Goal: Transaction & Acquisition: Purchase product/service

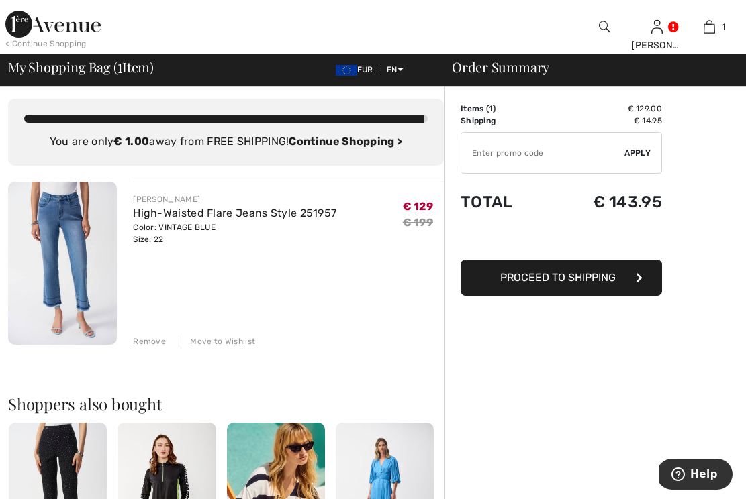
scroll to position [10, 0]
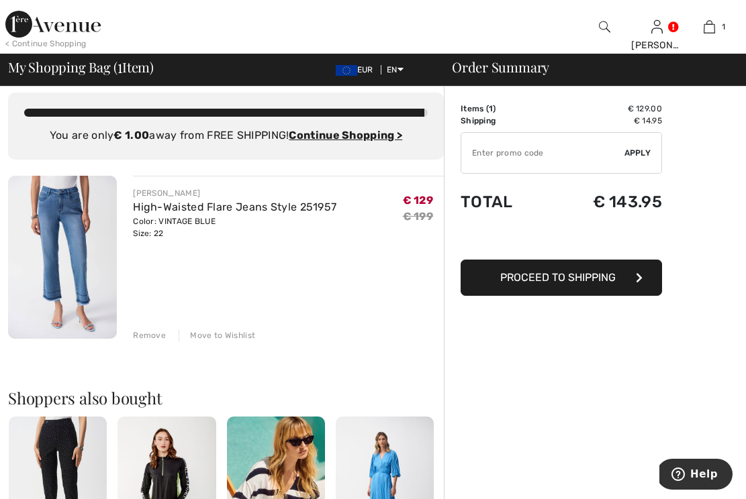
click at [162, 237] on div "Color: VINTAGE BLUE Size: 22" at bounding box center [234, 227] width 203 height 24
click at [83, 252] on img at bounding box center [62, 257] width 109 height 163
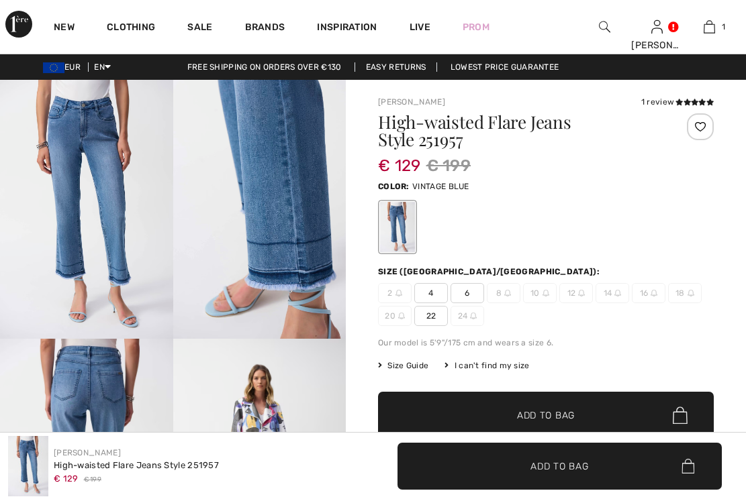
checkbox input "true"
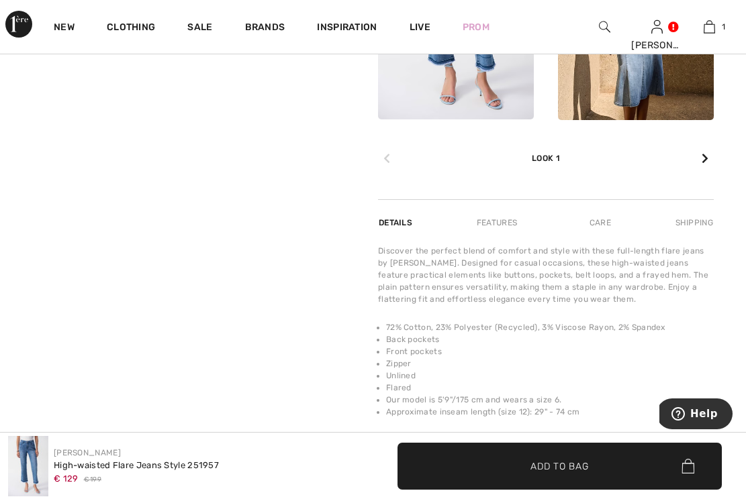
scroll to position [711, 0]
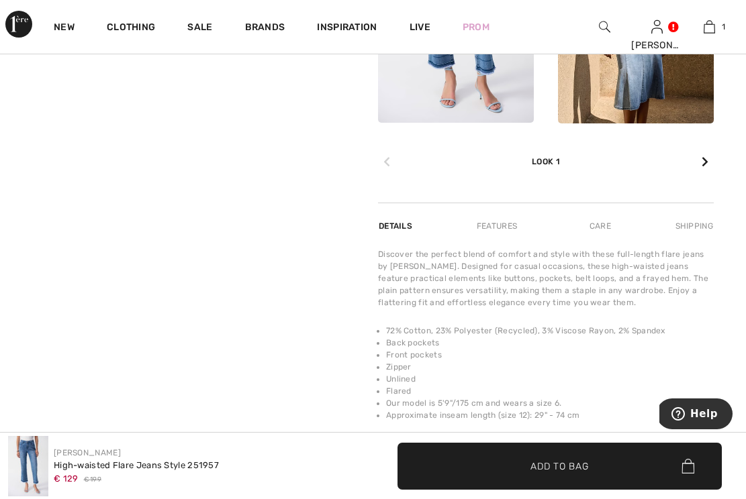
click at [150, 476] on div "€ 129 € 199" at bounding box center [136, 478] width 165 height 13
click at [150, 475] on div "€ 129 € 199" at bounding box center [136, 478] width 165 height 13
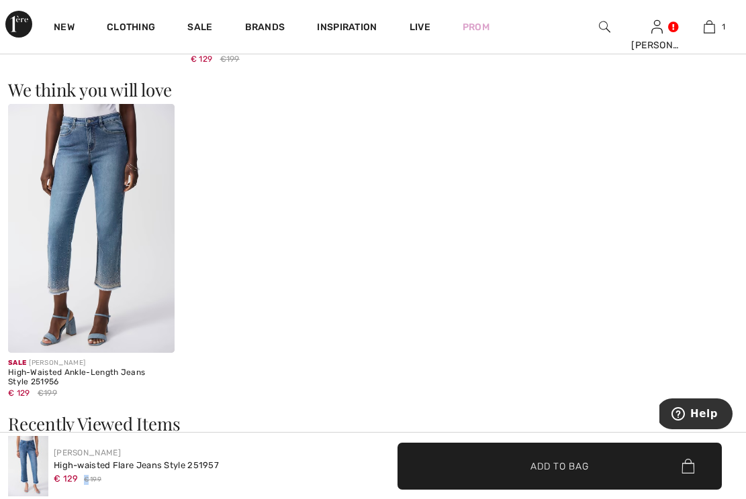
scroll to position [1549, 0]
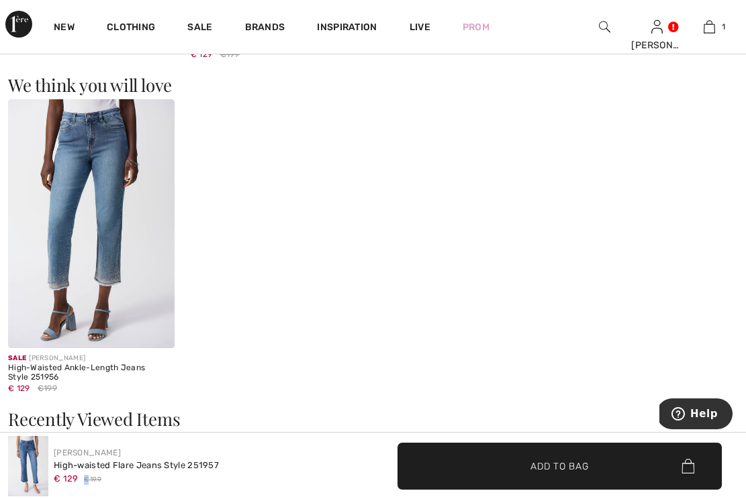
click at [106, 223] on img at bounding box center [91, 224] width 166 height 250
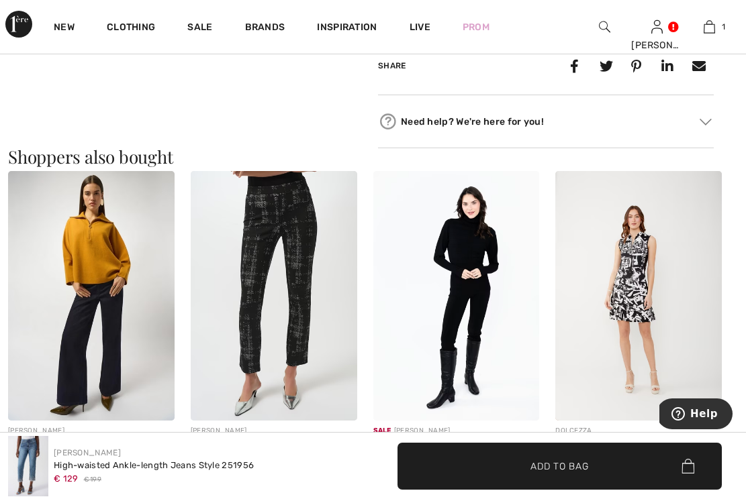
scroll to position [1208, 0]
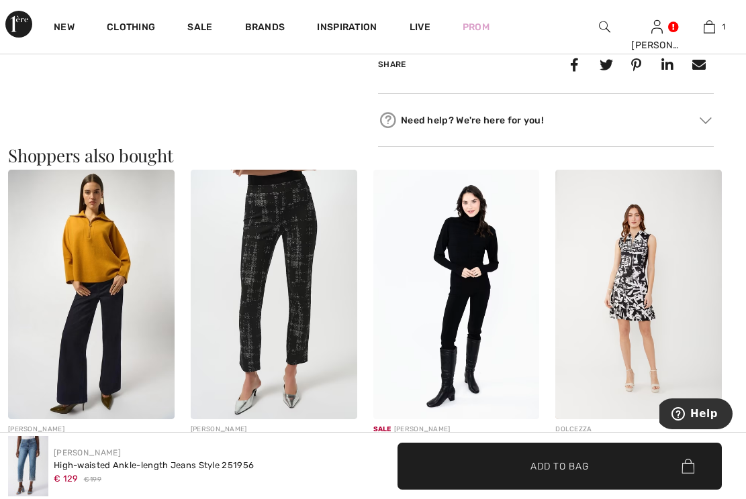
click at [296, 324] on img at bounding box center [274, 295] width 166 height 250
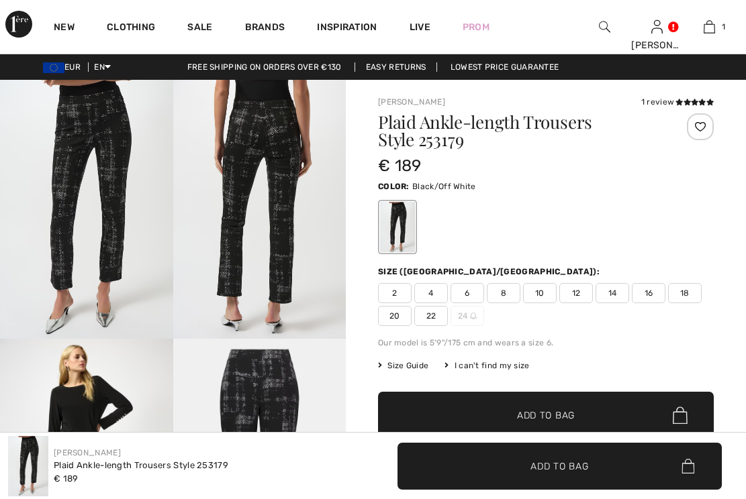
checkbox input "true"
click at [430, 317] on span "22" at bounding box center [431, 316] width 34 height 20
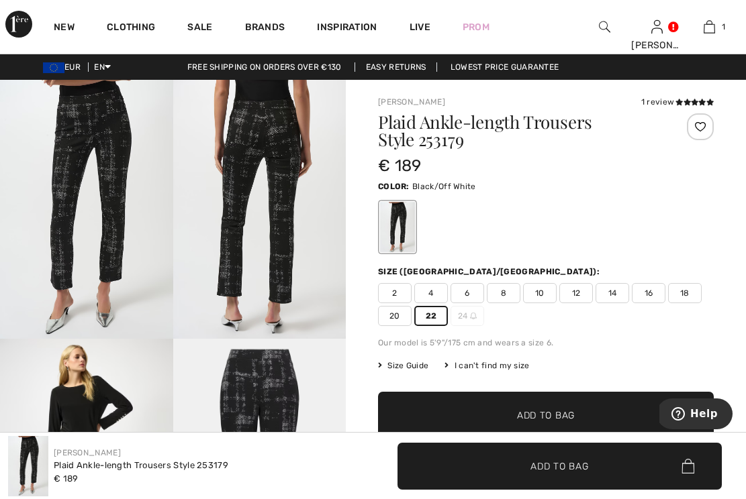
click at [569, 415] on span "Add to Bag" at bounding box center [546, 416] width 58 height 14
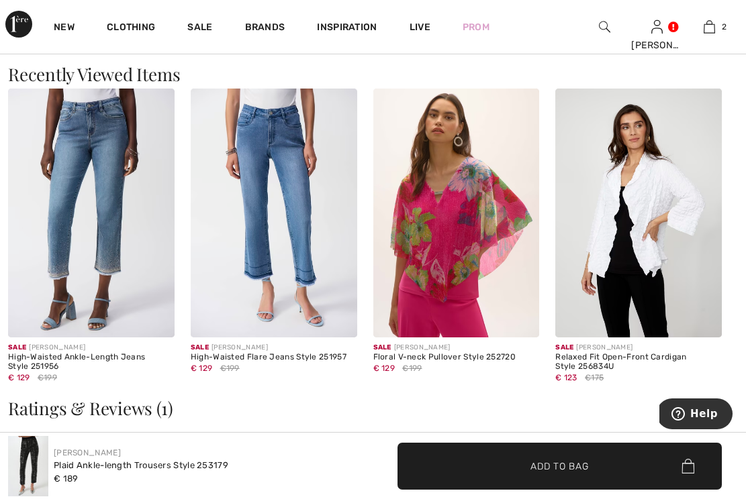
scroll to position [1868, 0]
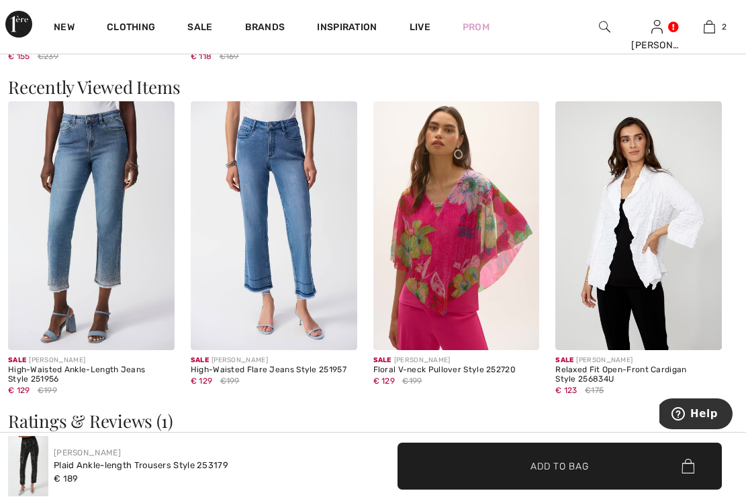
click at [303, 238] on img at bounding box center [274, 226] width 166 height 250
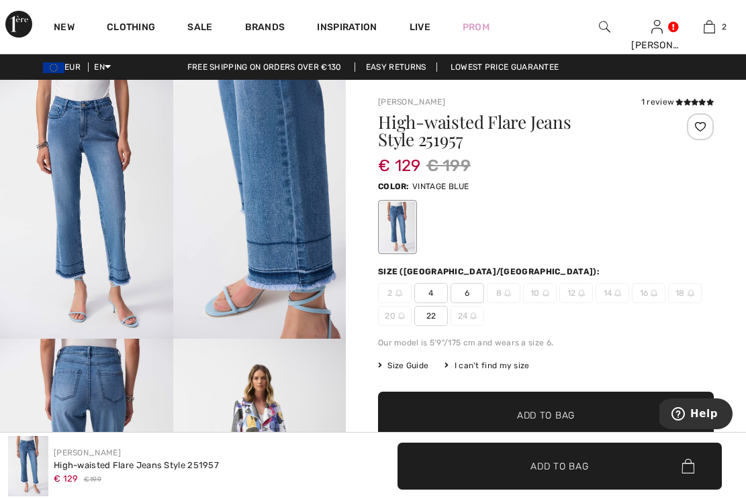
click at [429, 314] on span "22" at bounding box center [431, 316] width 34 height 20
click at [562, 417] on span "Add to Bag" at bounding box center [546, 416] width 58 height 14
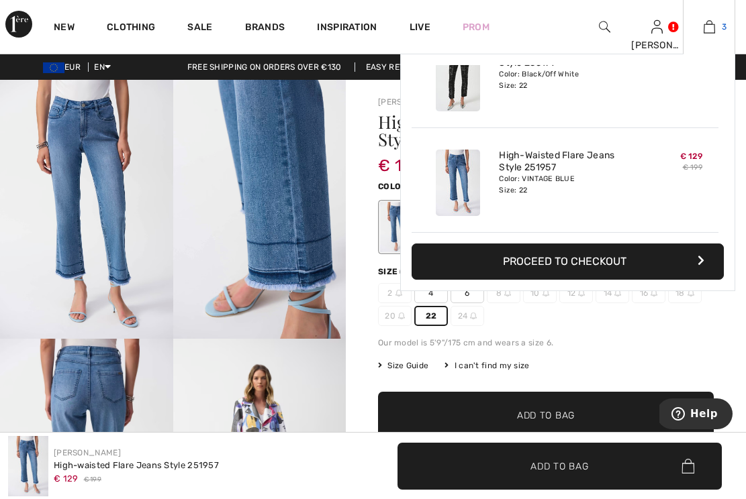
click at [708, 28] on img at bounding box center [708, 27] width 11 height 16
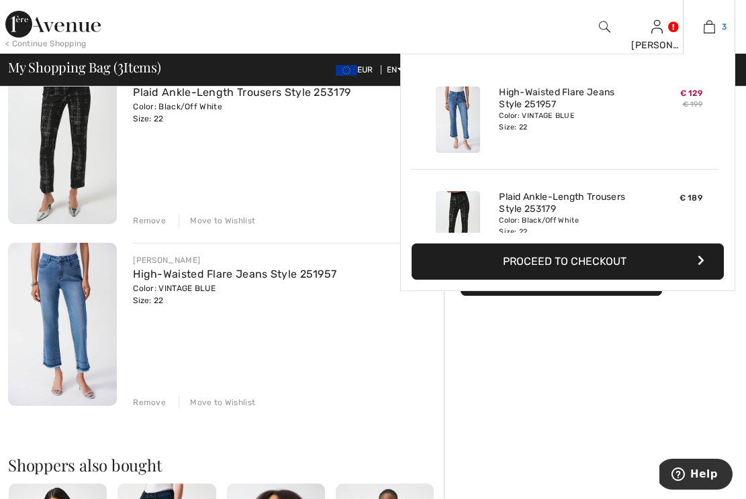
scroll to position [318, 0]
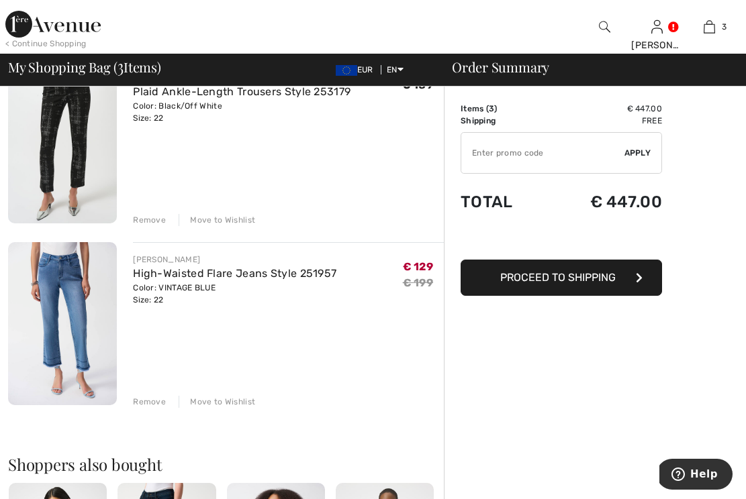
click at [158, 404] on div "Remove" at bounding box center [149, 402] width 33 height 12
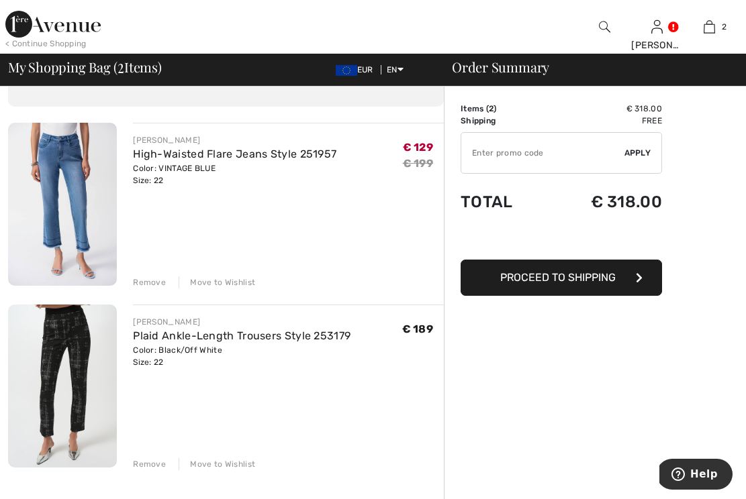
scroll to position [74, 0]
click at [76, 380] on img at bounding box center [62, 385] width 109 height 163
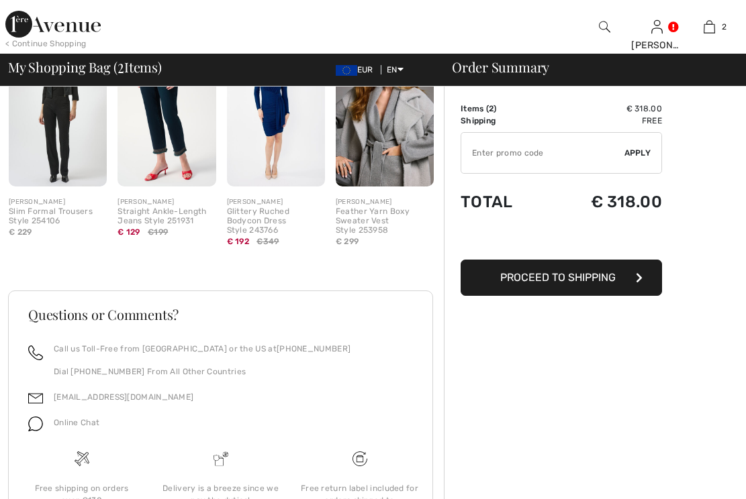
scroll to position [415, 0]
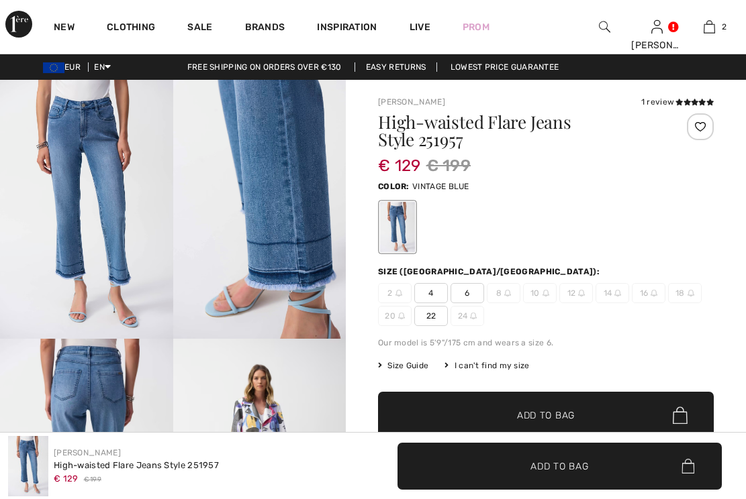
checkbox input "true"
click at [403, 221] on div at bounding box center [397, 227] width 35 height 50
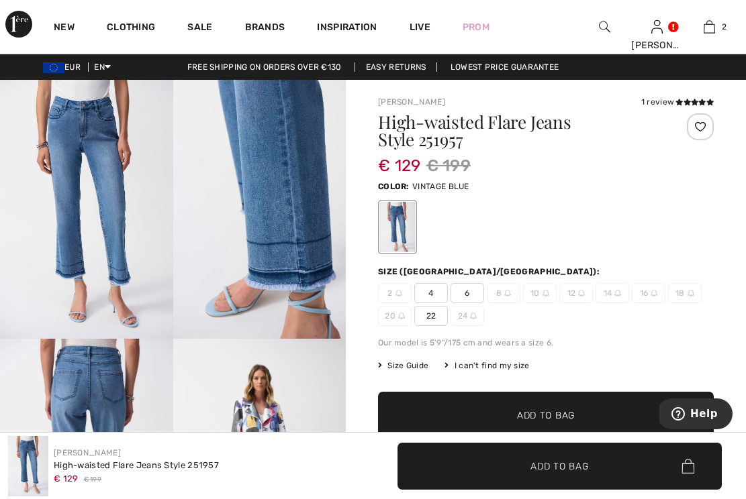
click at [403, 221] on div at bounding box center [397, 227] width 35 height 50
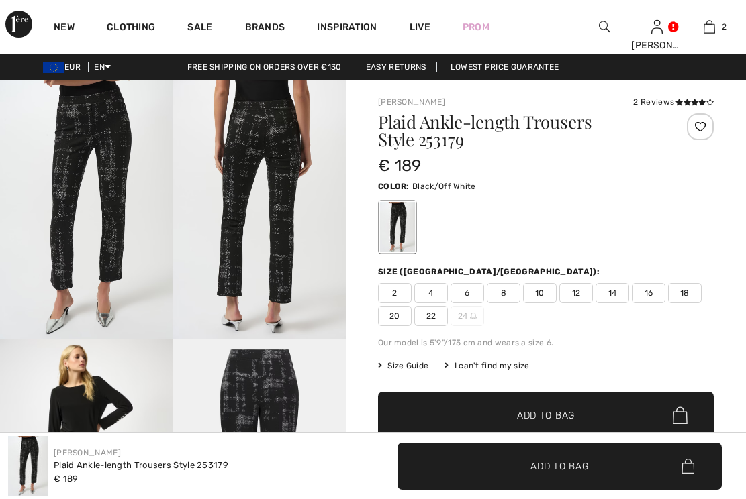
checkbox input "true"
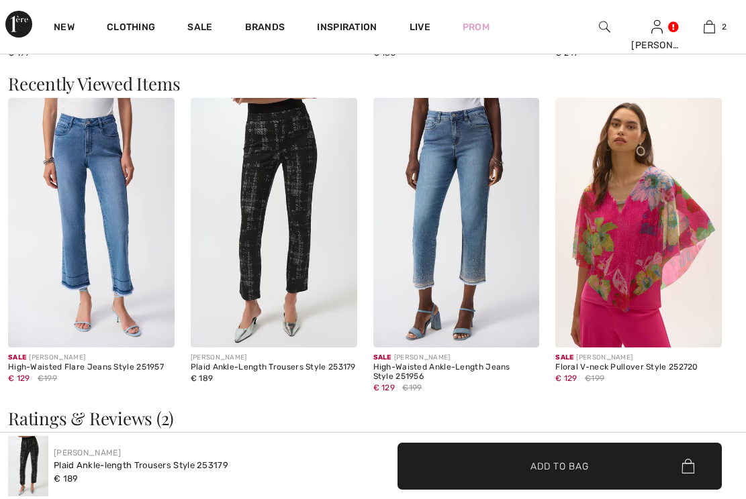
click at [122, 233] on img at bounding box center [91, 223] width 166 height 250
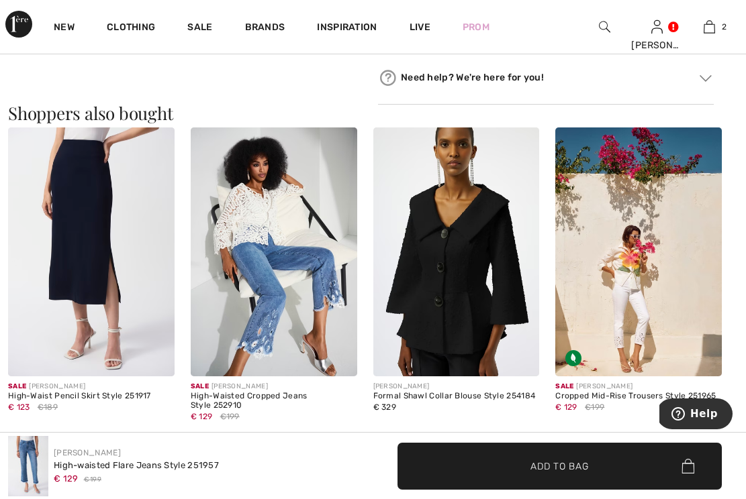
scroll to position [1186, 0]
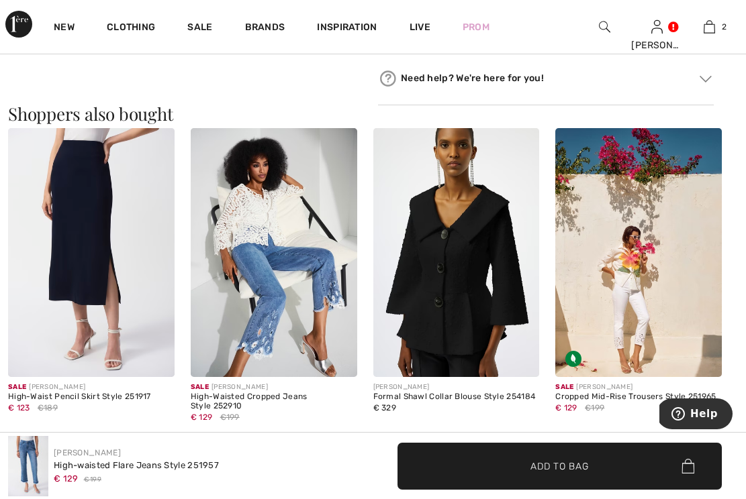
click at [458, 251] on img at bounding box center [456, 253] width 166 height 250
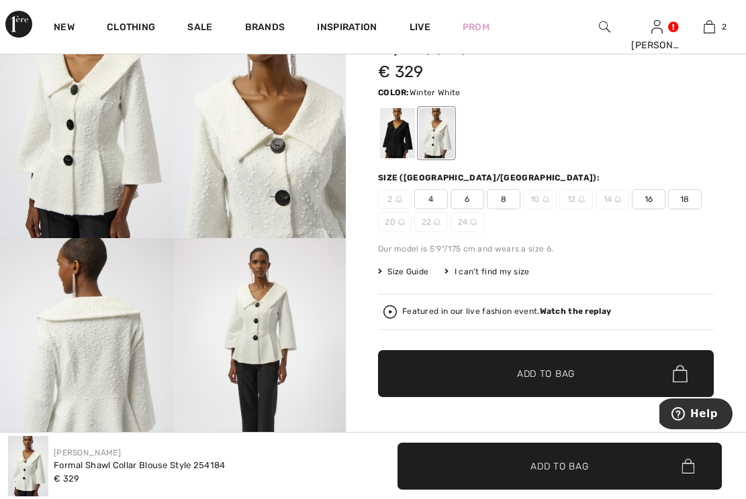
scroll to position [99, 0]
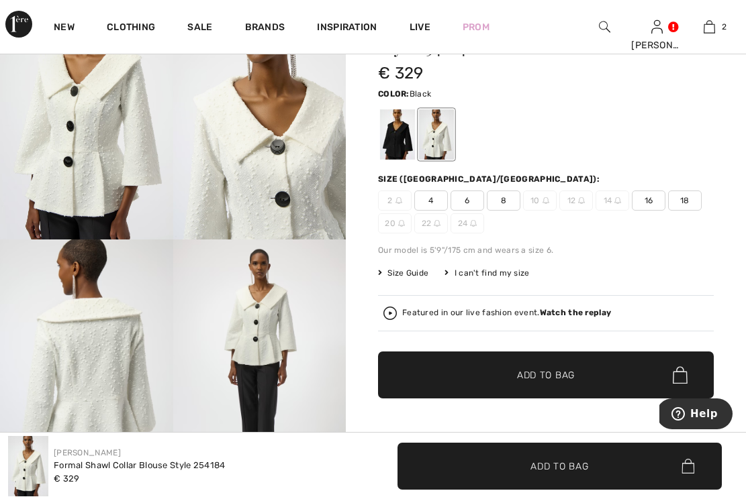
click at [393, 140] on div at bounding box center [397, 134] width 35 height 50
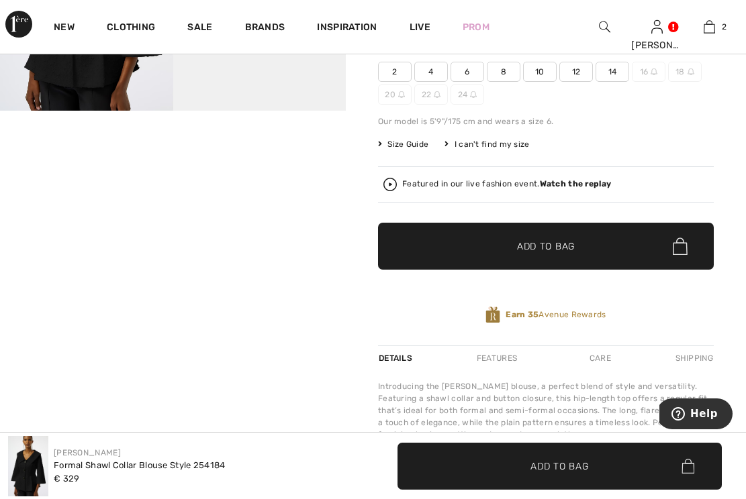
scroll to position [232, 0]
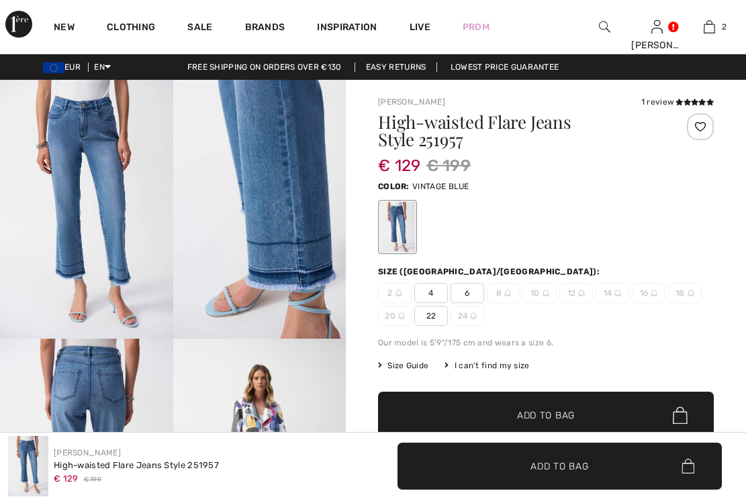
checkbox input "true"
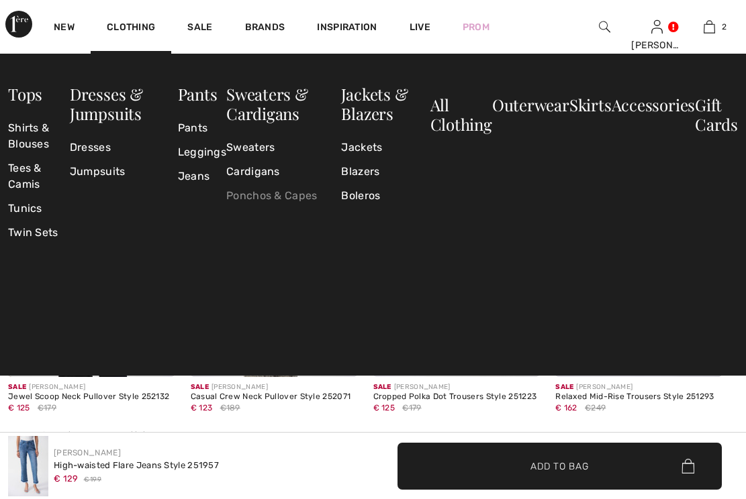
click at [300, 200] on link "Ponchos & Capes" at bounding box center [283, 196] width 115 height 24
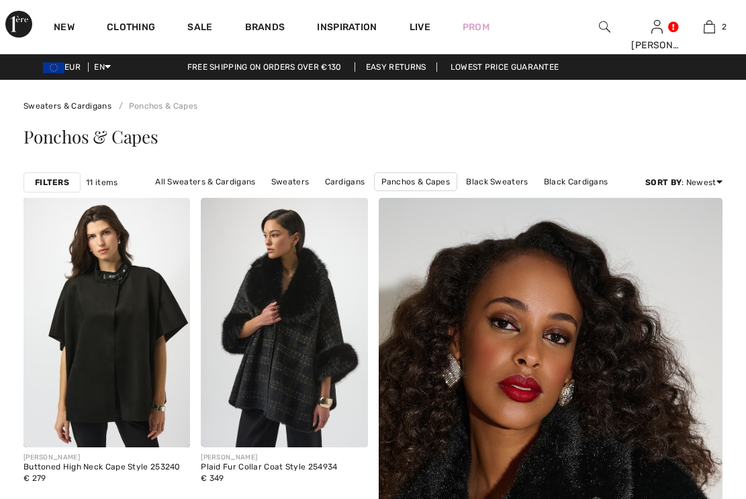
checkbox input "true"
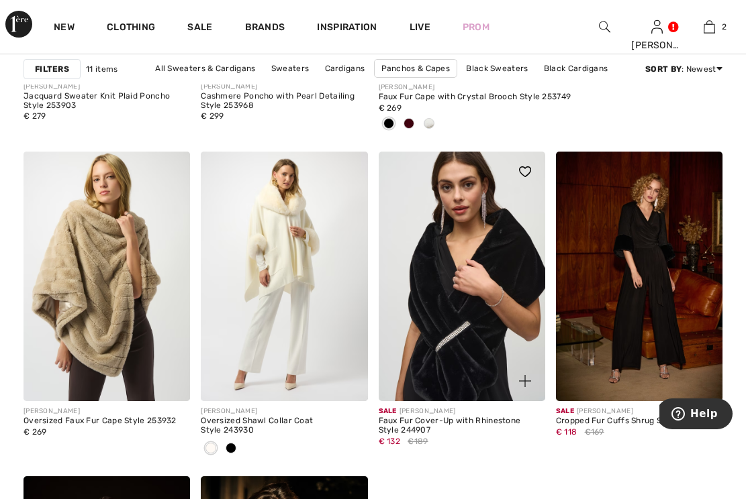
scroll to position [706, 0]
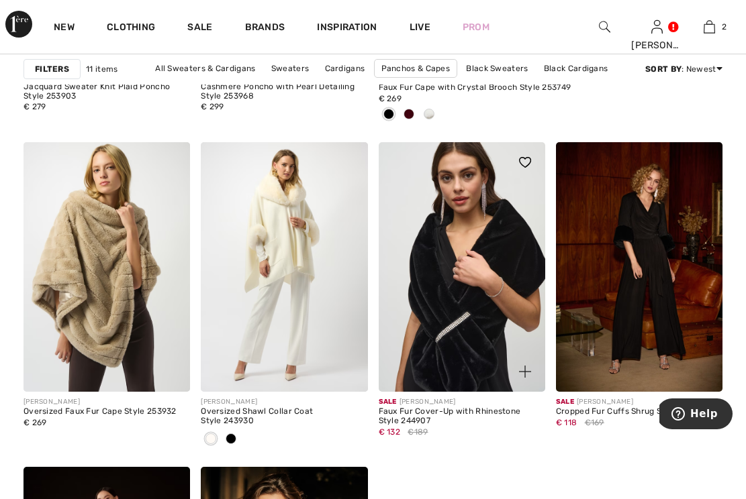
click at [472, 317] on img at bounding box center [461, 267] width 166 height 250
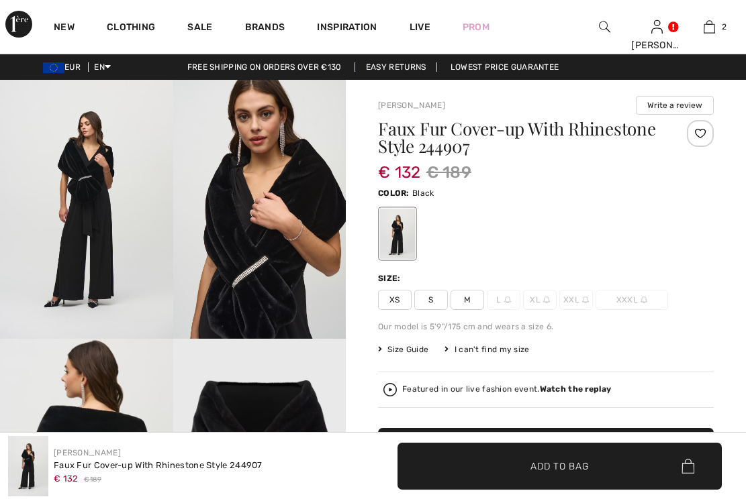
checkbox input "true"
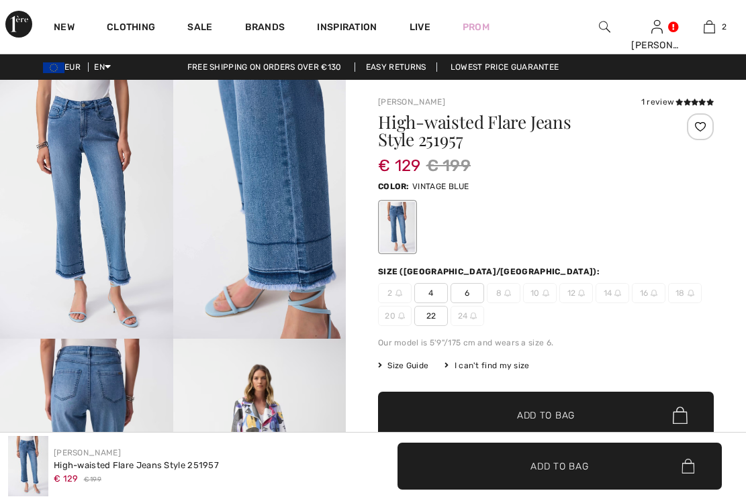
checkbox input "true"
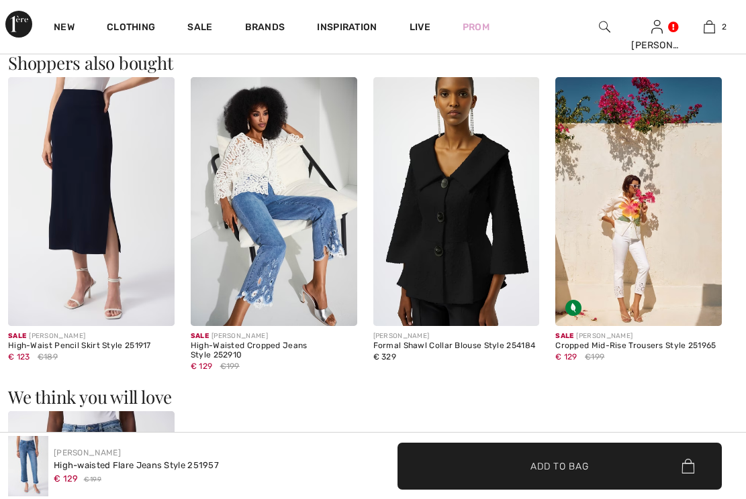
scroll to position [1236, 0]
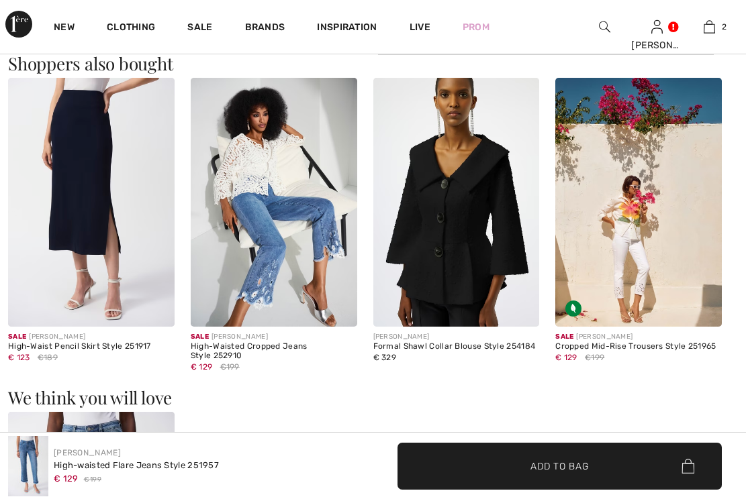
click at [260, 283] on img at bounding box center [274, 203] width 166 height 250
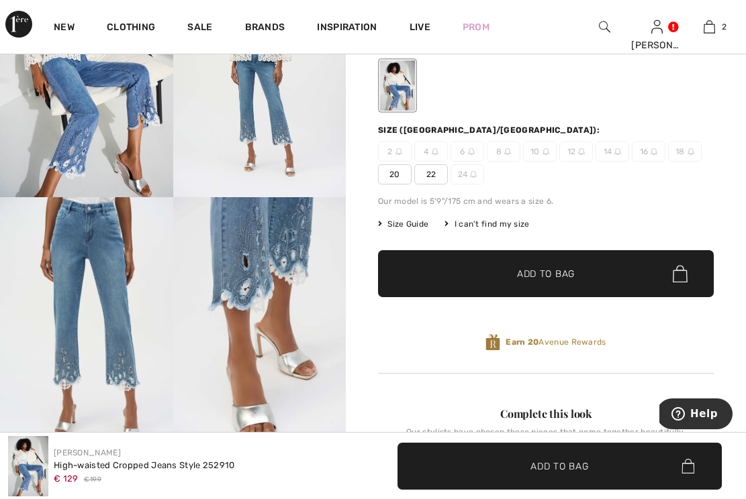
scroll to position [141, 0]
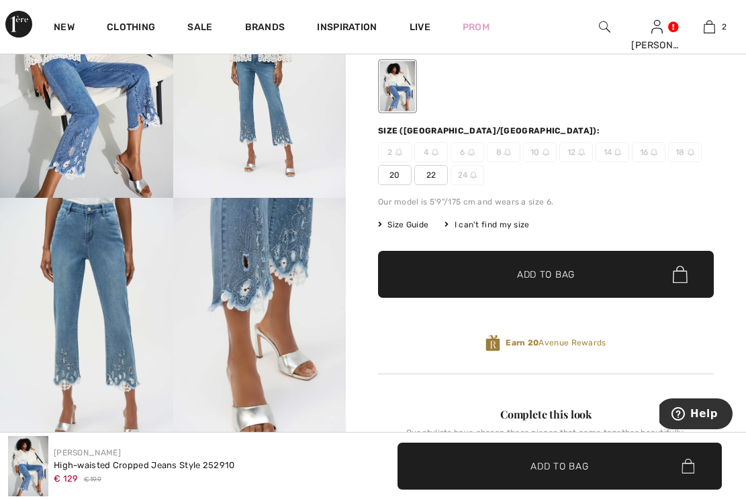
click at [432, 175] on span "22" at bounding box center [431, 175] width 34 height 20
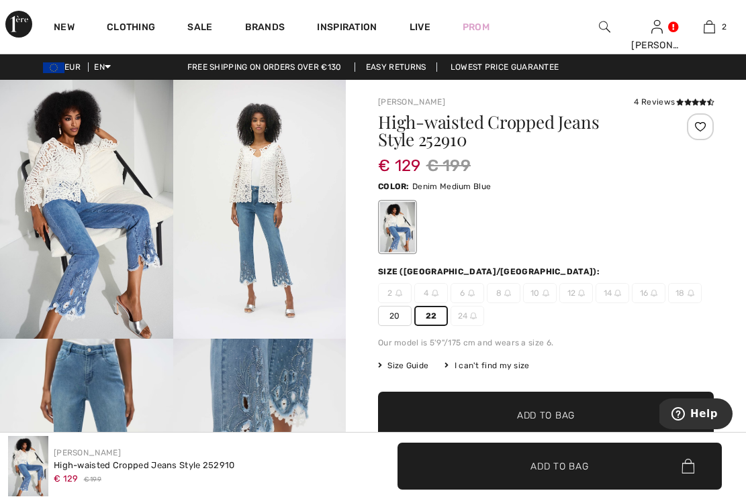
scroll to position [0, 0]
click at [562, 419] on span "Add to Bag" at bounding box center [546, 416] width 58 height 14
click at [572, 474] on span "✔ Added to Bag Add to Bag" at bounding box center [559, 466] width 325 height 47
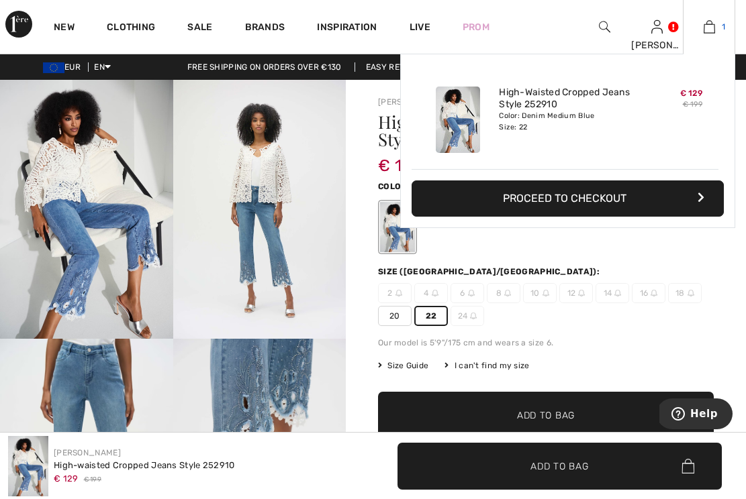
click at [711, 23] on img at bounding box center [708, 27] width 11 height 16
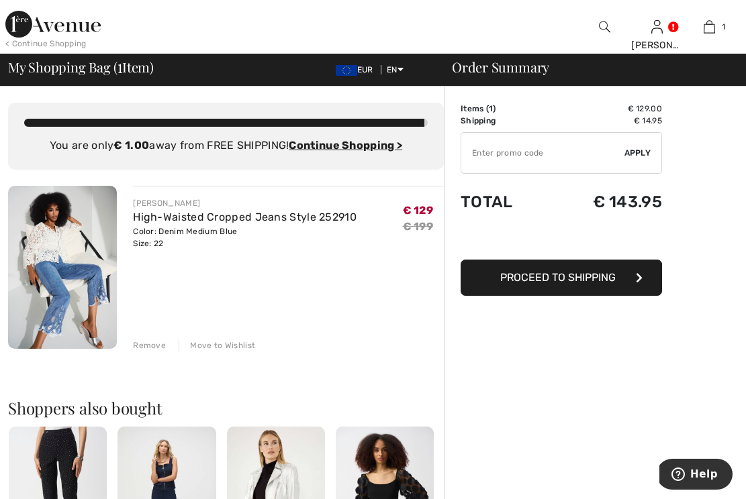
click at [74, 264] on img at bounding box center [62, 267] width 109 height 163
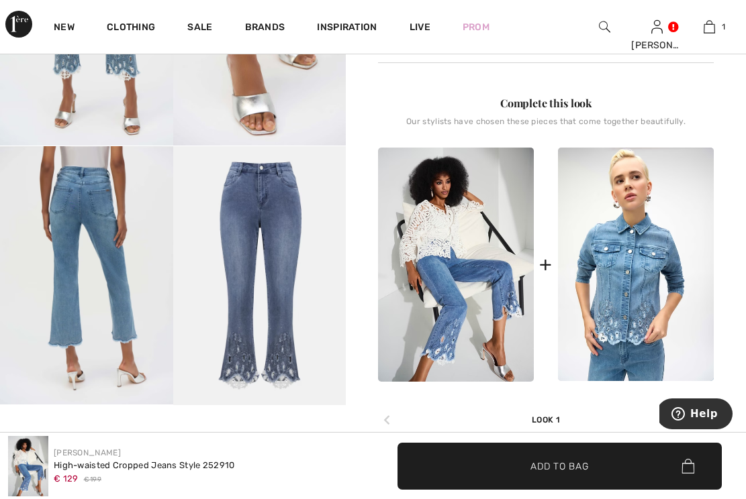
scroll to position [454, 0]
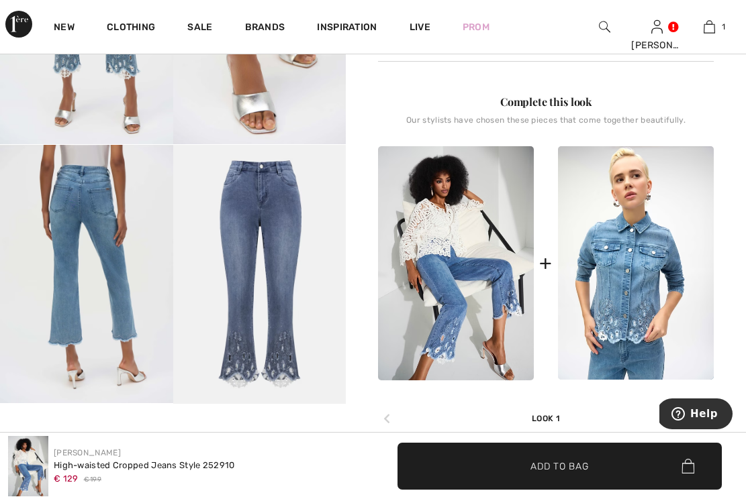
click at [254, 307] on img at bounding box center [259, 274] width 173 height 259
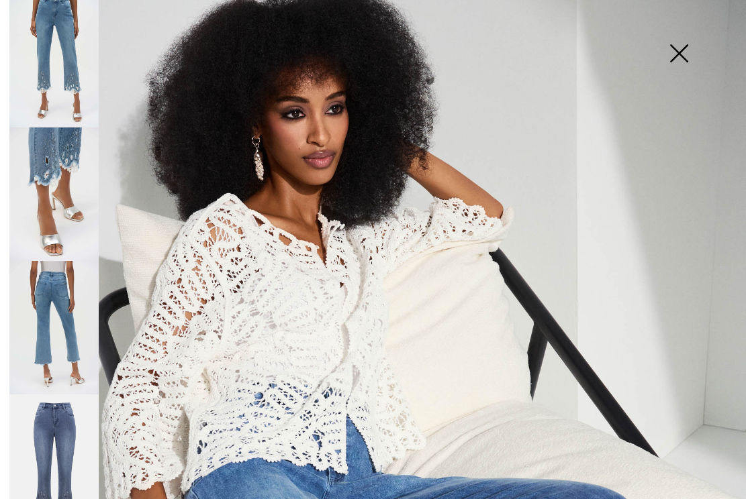
scroll to position [56, 0]
click at [64, 410] on img at bounding box center [53, 462] width 89 height 134
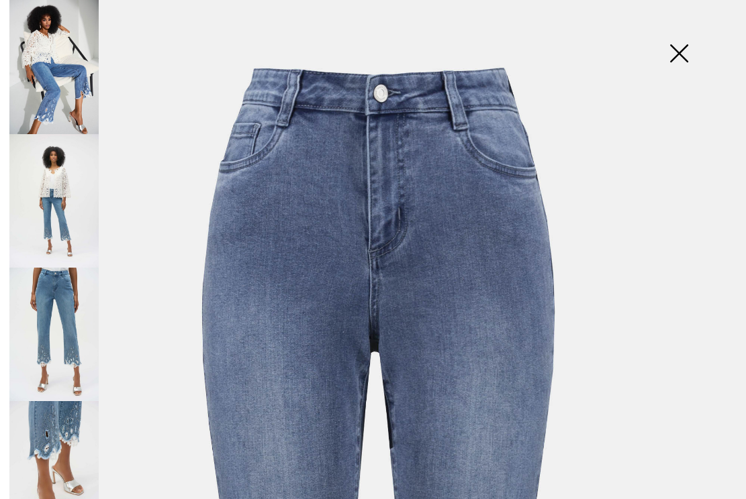
scroll to position [0, 0]
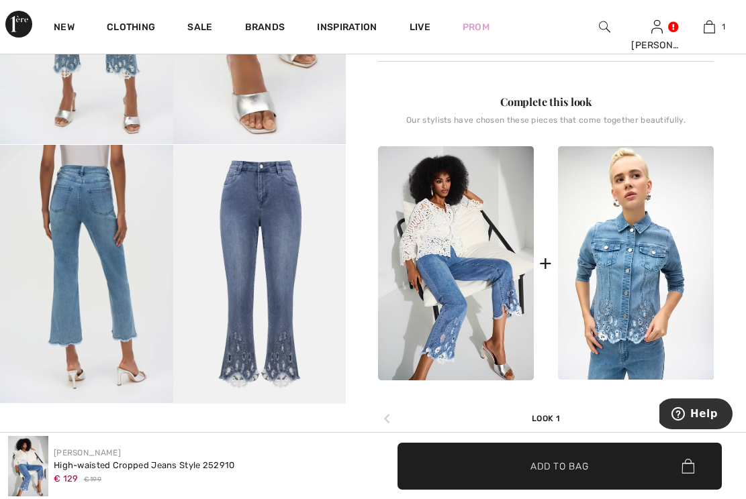
click at [263, 208] on img at bounding box center [259, 274] width 173 height 259
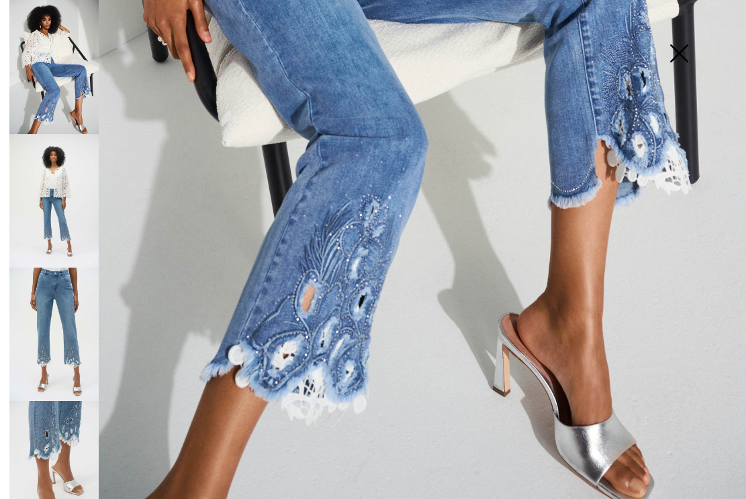
scroll to position [615, 0]
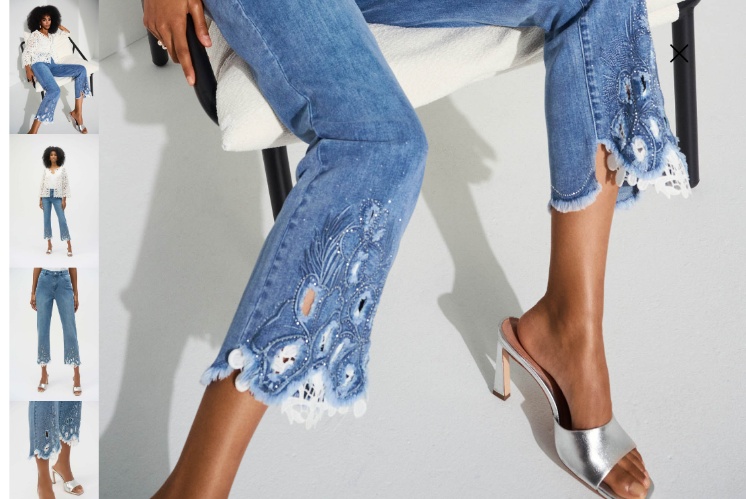
click at [70, 291] on img at bounding box center [53, 335] width 89 height 134
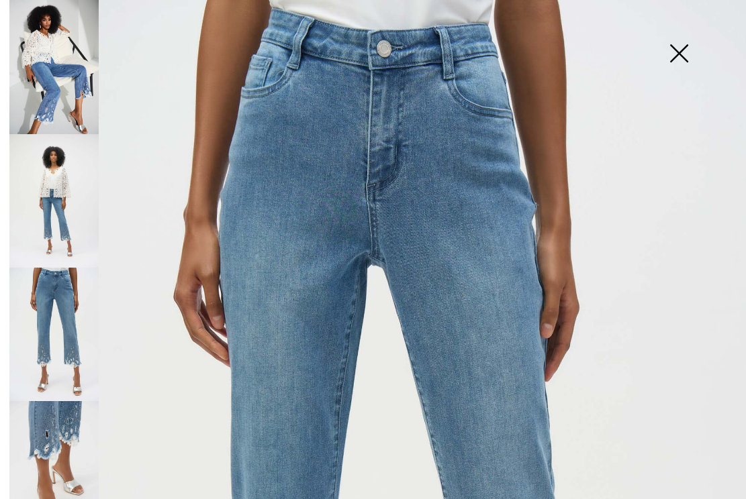
scroll to position [0, 0]
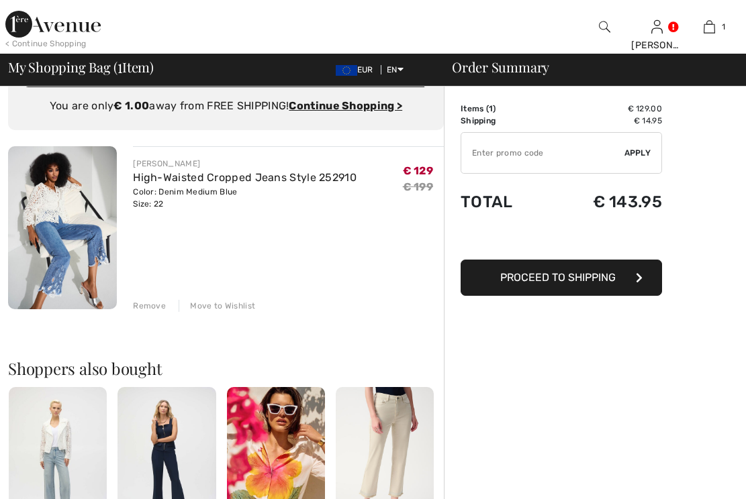
scroll to position [36, 0]
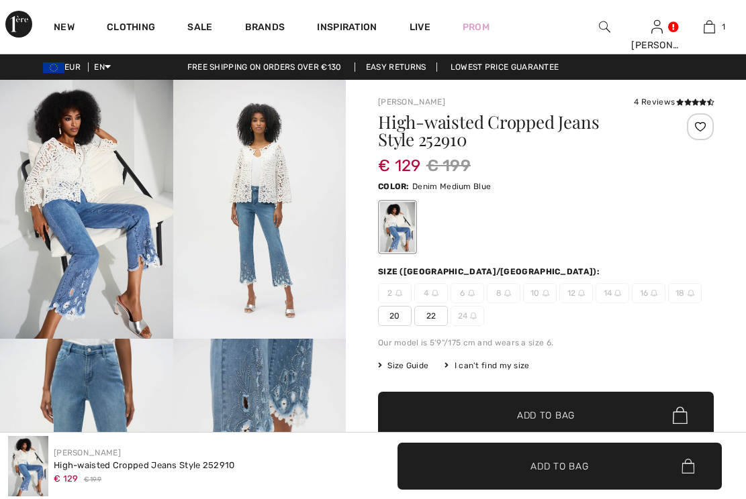
checkbox input "true"
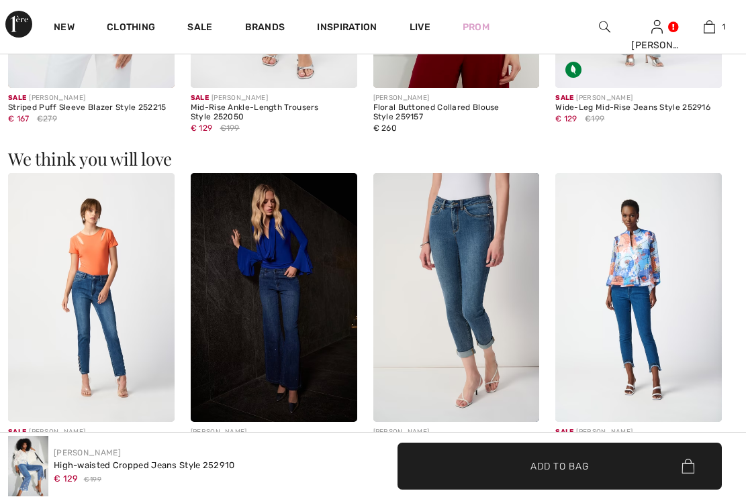
scroll to position [1474, 0]
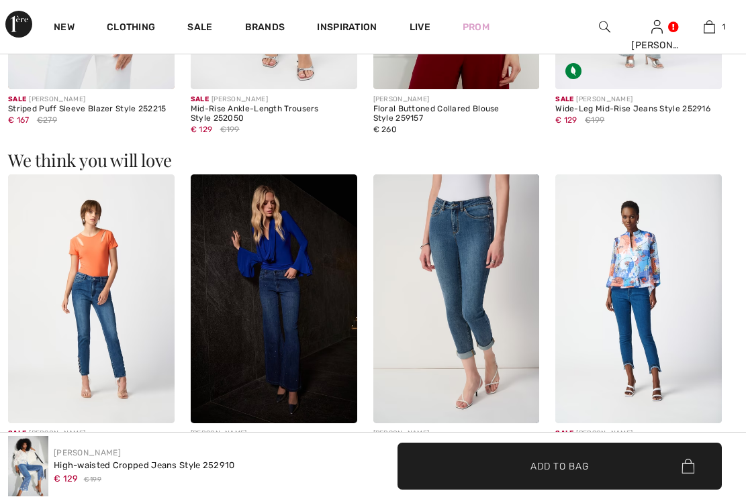
click at [274, 254] on img at bounding box center [274, 299] width 166 height 250
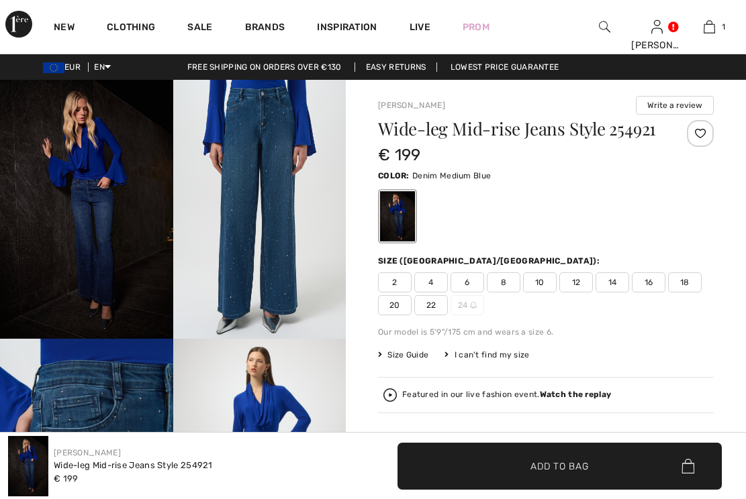
checkbox input "true"
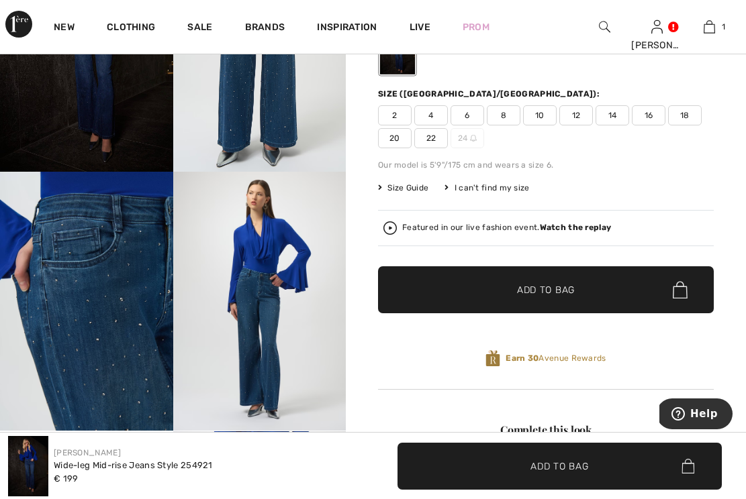
scroll to position [170, 0]
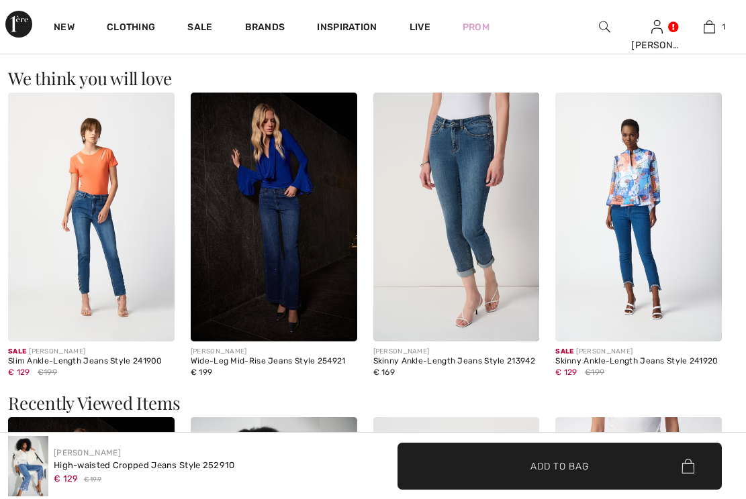
checkbox input "true"
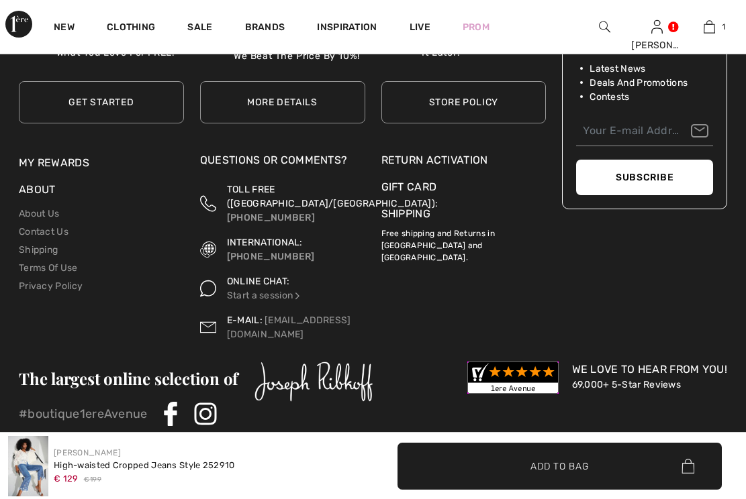
scroll to position [3111, 0]
click at [460, 466] on span "✔ Added to Bag Add to Bag" at bounding box center [559, 466] width 325 height 47
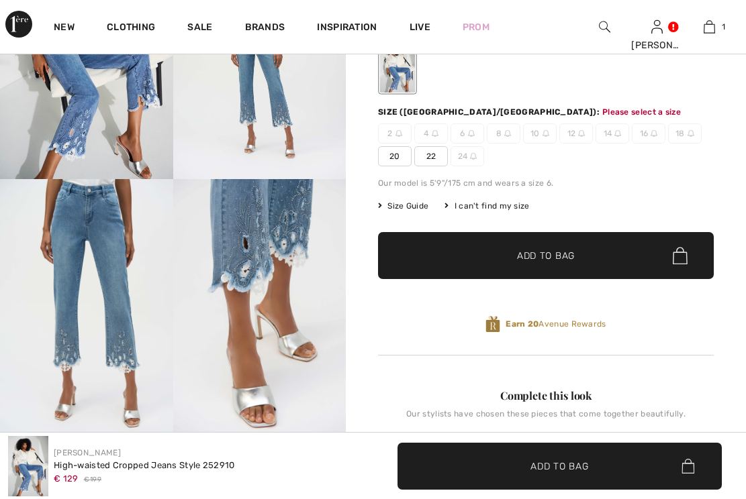
scroll to position [158, 0]
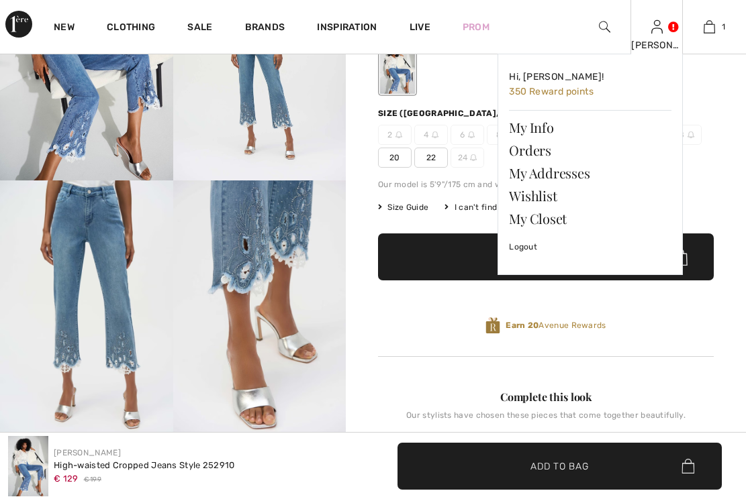
click at [658, 32] on img at bounding box center [656, 27] width 11 height 16
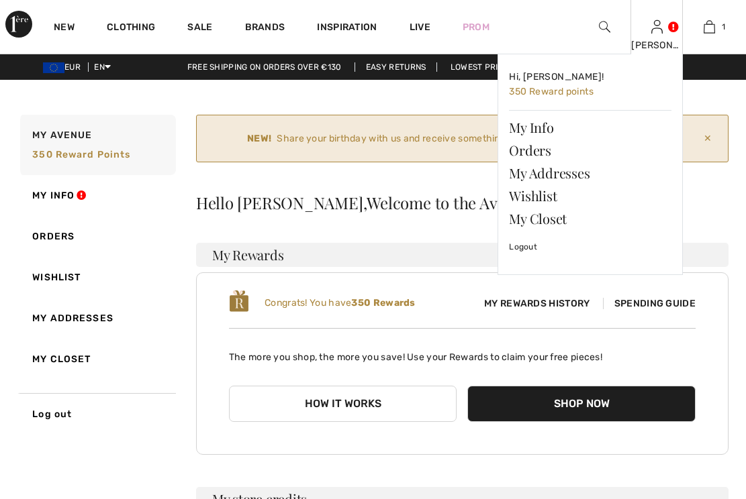
checkbox input "true"
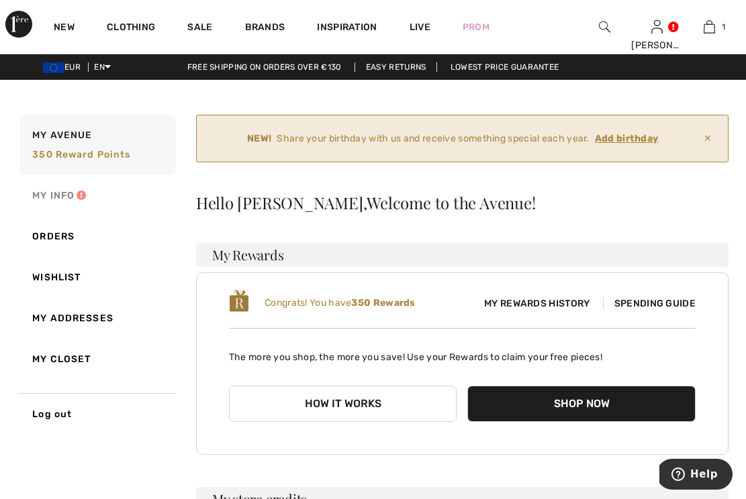
click at [56, 197] on link "My Info" at bounding box center [96, 195] width 158 height 41
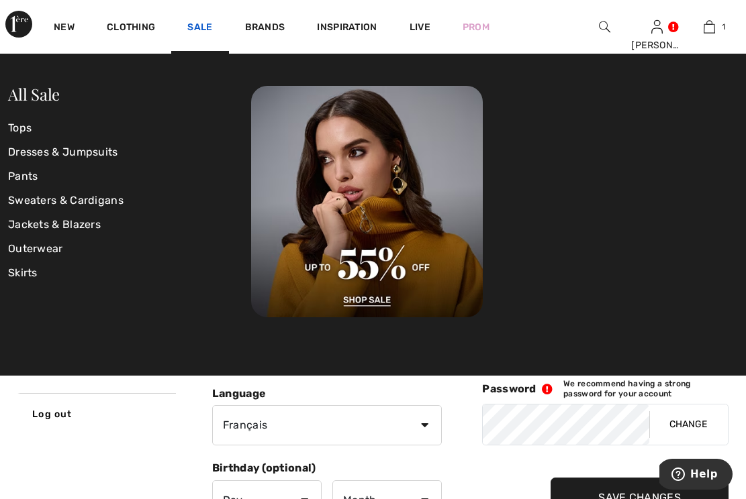
click at [197, 21] on link "Sale" at bounding box center [199, 28] width 25 height 14
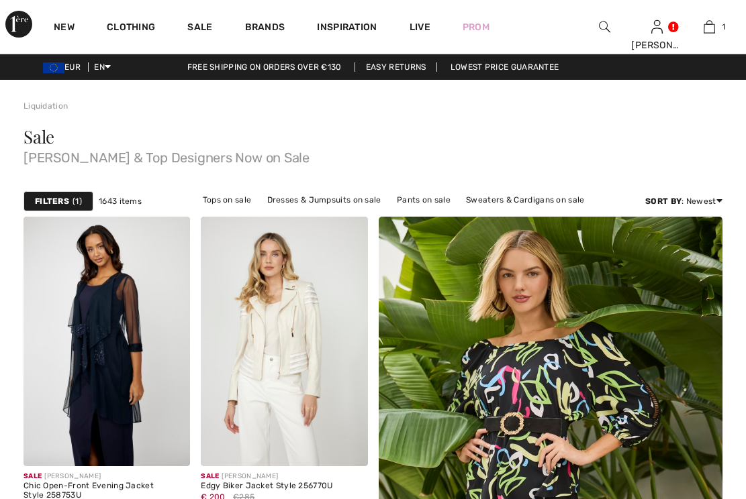
checkbox input "true"
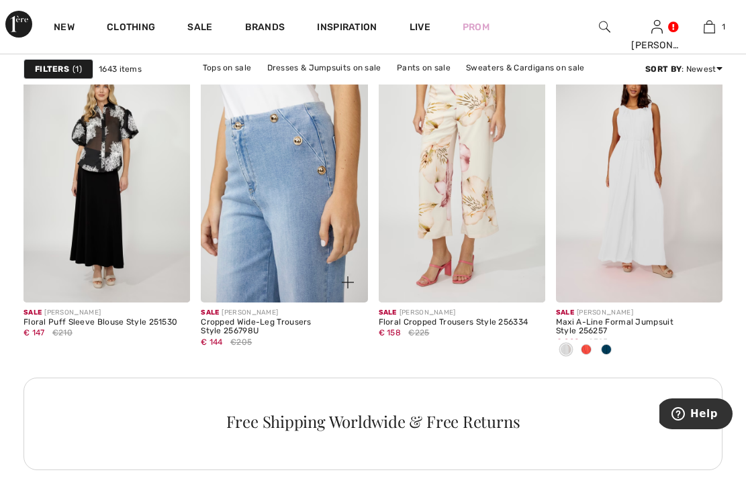
scroll to position [1158, 0]
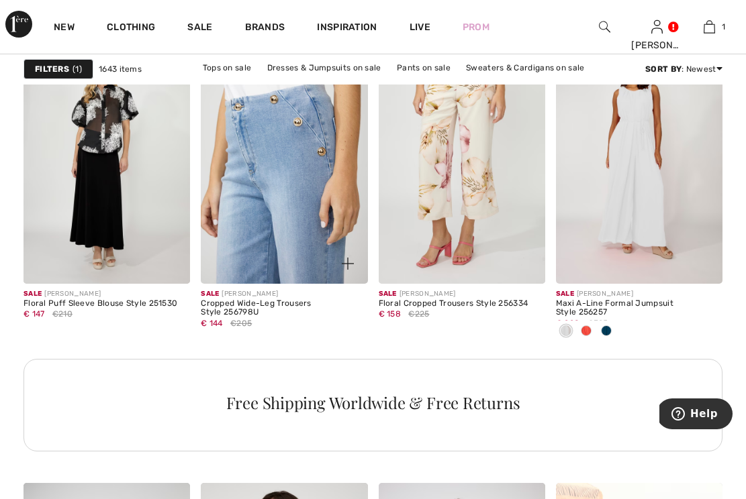
click at [278, 244] on img at bounding box center [284, 159] width 166 height 250
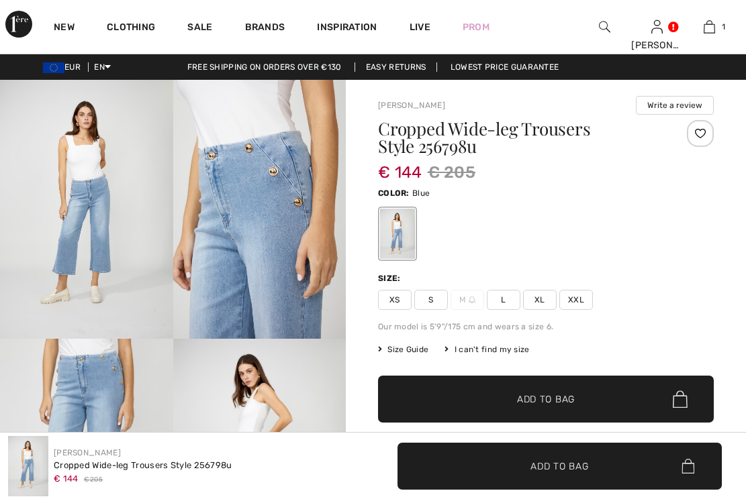
checkbox input "true"
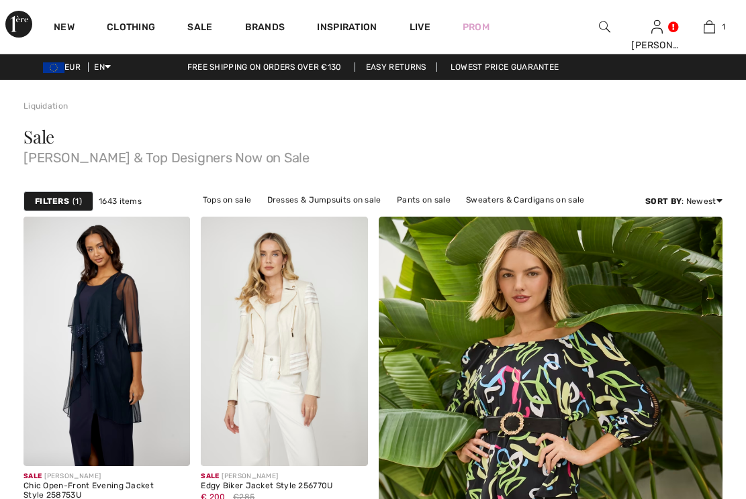
checkbox input "true"
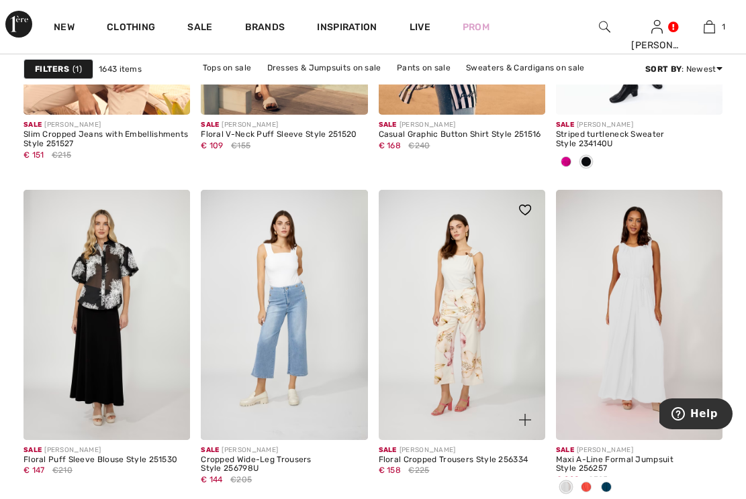
scroll to position [1006, 0]
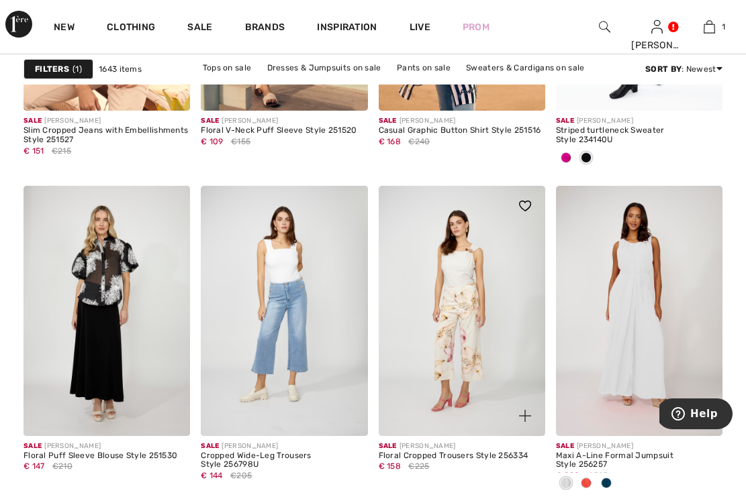
click at [470, 339] on img at bounding box center [461, 311] width 166 height 250
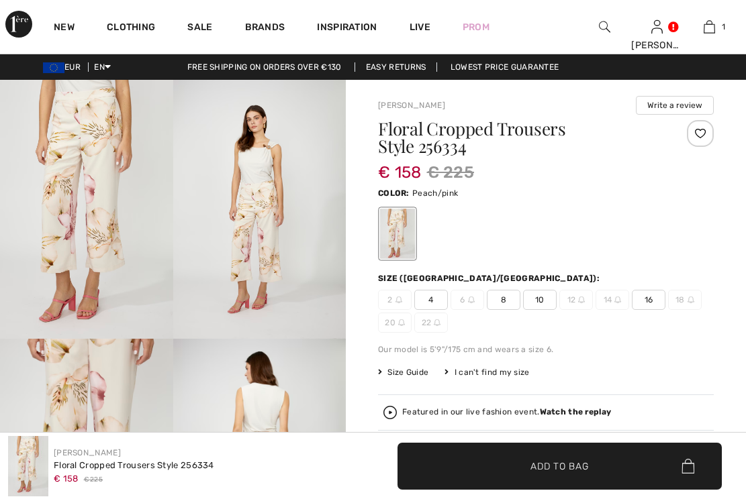
checkbox input "true"
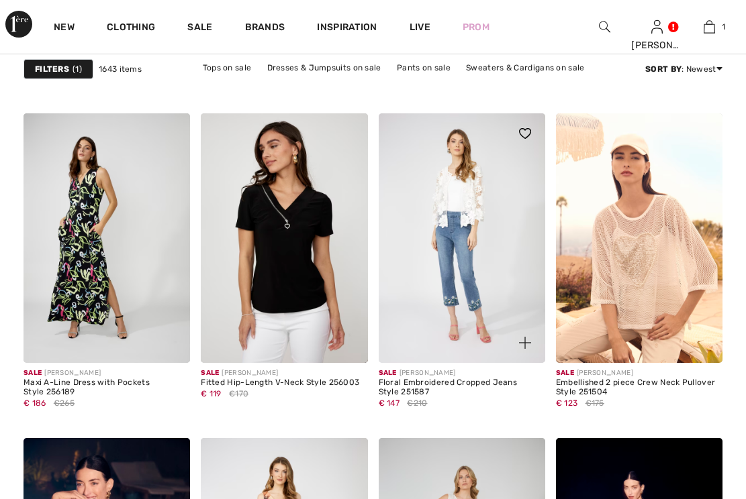
scroll to position [1533, 0]
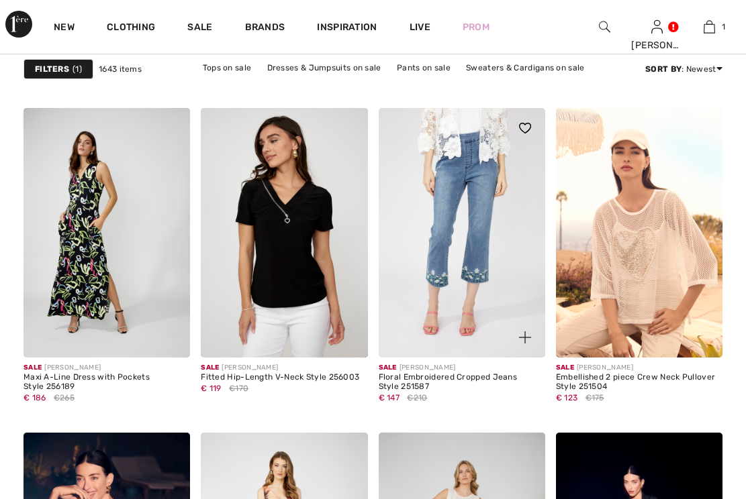
click at [446, 250] on img at bounding box center [461, 233] width 166 height 250
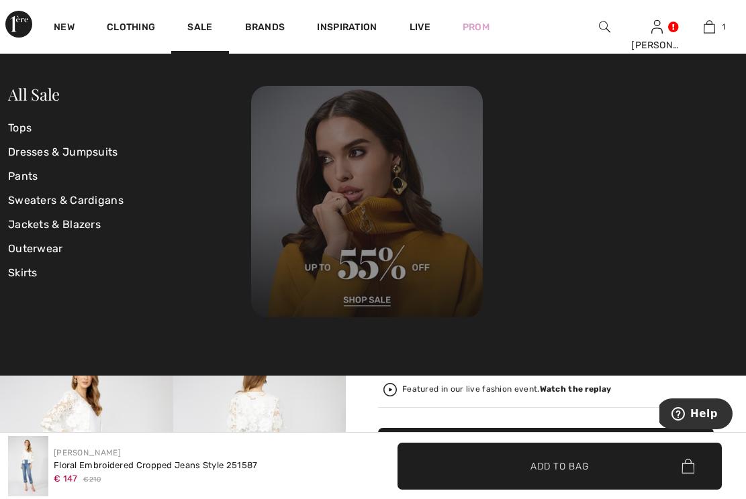
click at [379, 299] on img at bounding box center [367, 202] width 232 height 232
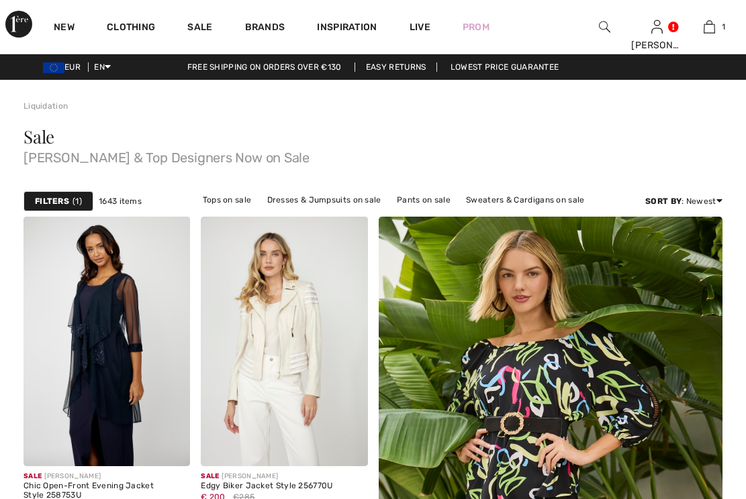
checkbox input "true"
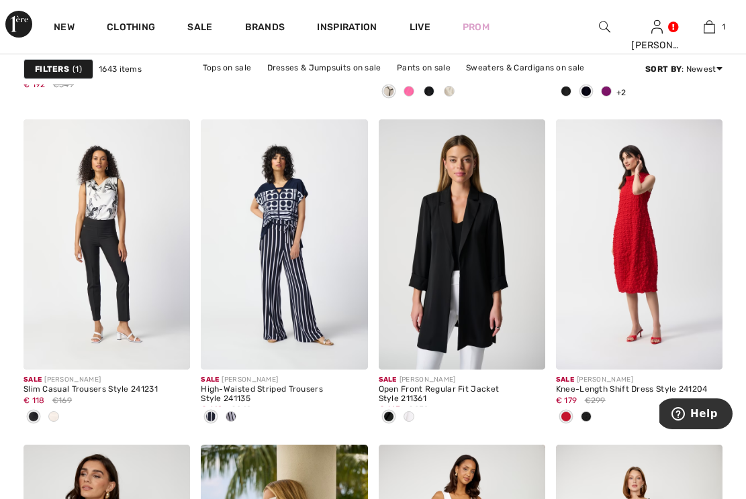
scroll to position [4379, 0]
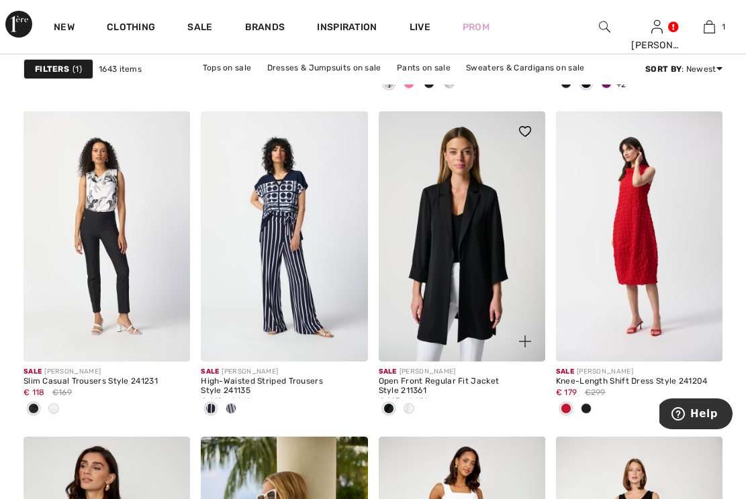
click at [411, 404] on span at bounding box center [408, 408] width 11 height 11
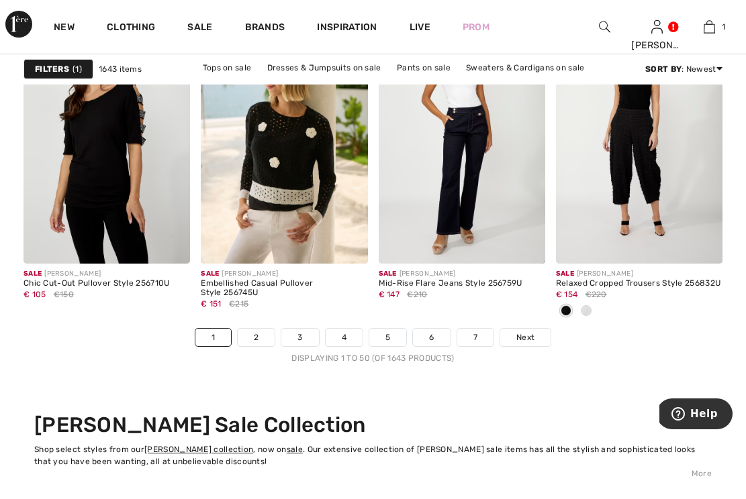
scroll to position [4804, 0]
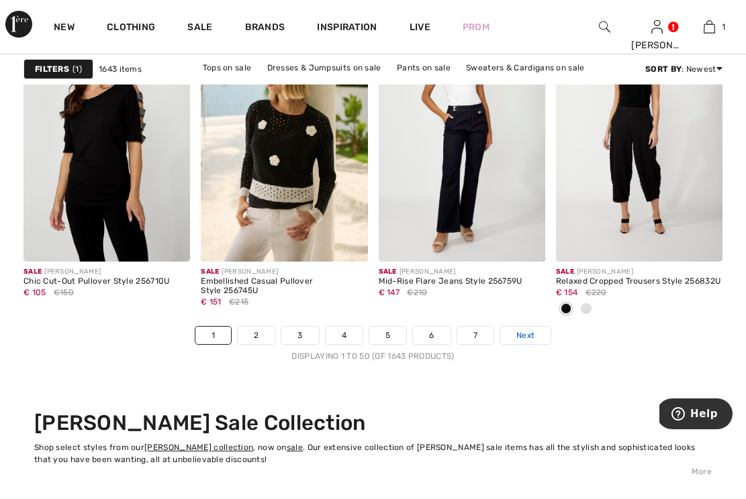
click at [527, 331] on span "Next" at bounding box center [525, 335] width 18 height 12
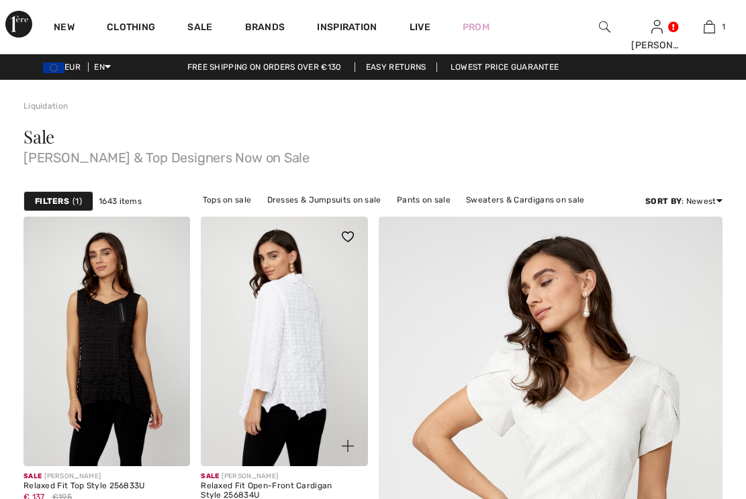
checkbox input "true"
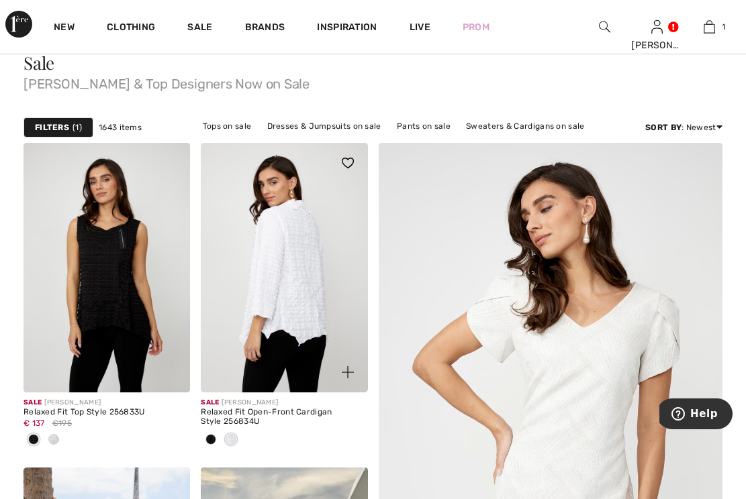
scroll to position [77, 0]
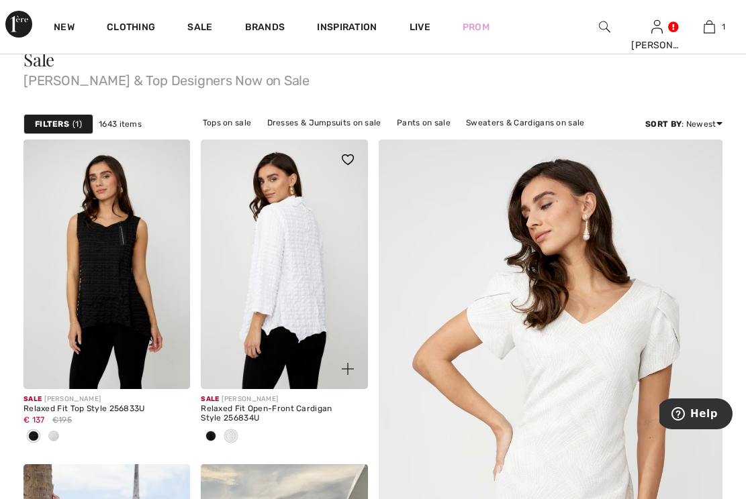
click at [297, 302] on img at bounding box center [284, 265] width 166 height 250
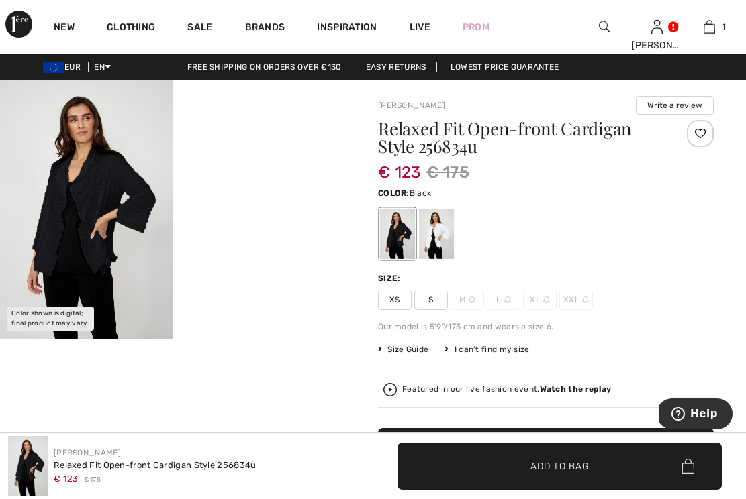
click at [86, 255] on img at bounding box center [86, 209] width 173 height 259
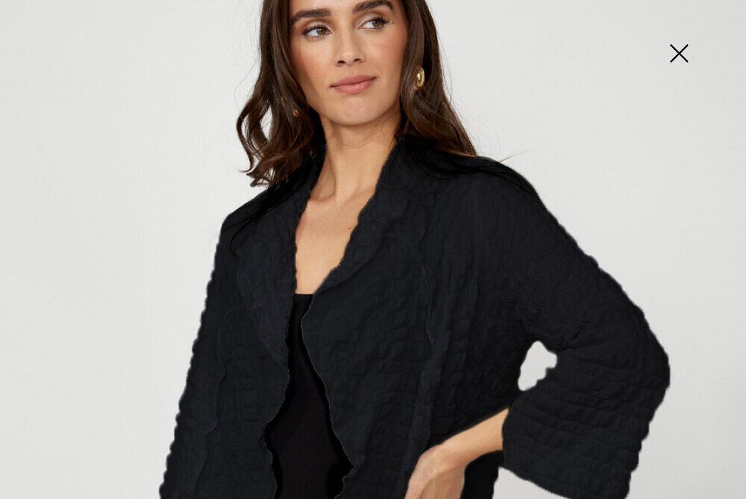
scroll to position [148, 0]
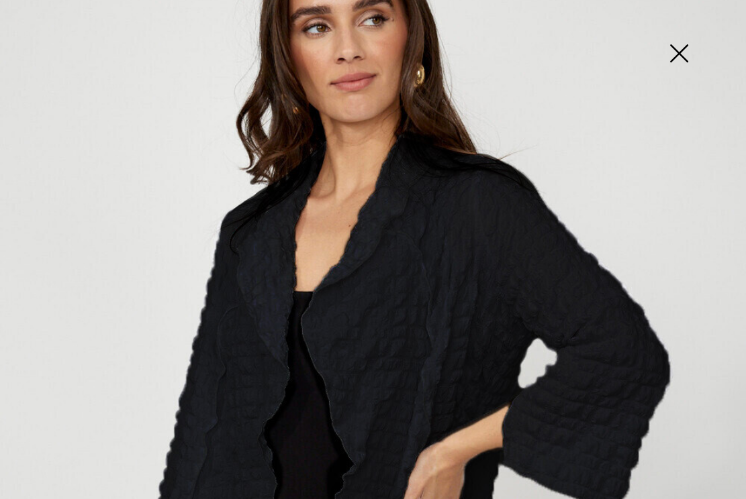
click at [680, 49] on img at bounding box center [678, 54] width 67 height 69
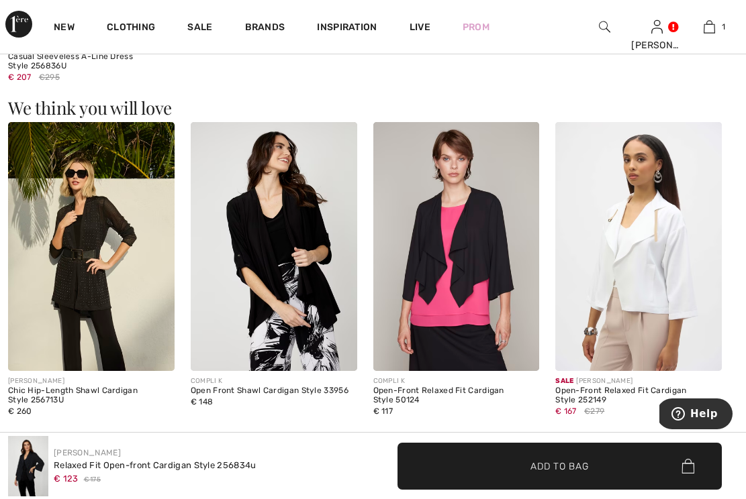
scroll to position [1496, 0]
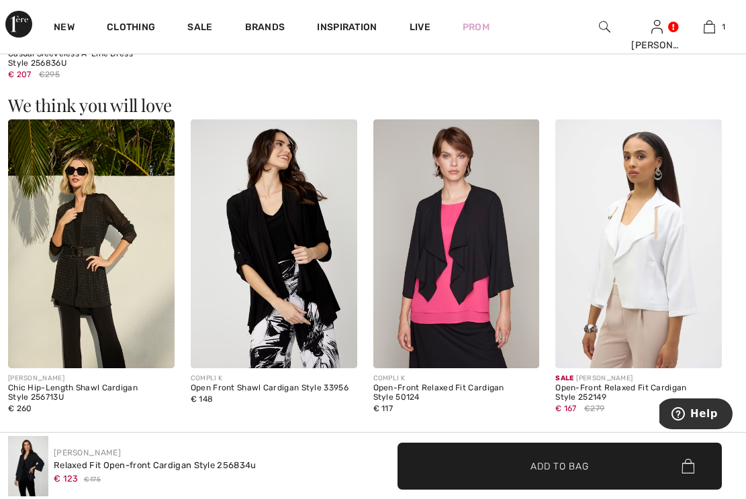
click at [262, 251] on img at bounding box center [274, 244] width 166 height 250
click at [281, 305] on img at bounding box center [274, 244] width 166 height 250
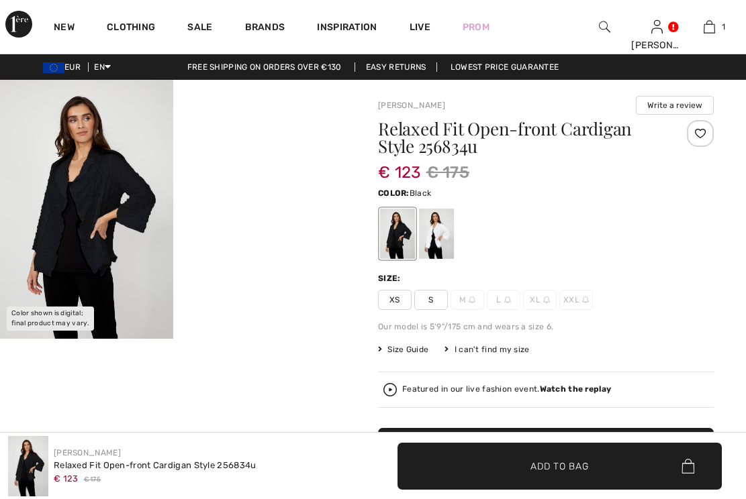
checkbox input "true"
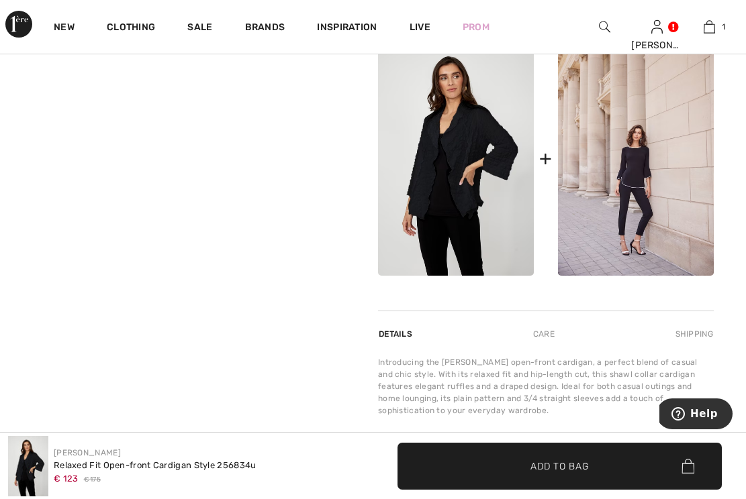
scroll to position [590, 0]
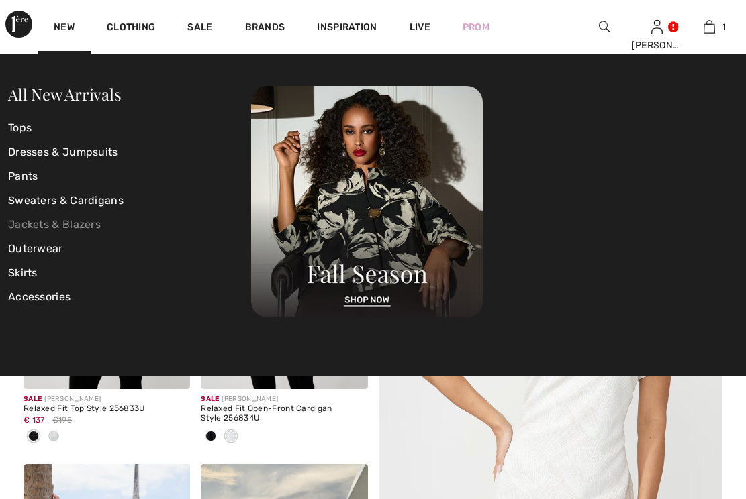
click at [51, 227] on link "Jackets & Blazers" at bounding box center [129, 225] width 243 height 24
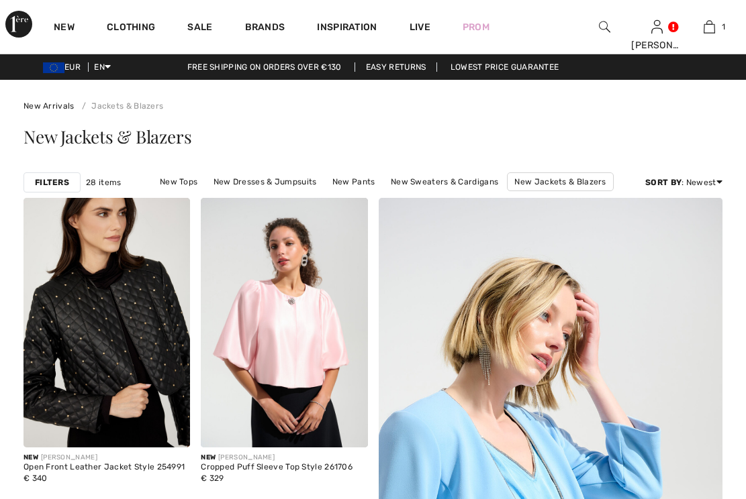
checkbox input "true"
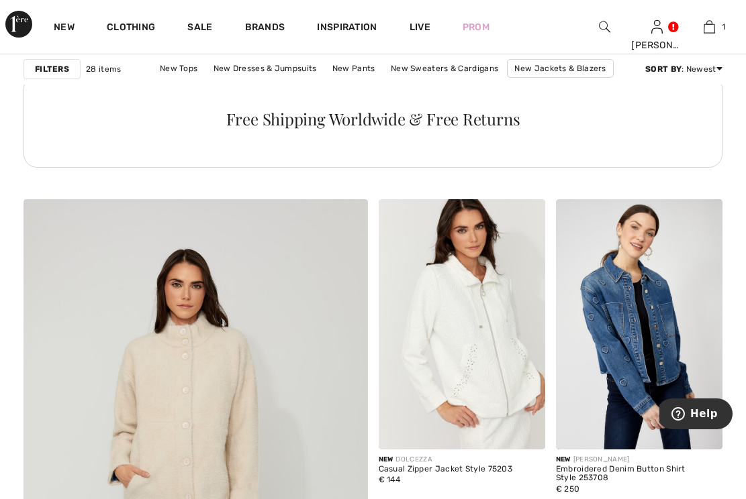
scroll to position [2530, 0]
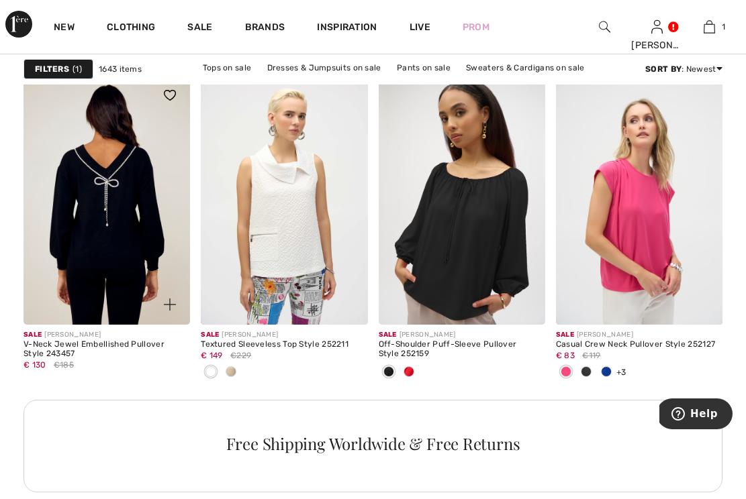
scroll to position [2215, 0]
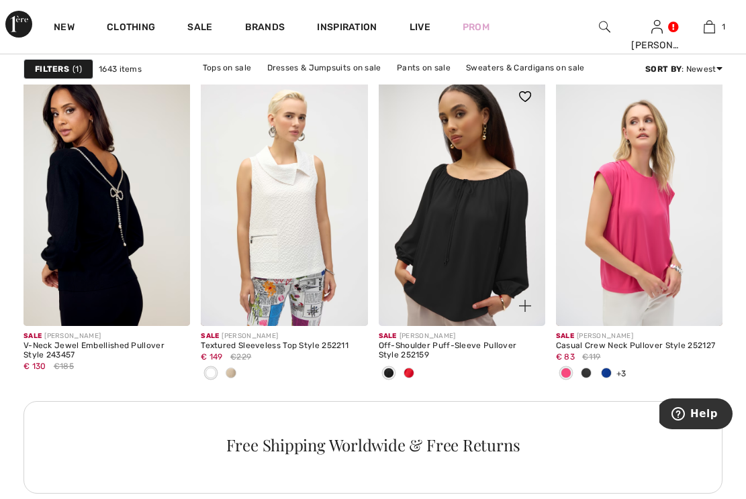
click at [468, 208] on img at bounding box center [461, 202] width 166 height 250
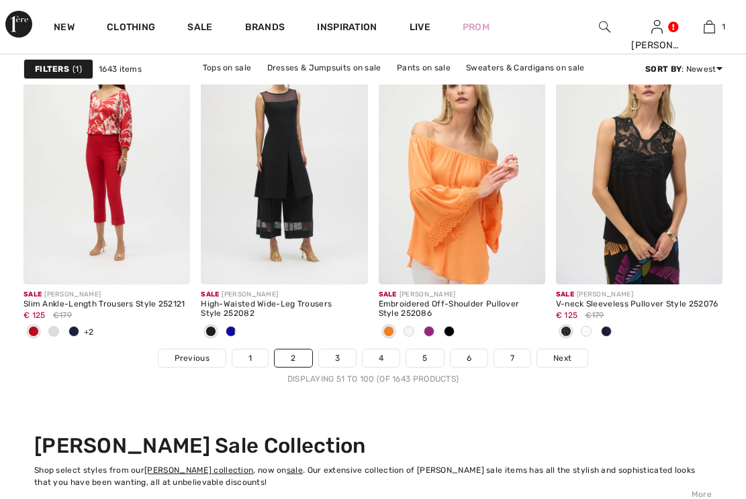
scroll to position [4783, 0]
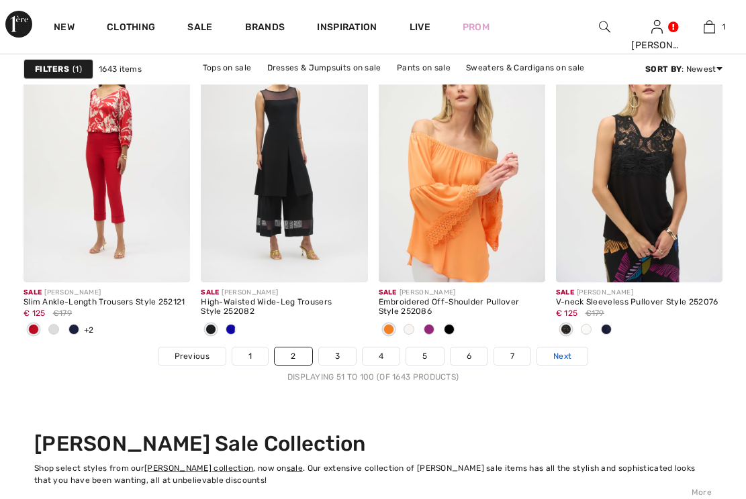
click at [570, 350] on span "Next" at bounding box center [562, 356] width 18 height 12
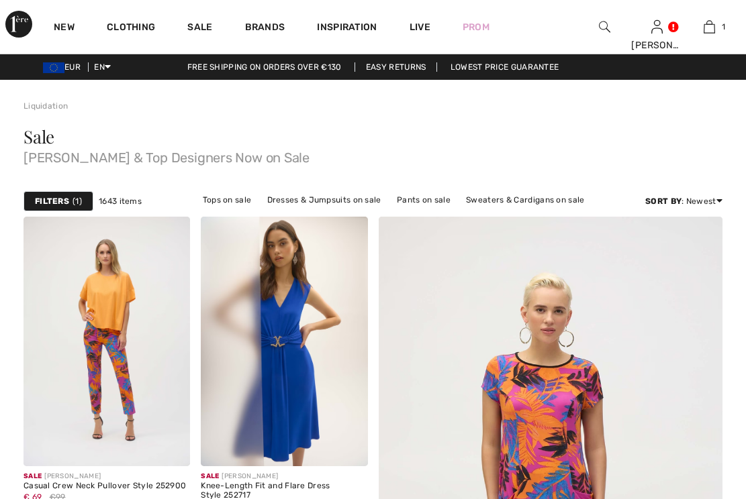
checkbox input "true"
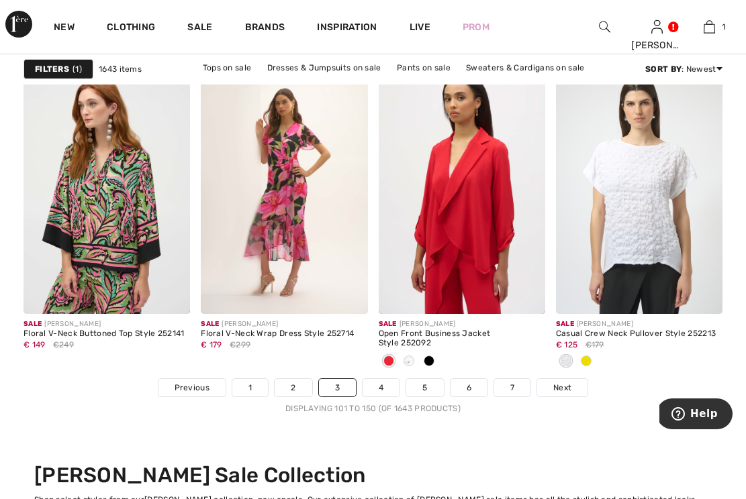
scroll to position [4753, 0]
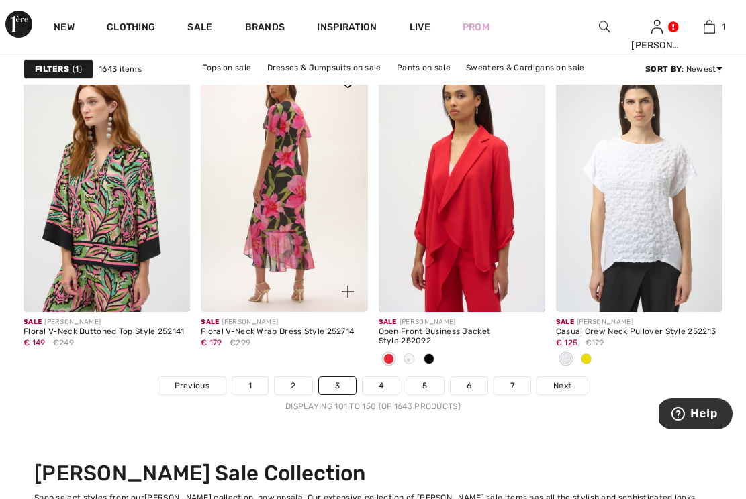
click at [299, 242] on img at bounding box center [284, 187] width 166 height 250
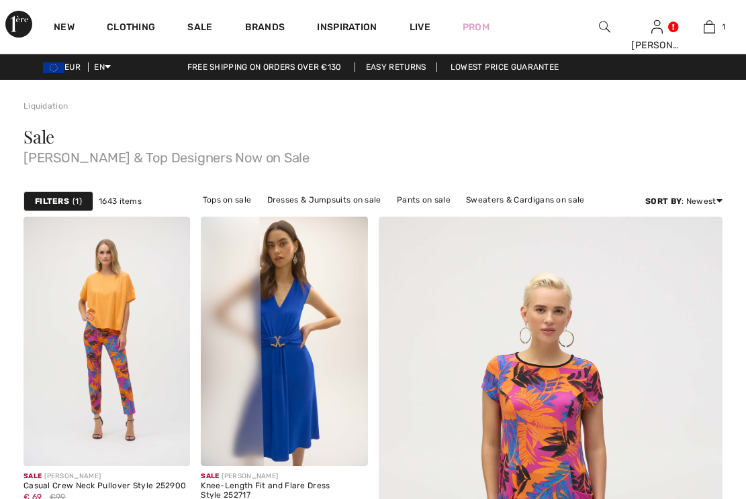
checkbox input "true"
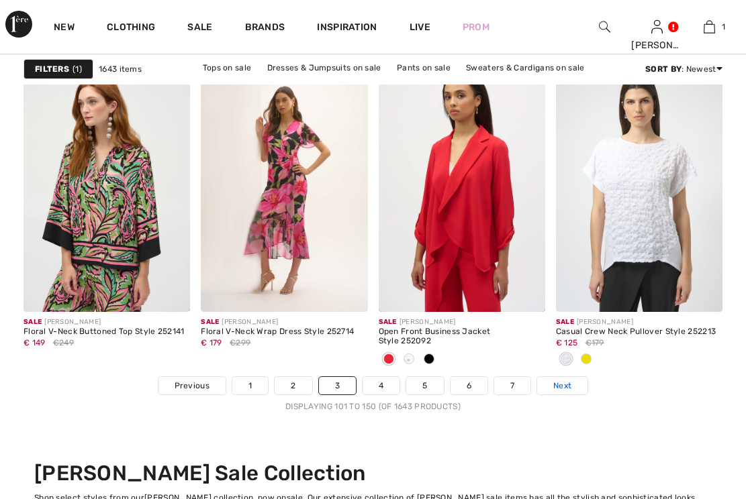
click at [558, 385] on span "Next" at bounding box center [562, 386] width 18 height 12
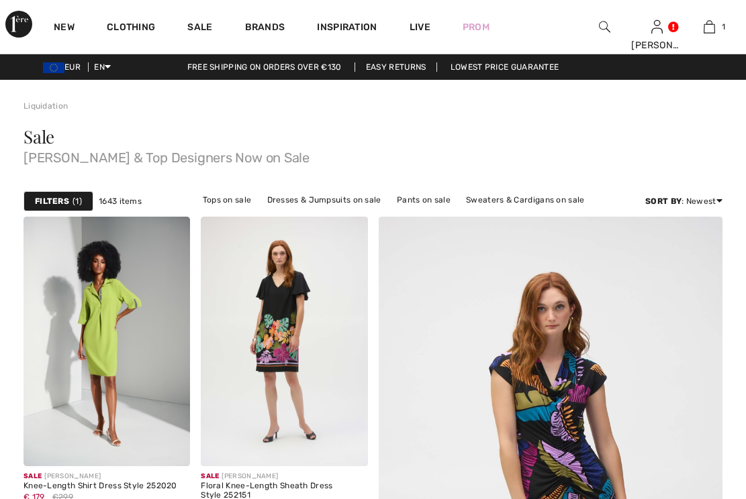
checkbox input "true"
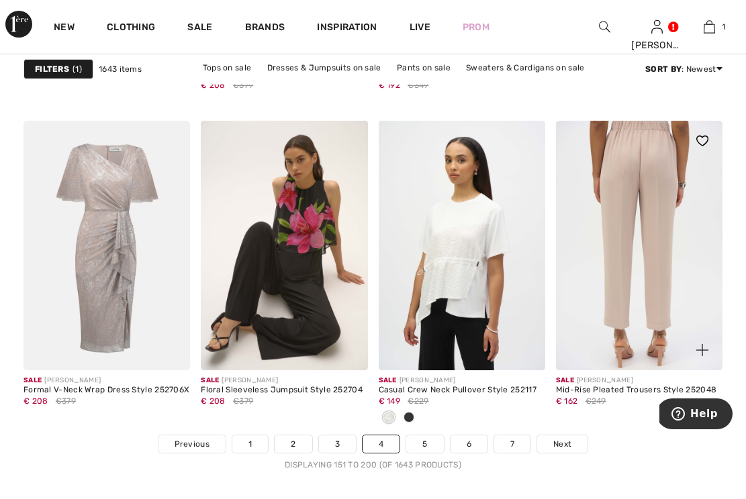
scroll to position [4702, 0]
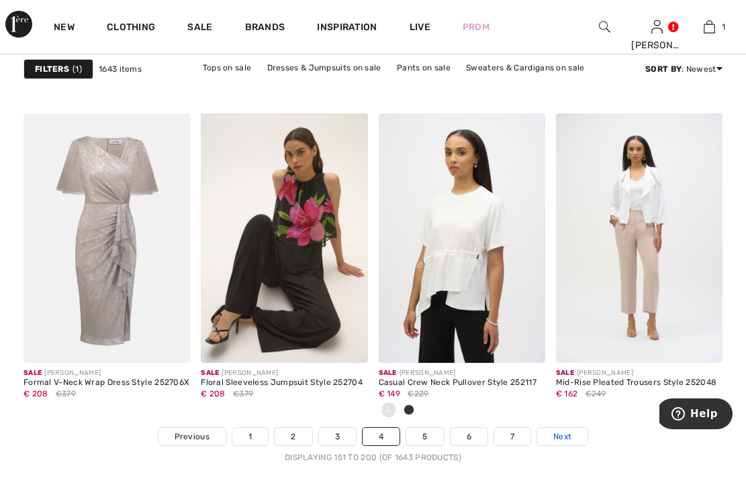
click at [572, 431] on link "Next" at bounding box center [562, 436] width 50 height 17
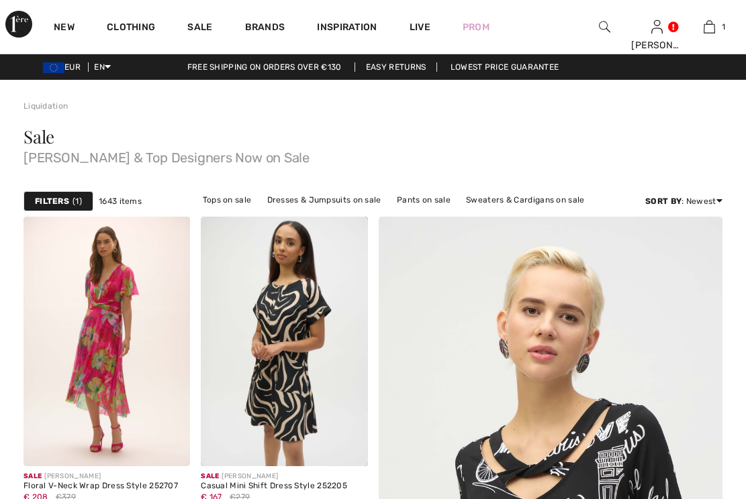
checkbox input "true"
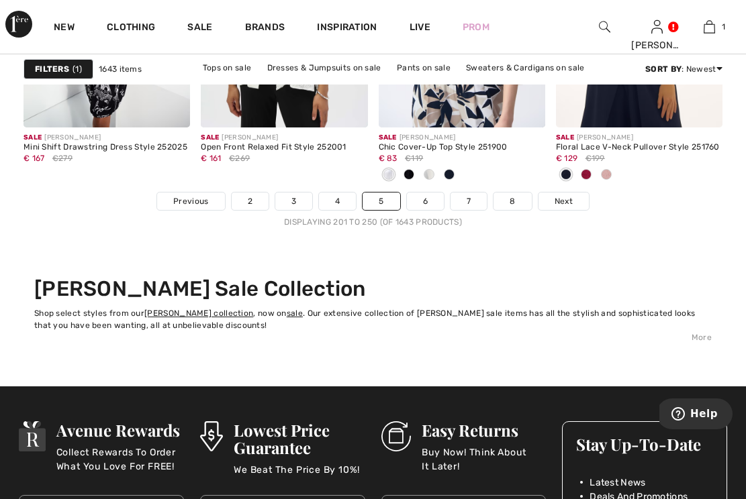
scroll to position [4947, 0]
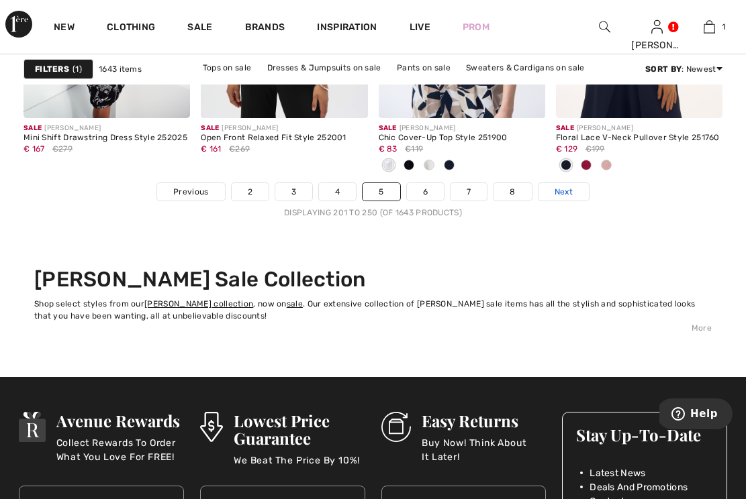
click at [570, 197] on link "Next" at bounding box center [563, 191] width 50 height 17
click at [566, 191] on span "Next" at bounding box center [563, 192] width 18 height 12
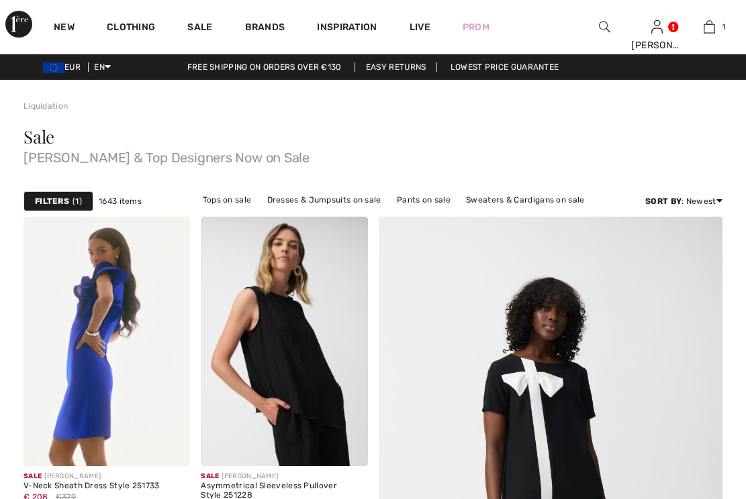
scroll to position [145, 0]
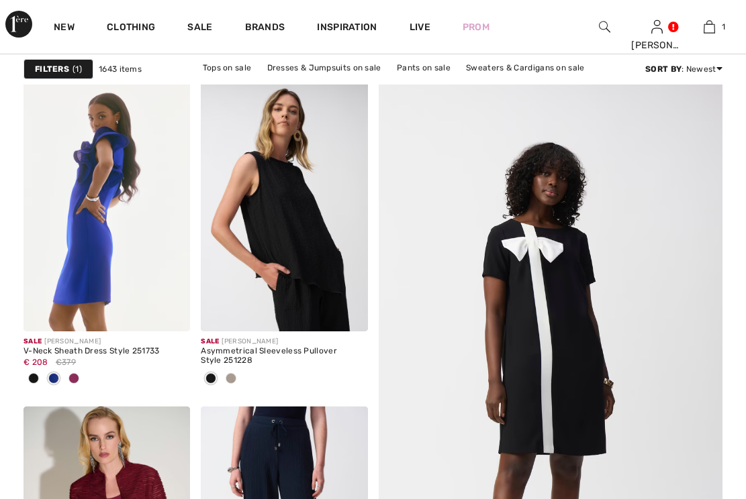
checkbox input "true"
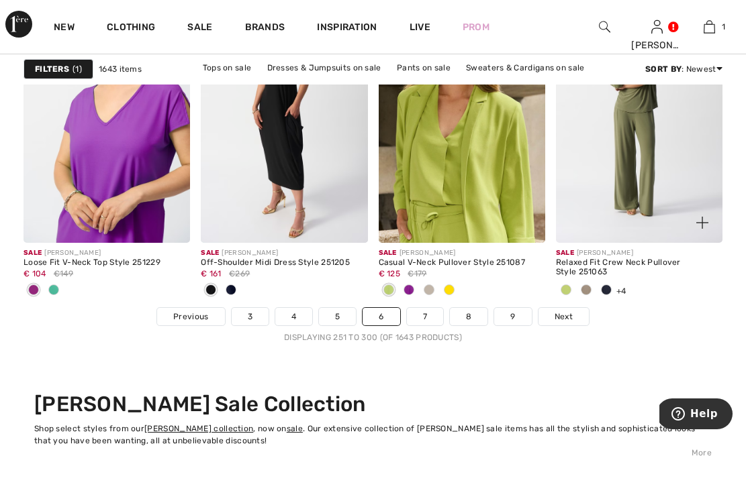
scroll to position [4836, 0]
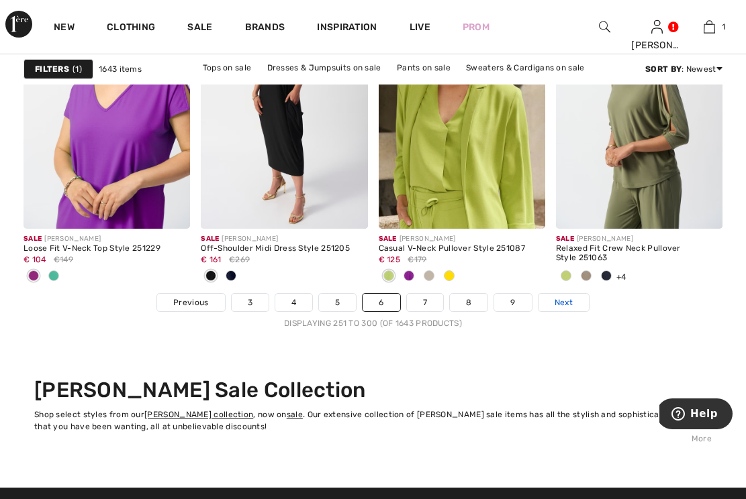
click at [560, 297] on span "Next" at bounding box center [563, 303] width 18 height 12
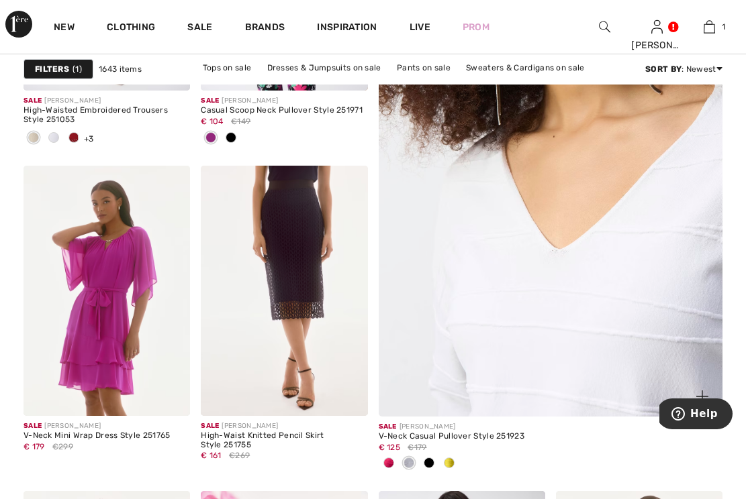
scroll to position [381, 0]
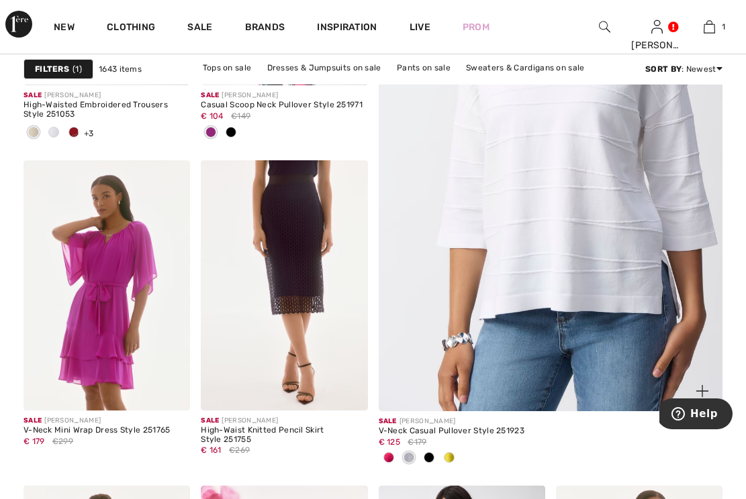
click at [427, 459] on span at bounding box center [428, 457] width 11 height 11
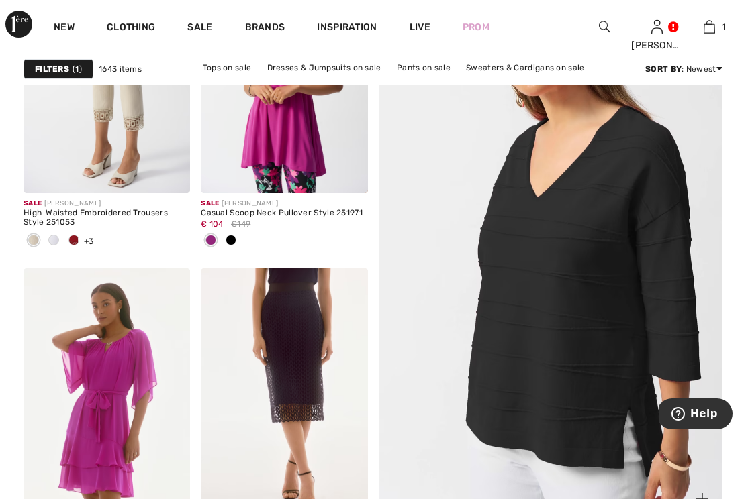
scroll to position [324, 0]
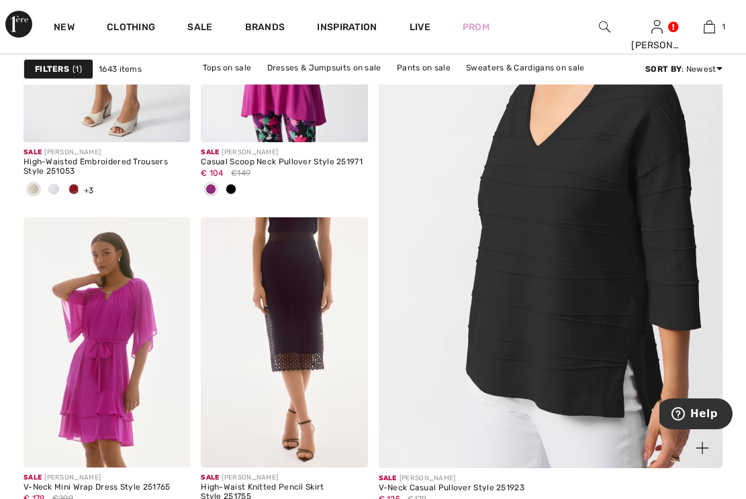
click at [640, 336] on img at bounding box center [550, 202] width 413 height 619
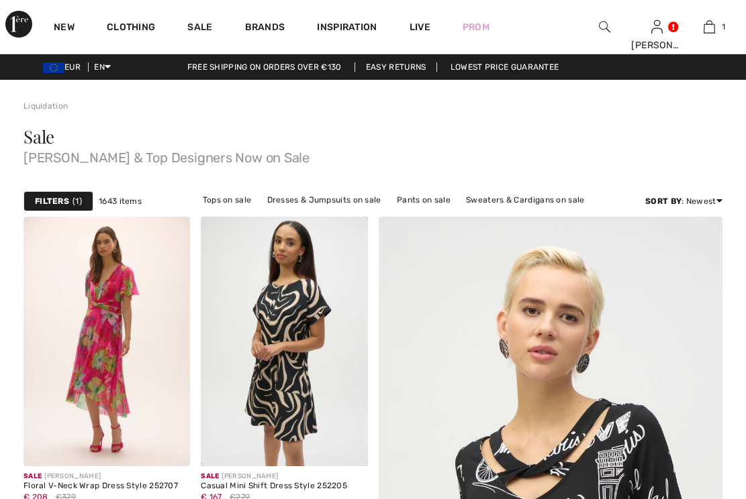
checkbox input "true"
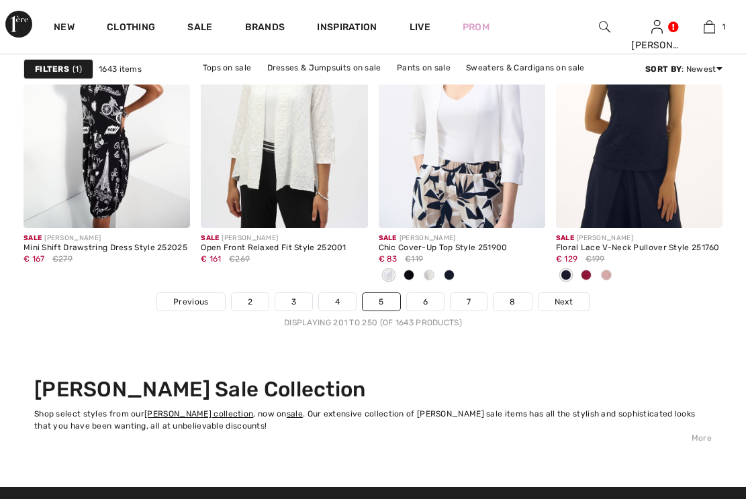
scroll to position [4832, 0]
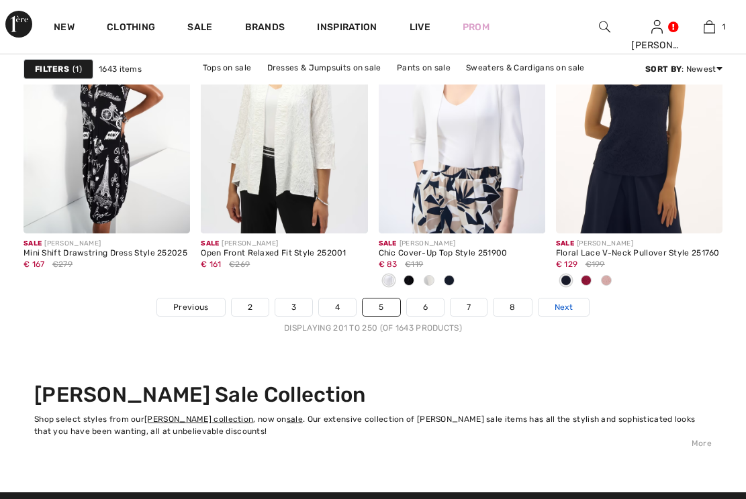
click at [562, 305] on span "Next" at bounding box center [563, 307] width 18 height 12
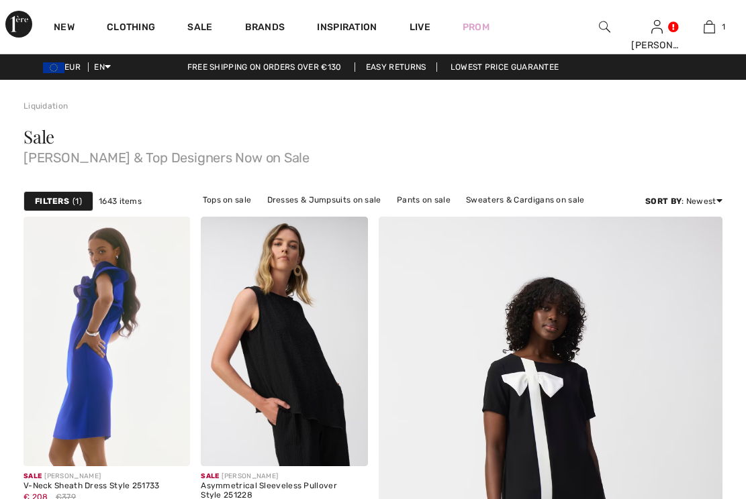
checkbox input "true"
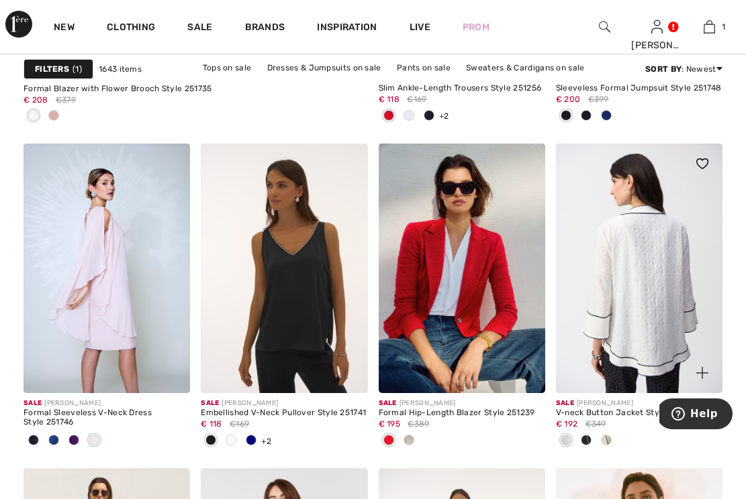
scroll to position [3248, 0]
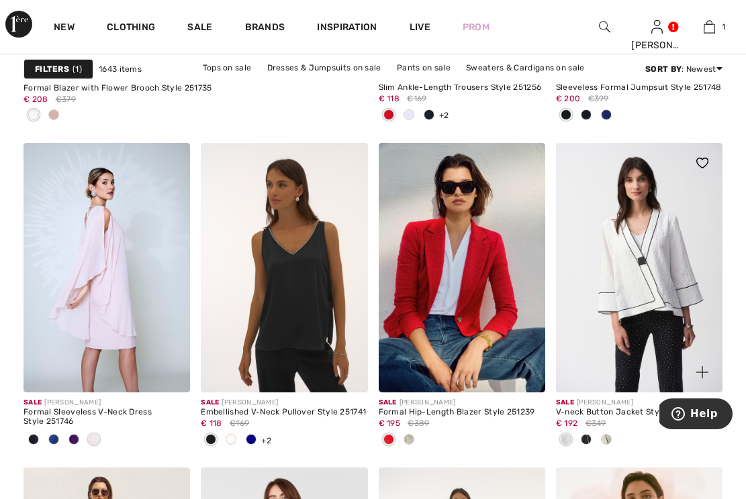
click at [585, 438] on span at bounding box center [585, 439] width 11 height 11
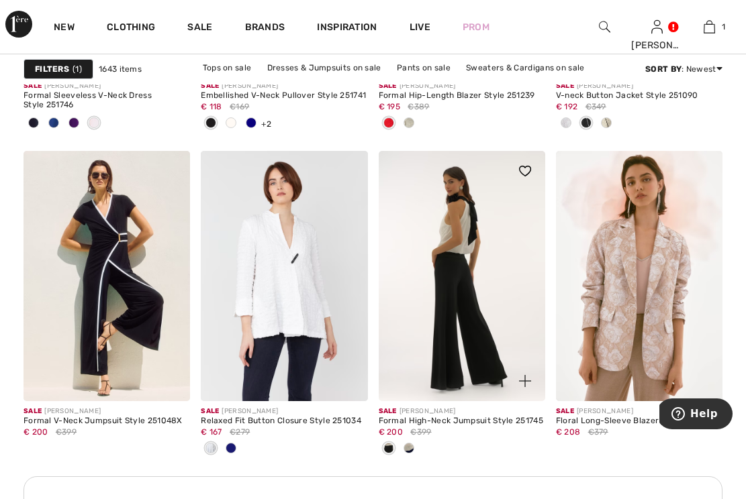
scroll to position [3565, 0]
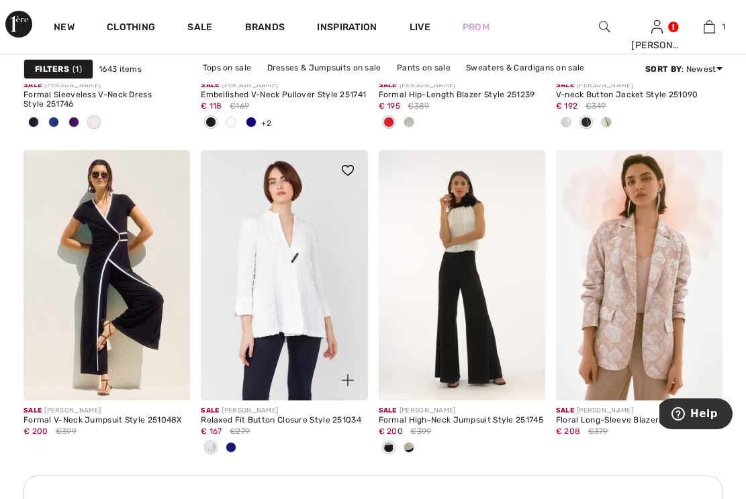
click at [231, 444] on span at bounding box center [230, 447] width 11 height 11
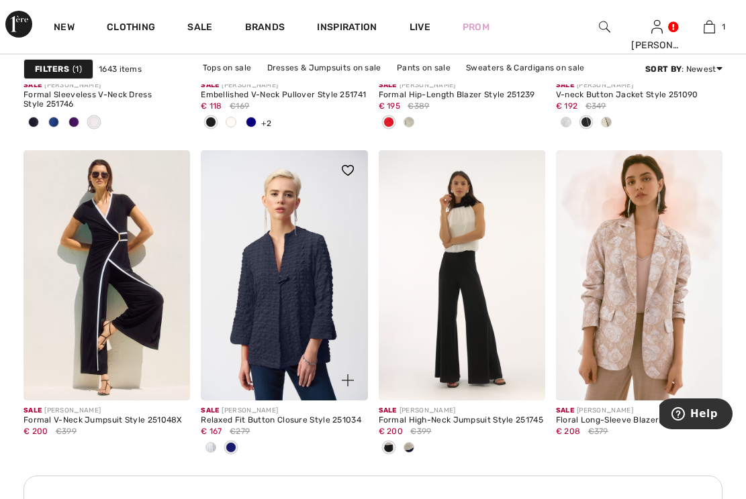
click at [287, 340] on img at bounding box center [284, 275] width 166 height 250
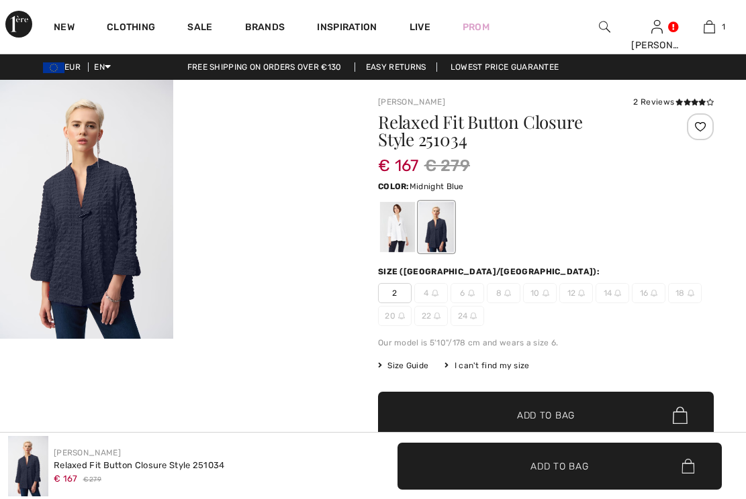
checkbox input "true"
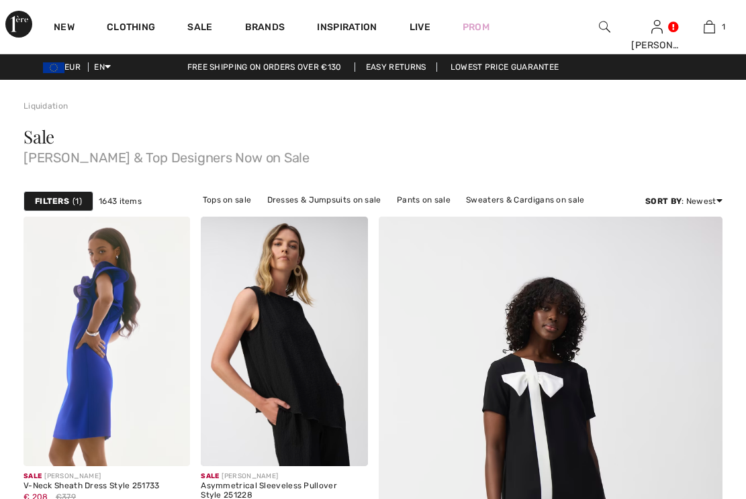
checkbox input "true"
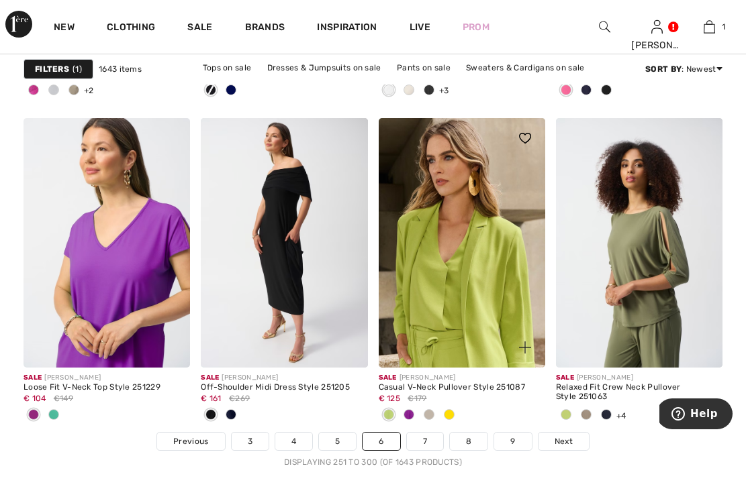
scroll to position [4702, 0]
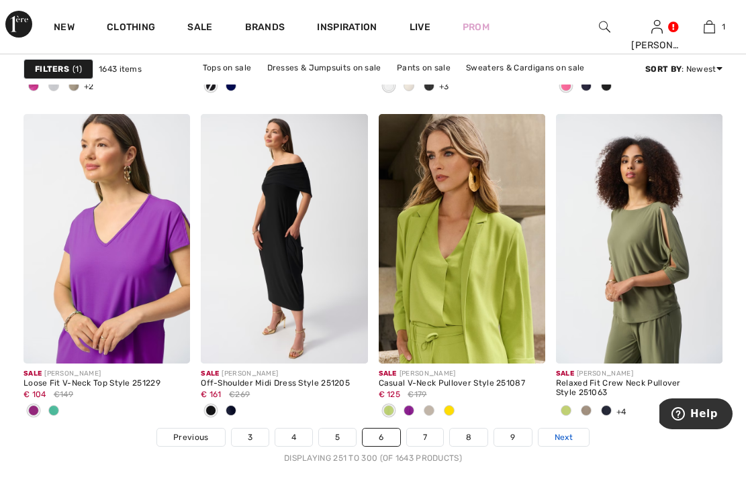
click at [566, 432] on span "Next" at bounding box center [563, 438] width 18 height 12
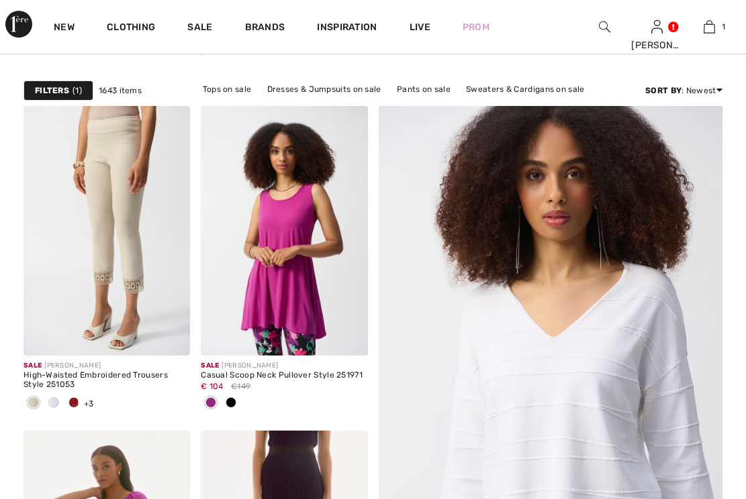
checkbox input "true"
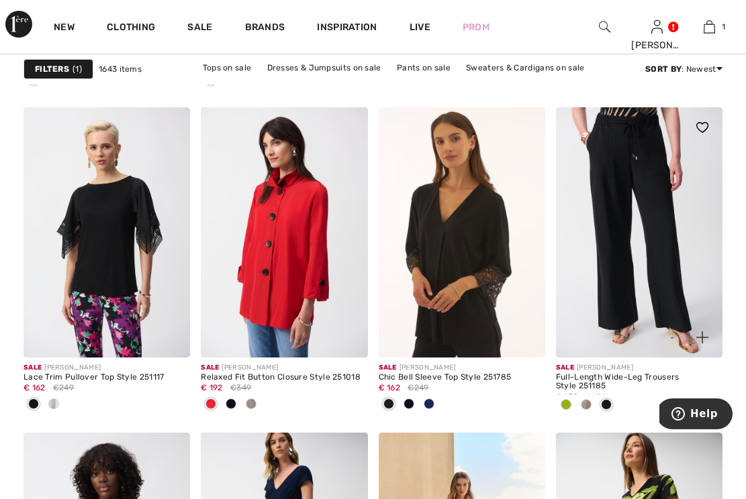
scroll to position [1860, 0]
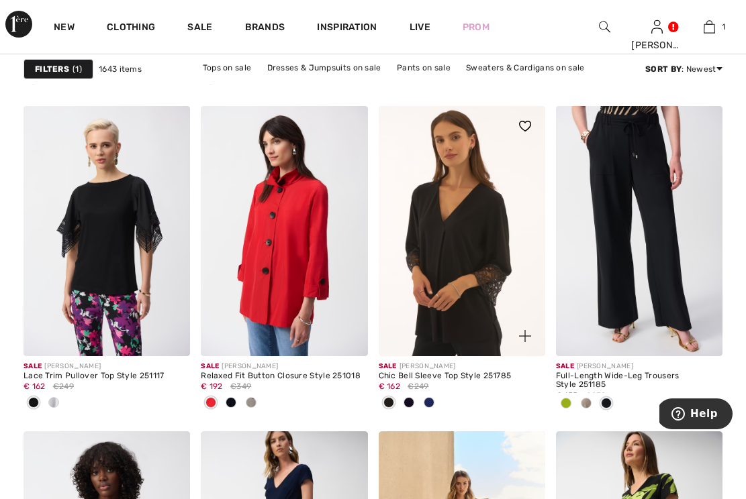
click at [429, 402] on span at bounding box center [428, 402] width 11 height 11
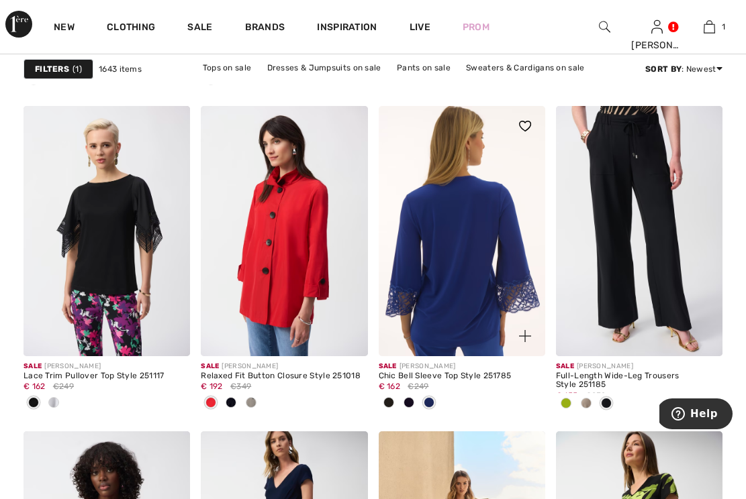
click at [482, 311] on img at bounding box center [461, 231] width 166 height 250
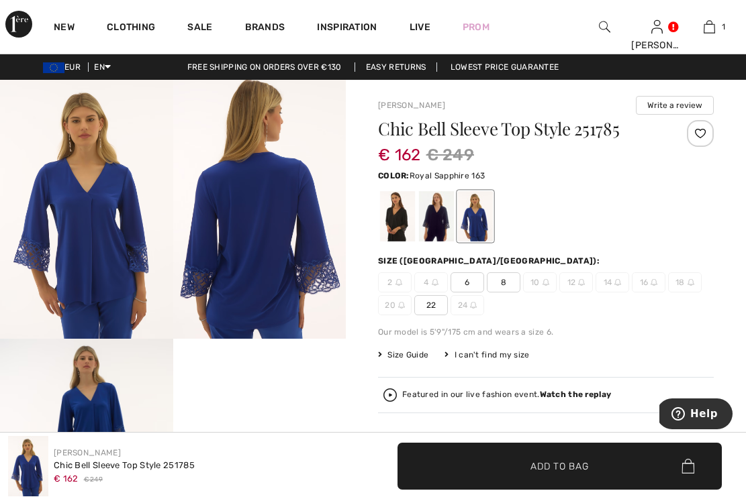
click at [432, 305] on span "22" at bounding box center [431, 305] width 34 height 20
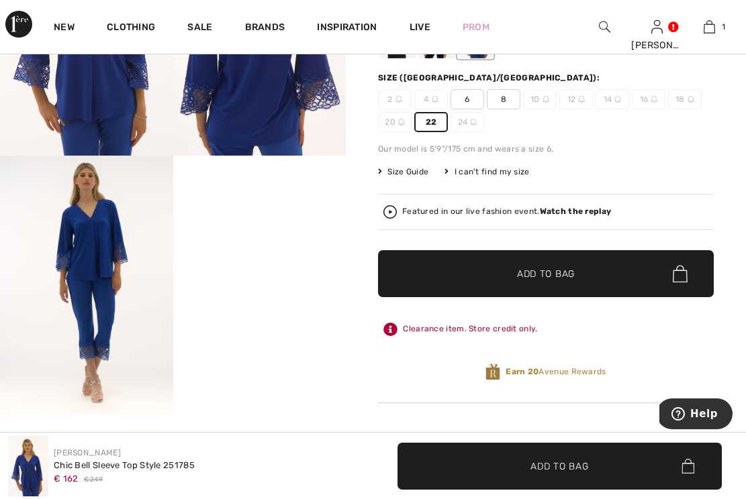
scroll to position [187, 0]
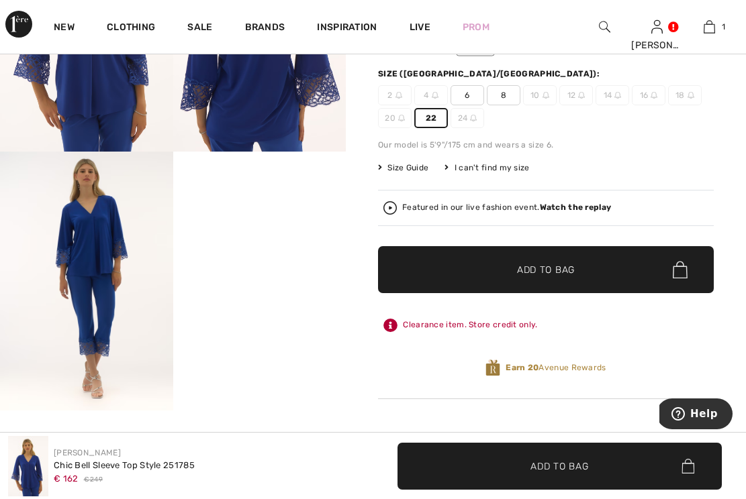
click at [389, 325] on icon at bounding box center [390, 325] width 14 height 13
click at [393, 325] on icon at bounding box center [390, 325] width 14 height 13
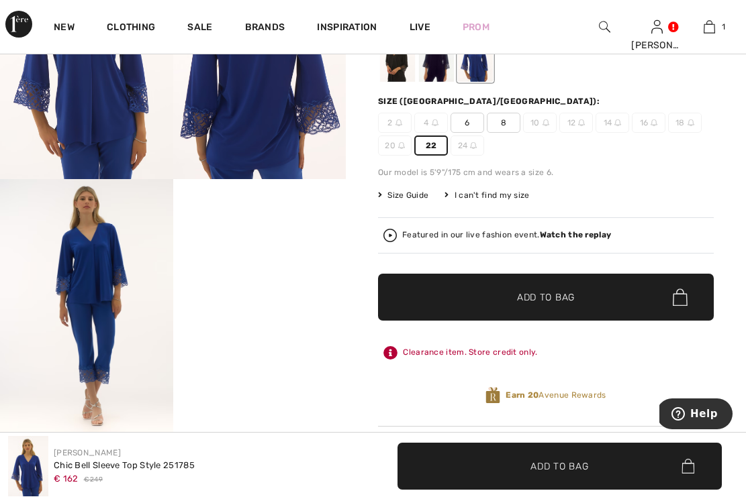
scroll to position [160, 0]
click at [536, 299] on span "Add to Bag" at bounding box center [546, 298] width 58 height 14
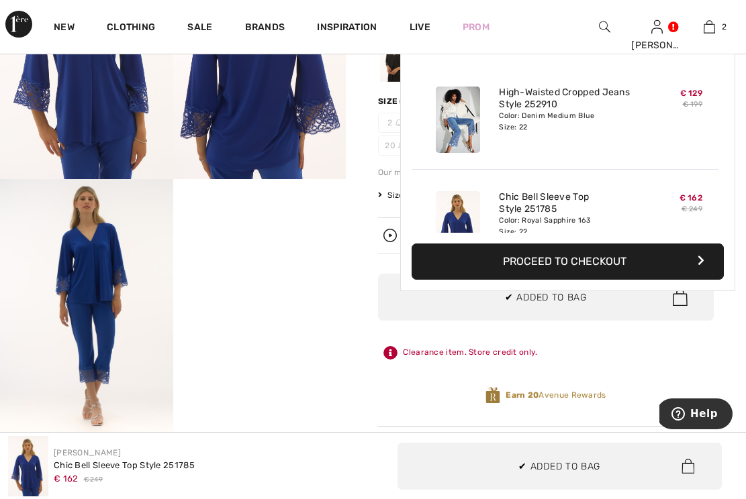
scroll to position [42, 0]
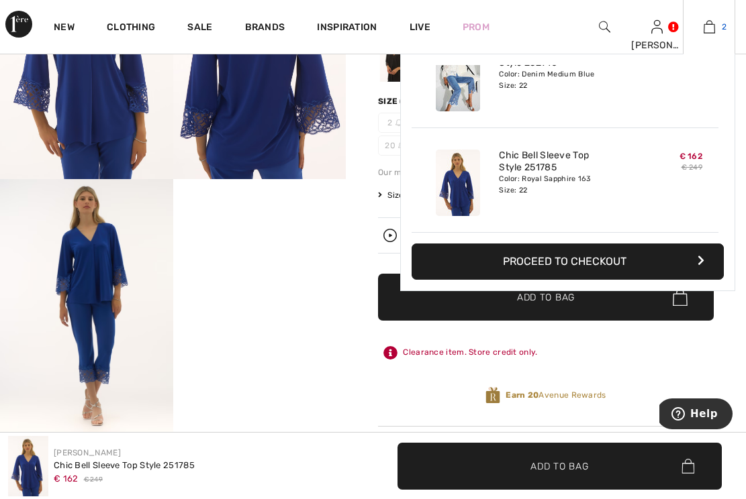
click at [707, 26] on img at bounding box center [708, 27] width 11 height 16
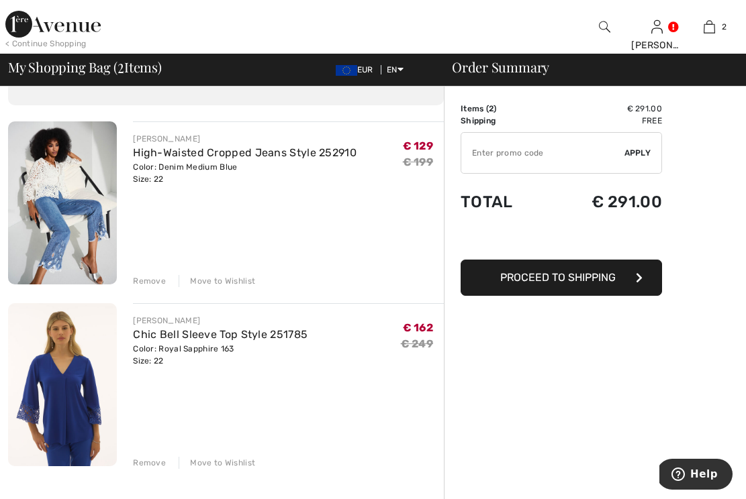
scroll to position [76, 0]
click at [70, 392] on img at bounding box center [62, 384] width 109 height 163
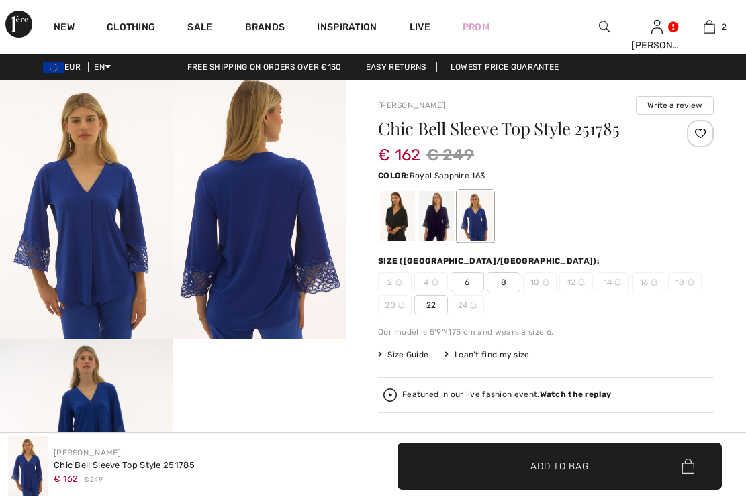
checkbox input "true"
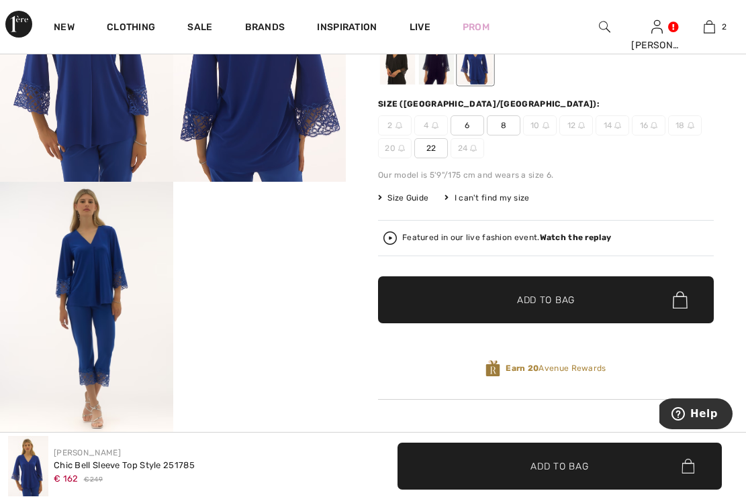
scroll to position [159, 0]
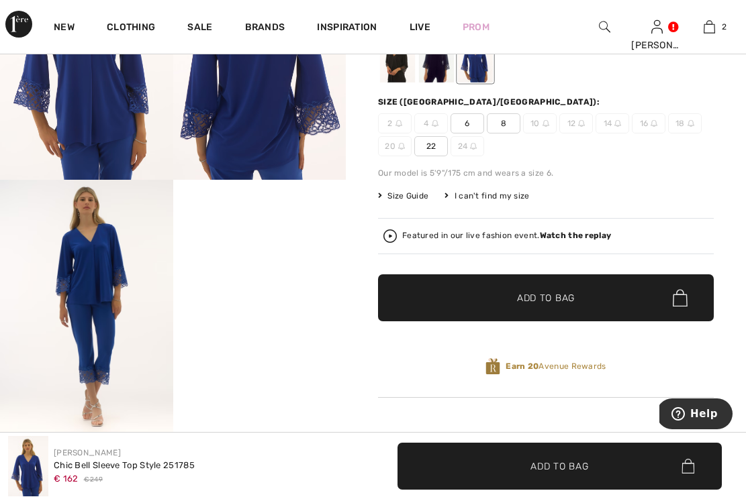
click at [263, 266] on video "Your browser does not support the video tag." at bounding box center [259, 223] width 173 height 87
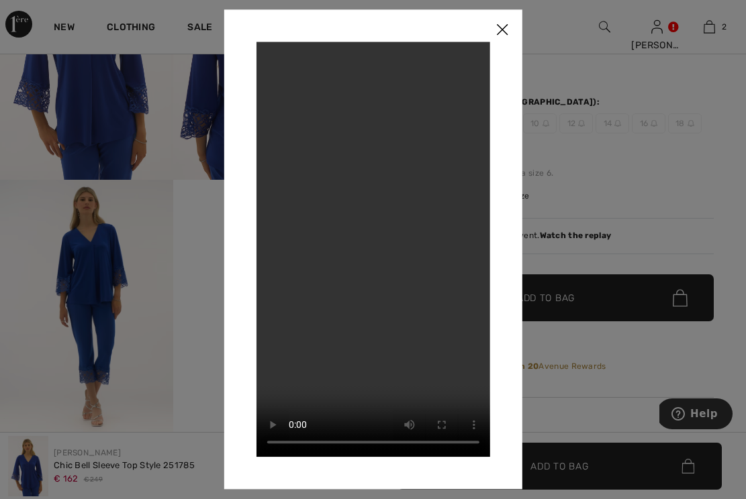
click at [503, 29] on img at bounding box center [502, 30] width 40 height 42
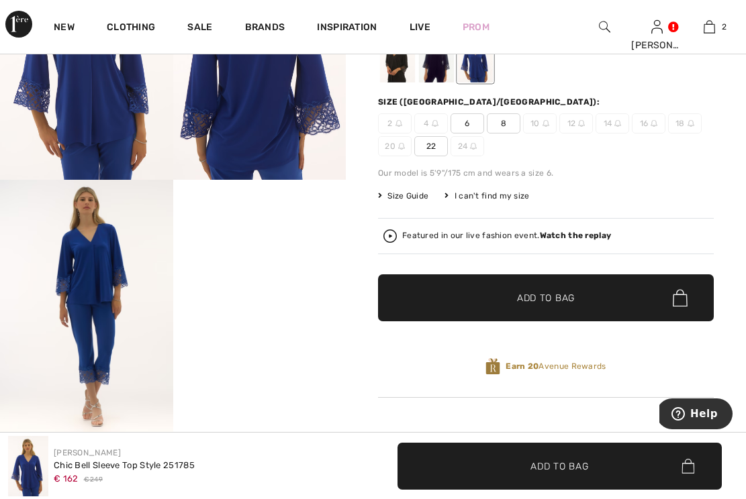
click at [101, 279] on img at bounding box center [86, 309] width 173 height 259
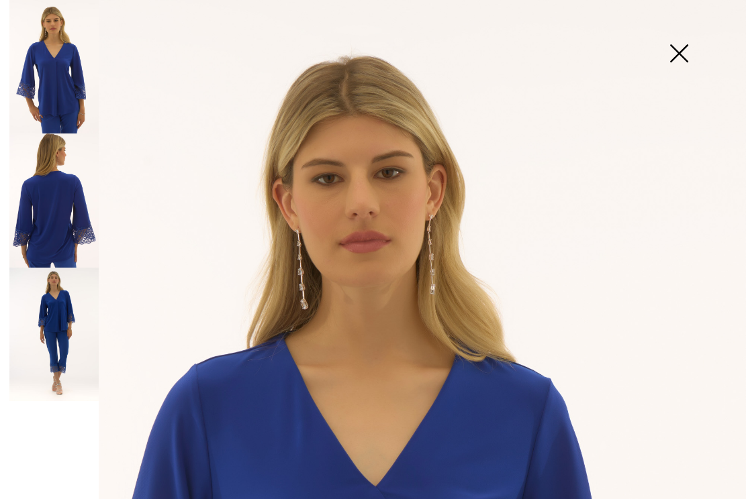
click at [59, 320] on img at bounding box center [53, 335] width 89 height 134
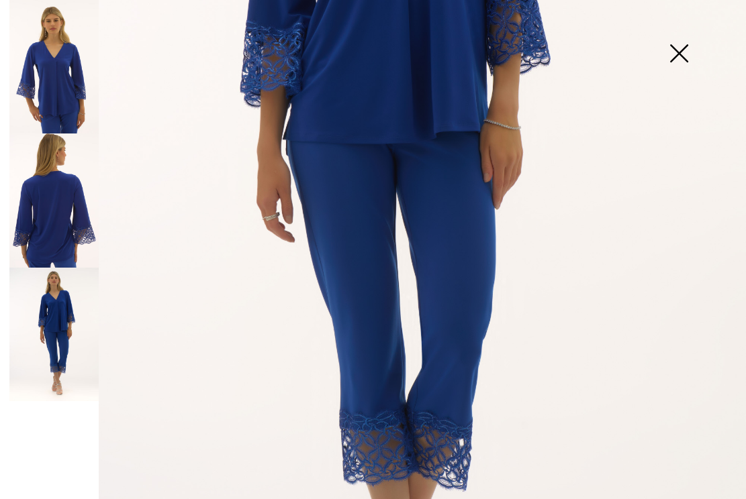
scroll to position [417, 0]
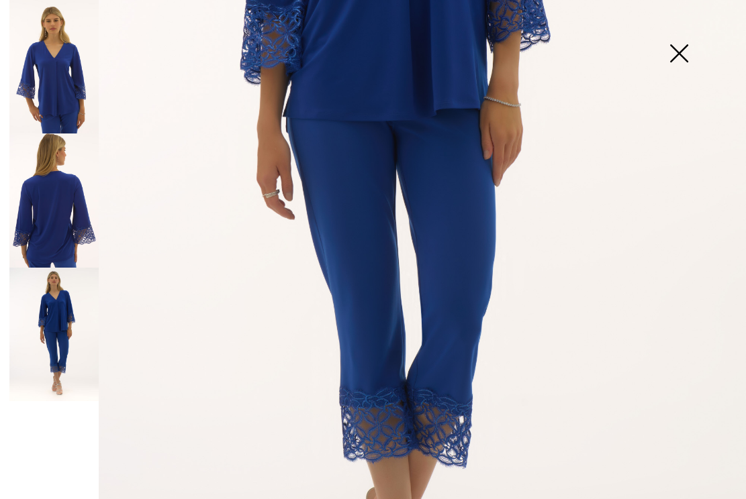
click at [58, 334] on img at bounding box center [53, 335] width 89 height 134
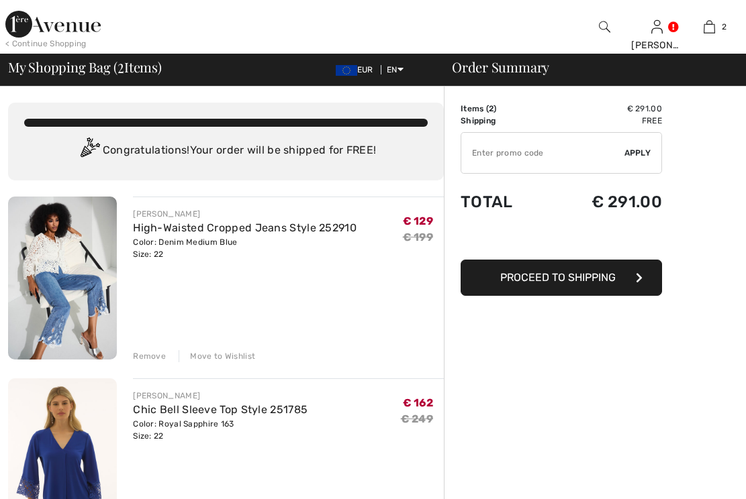
scroll to position [76, 0]
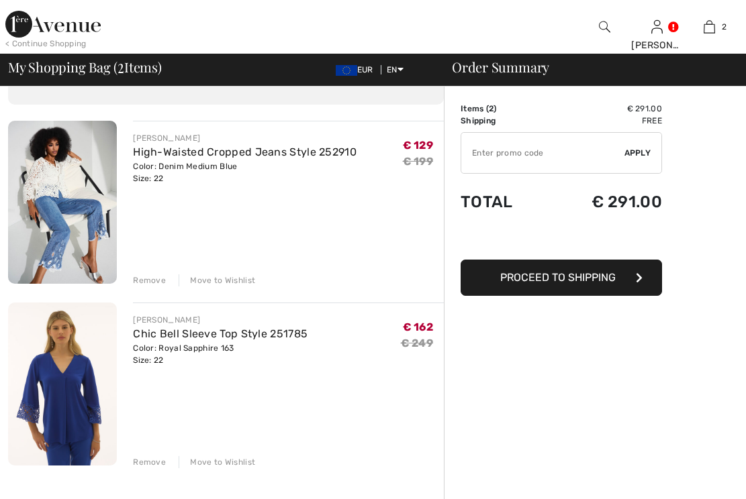
click at [71, 398] on img at bounding box center [62, 384] width 109 height 163
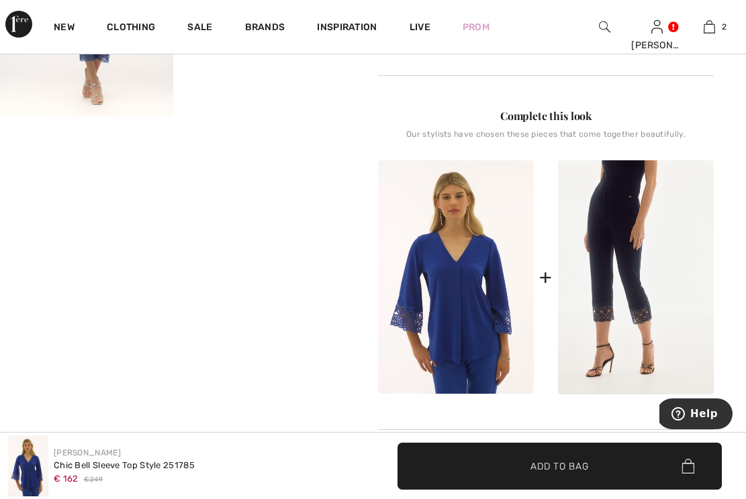
scroll to position [483, 0]
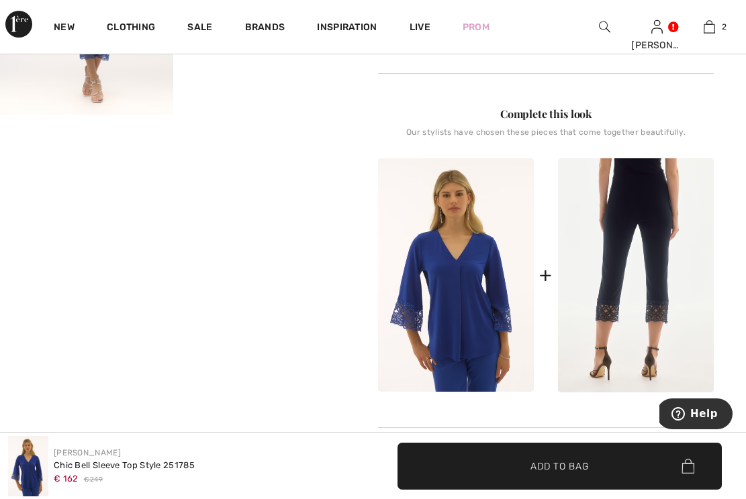
click at [632, 289] on img at bounding box center [636, 275] width 156 height 234
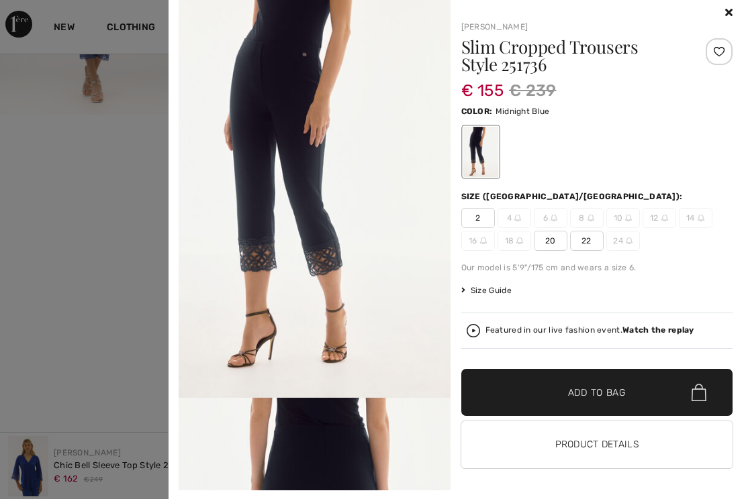
scroll to position [9, 0]
click at [483, 163] on div at bounding box center [479, 152] width 35 height 50
click at [315, 257] on img at bounding box center [315, 194] width 272 height 407
click at [582, 240] on span "22" at bounding box center [587, 241] width 34 height 20
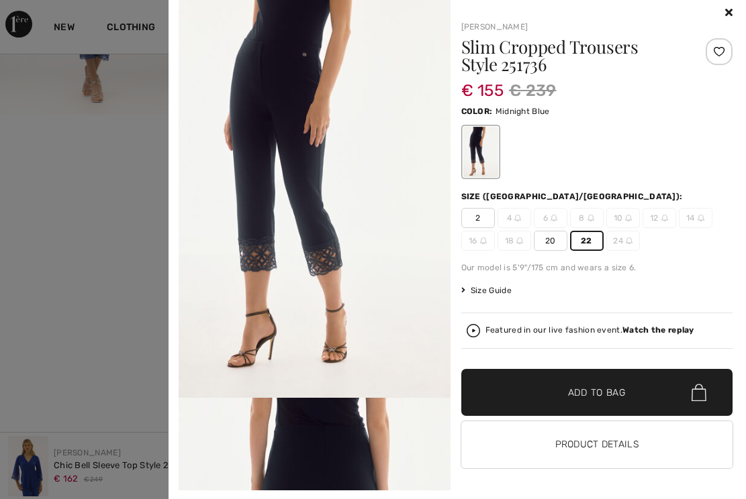
click at [621, 393] on span "Add to Bag" at bounding box center [597, 393] width 58 height 14
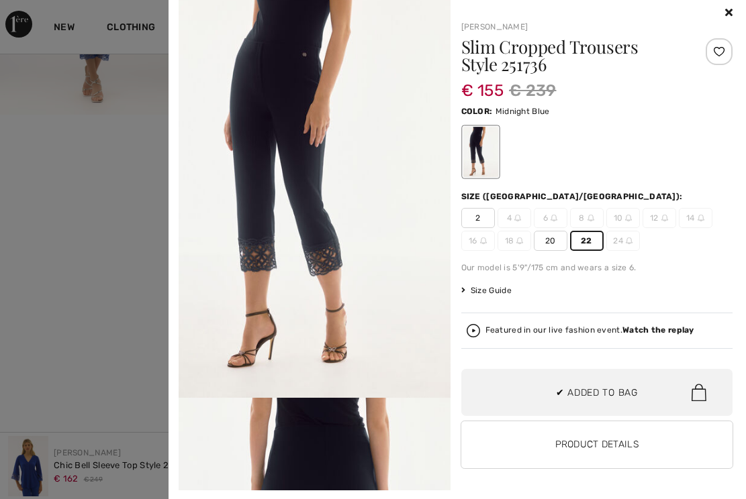
scroll to position [146, 0]
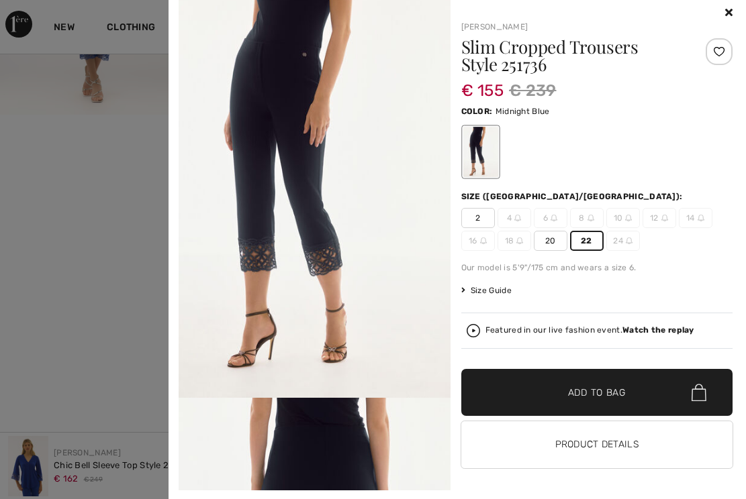
click at [729, 13] on icon at bounding box center [728, 12] width 7 height 11
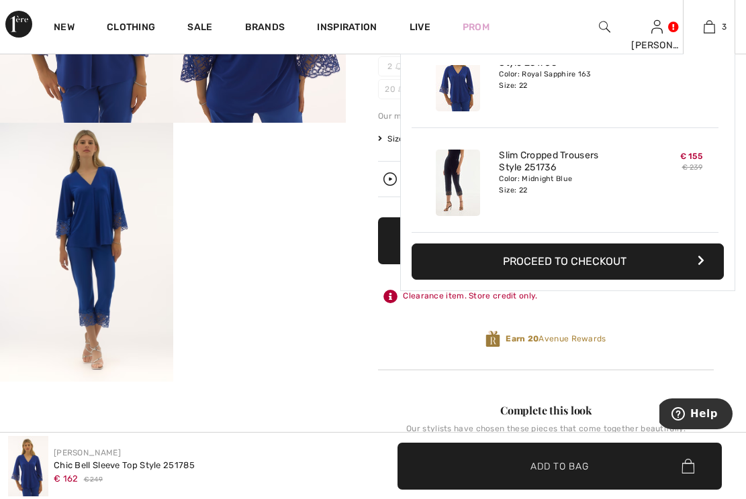
scroll to position [213, 0]
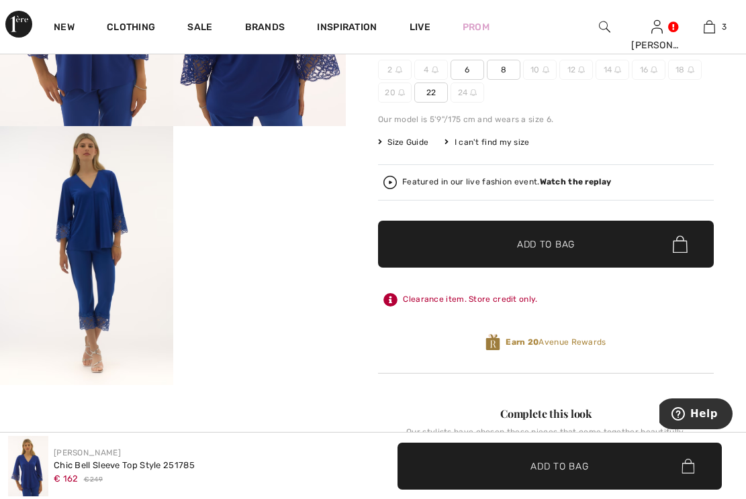
click at [95, 216] on img at bounding box center [86, 255] width 173 height 259
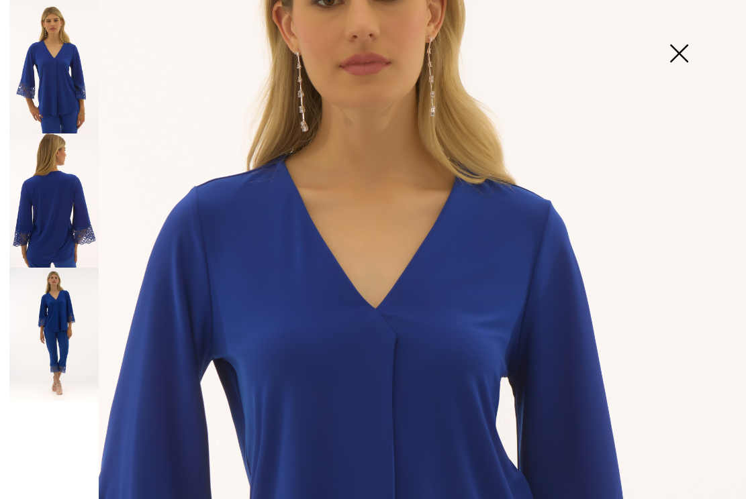
scroll to position [183, 0]
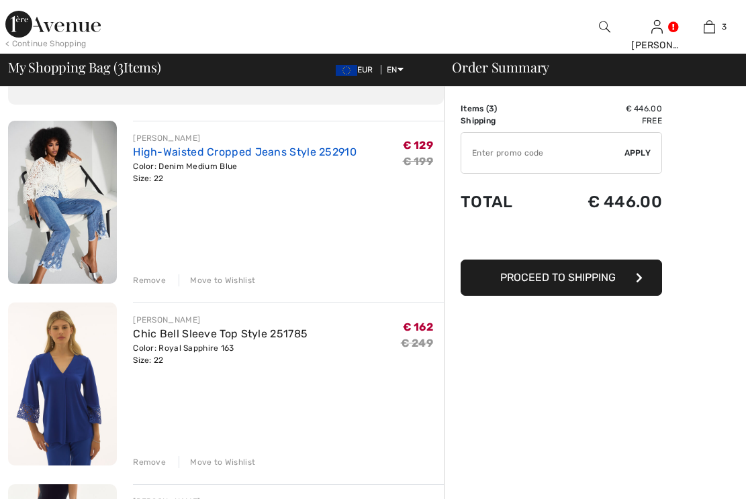
checkbox input "true"
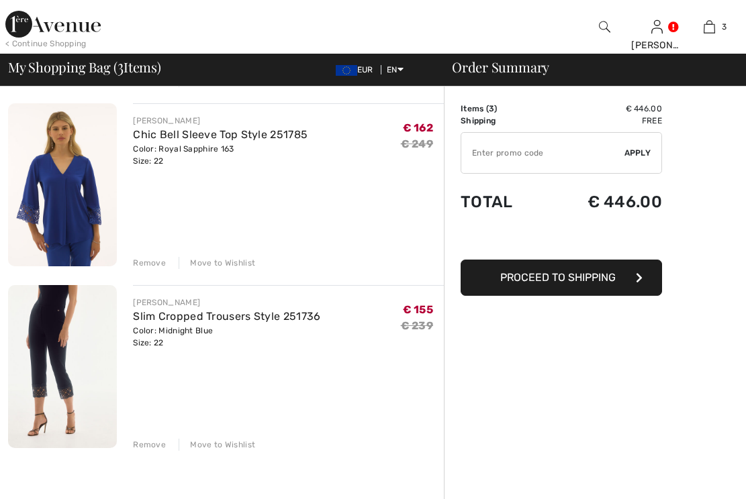
scroll to position [284, 0]
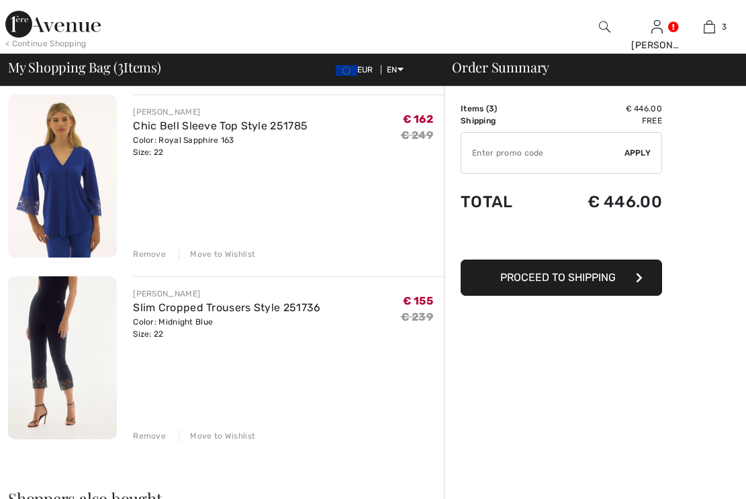
click at [152, 441] on div "Remove" at bounding box center [149, 436] width 33 height 12
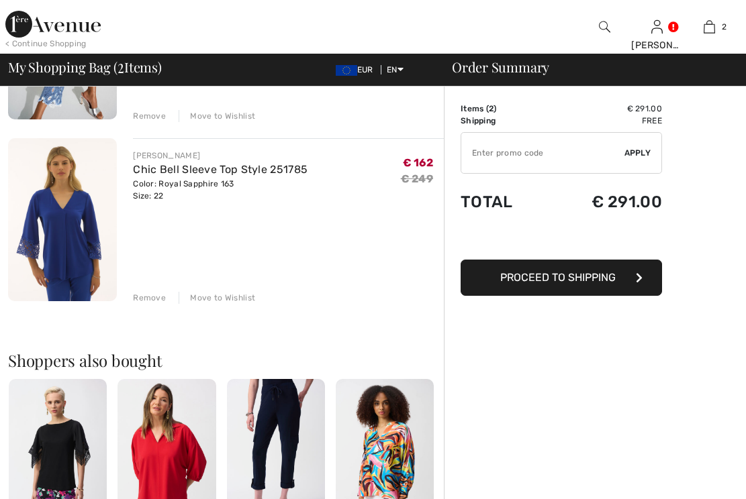
scroll to position [234, 0]
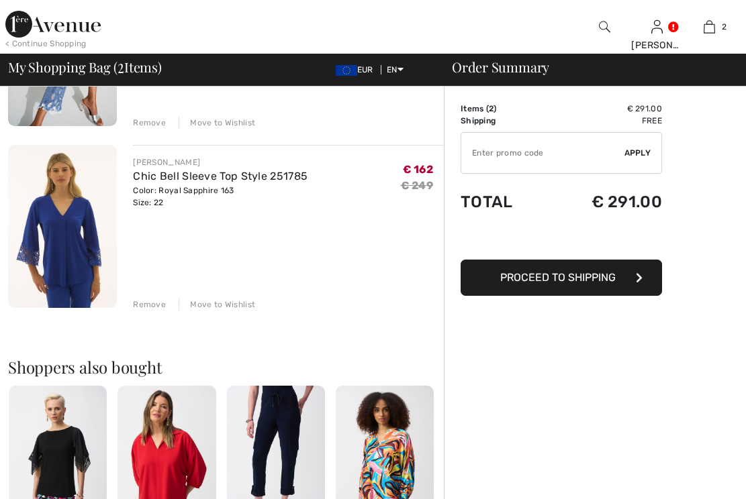
click at [79, 220] on img at bounding box center [62, 226] width 109 height 163
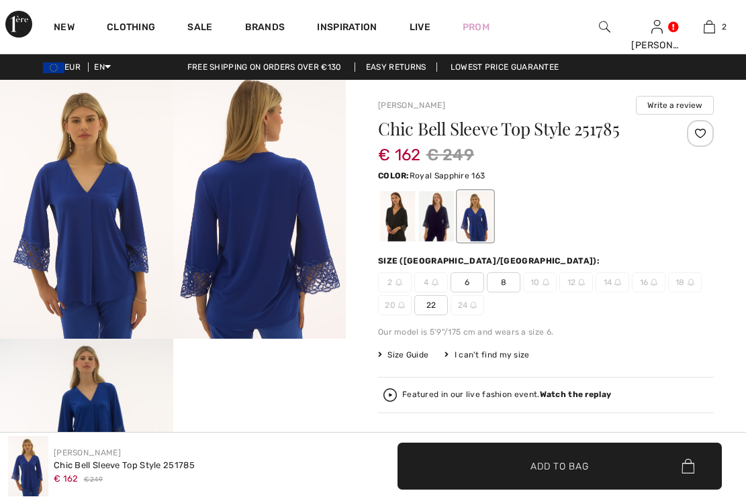
checkbox input "true"
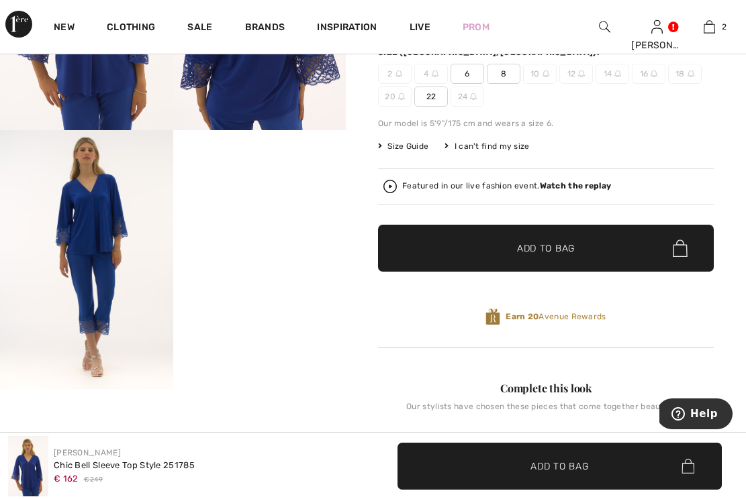
scroll to position [215, 0]
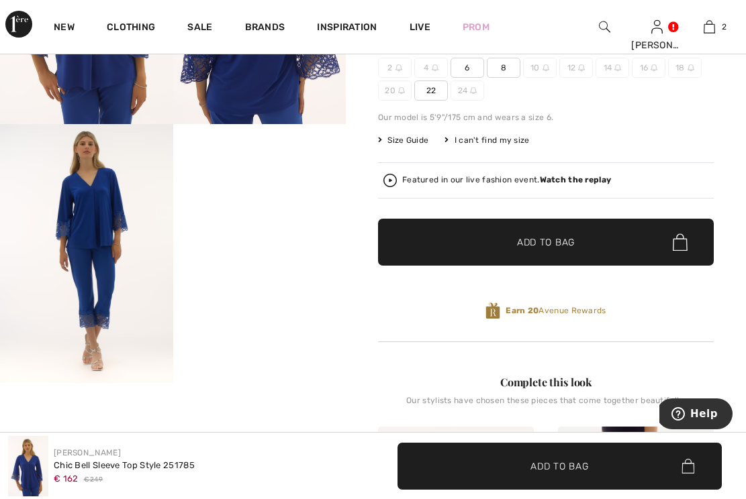
click at [90, 299] on img at bounding box center [86, 253] width 173 height 259
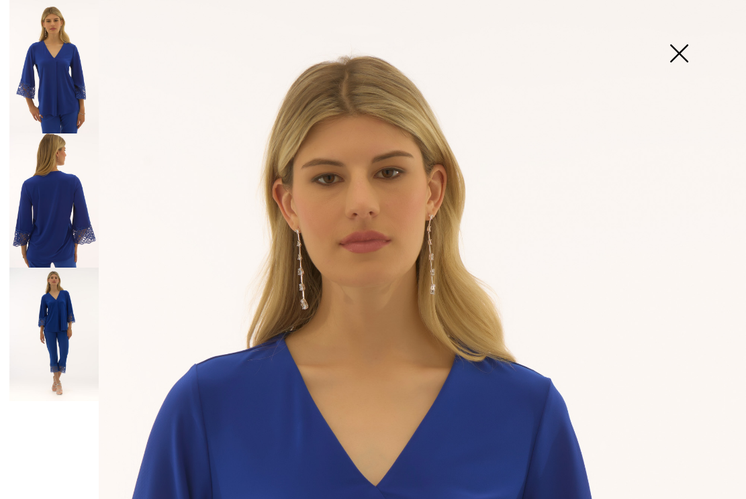
scroll to position [0, 0]
click at [65, 114] on img at bounding box center [53, 67] width 89 height 134
click at [66, 114] on img at bounding box center [53, 67] width 89 height 134
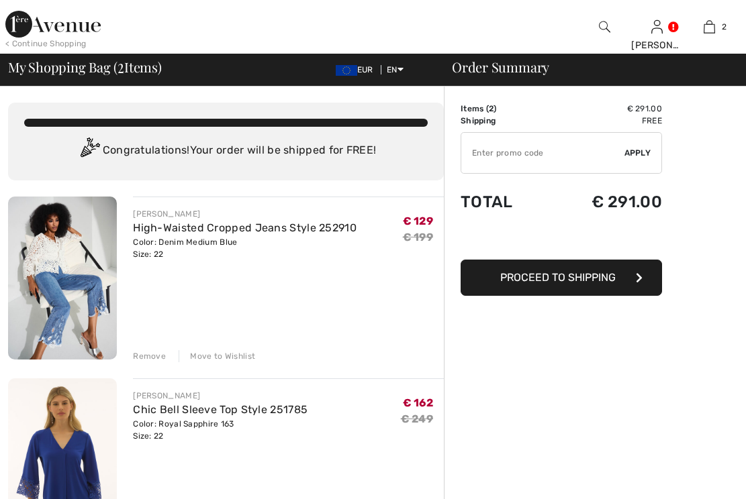
checkbox input "true"
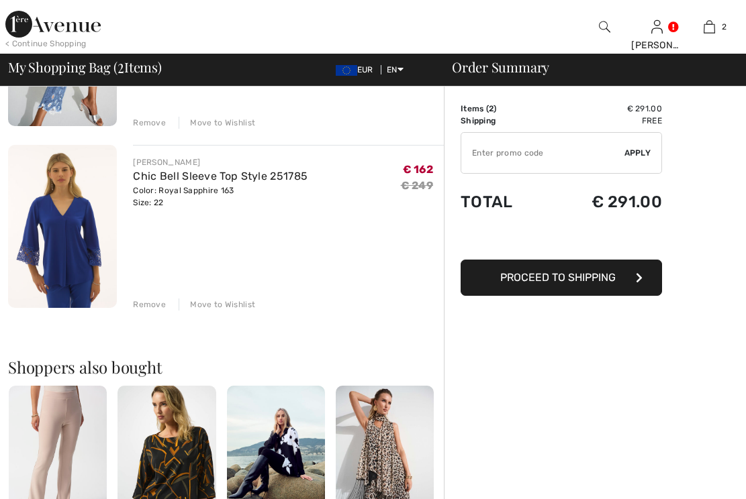
scroll to position [234, 0]
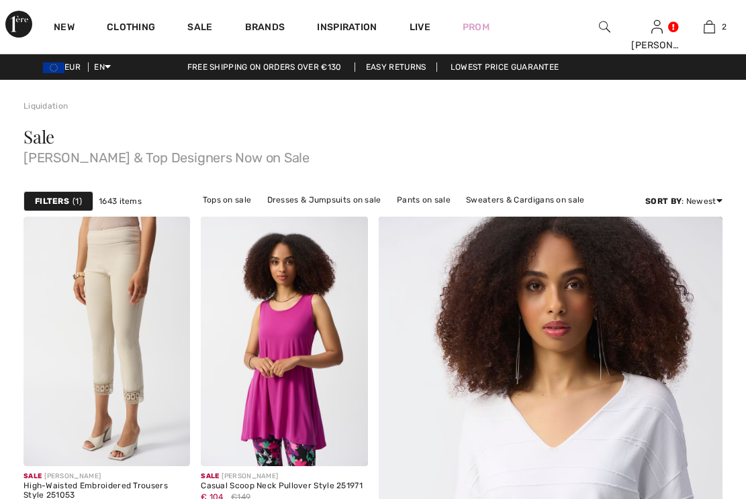
checkbox input "true"
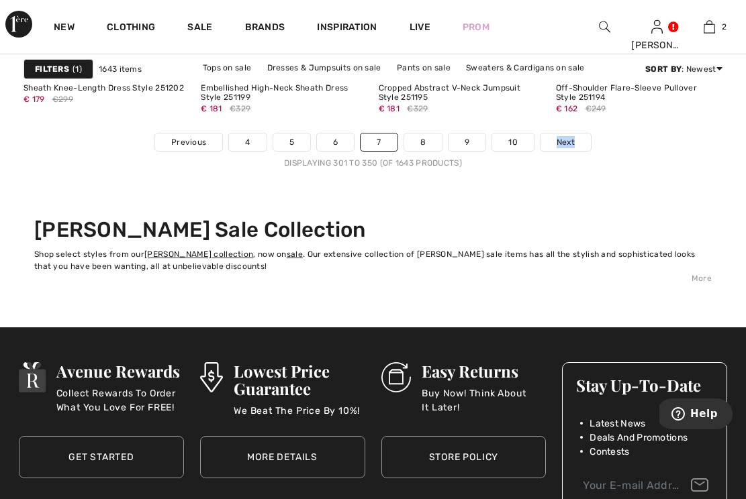
scroll to position [4991, 0]
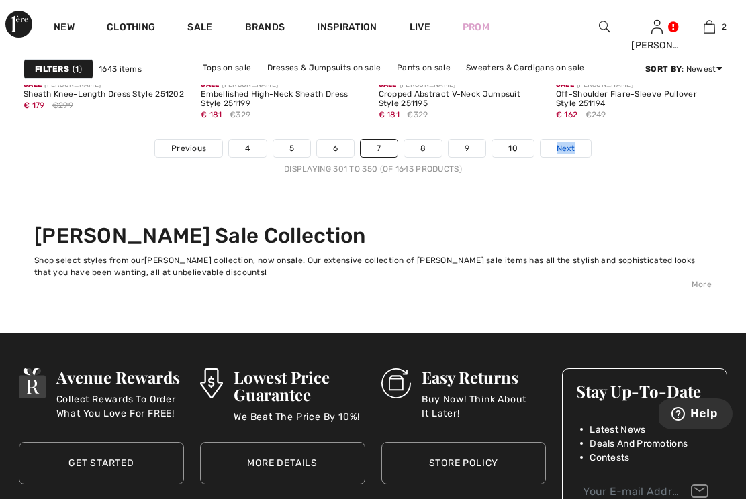
click at [565, 145] on span "Next" at bounding box center [565, 148] width 18 height 12
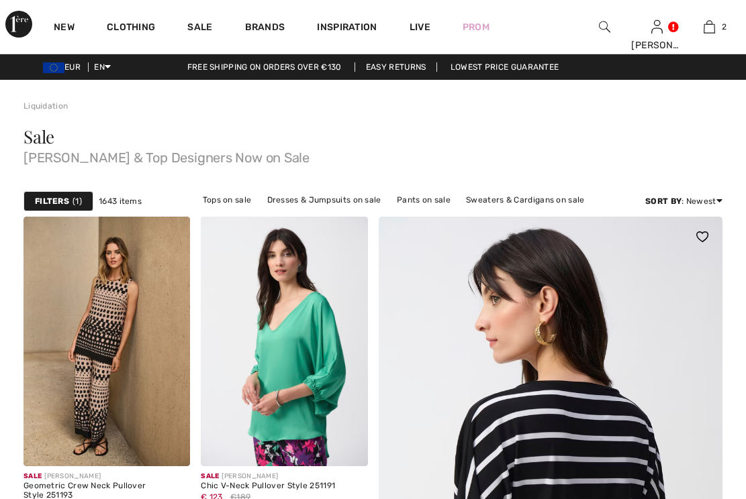
checkbox input "true"
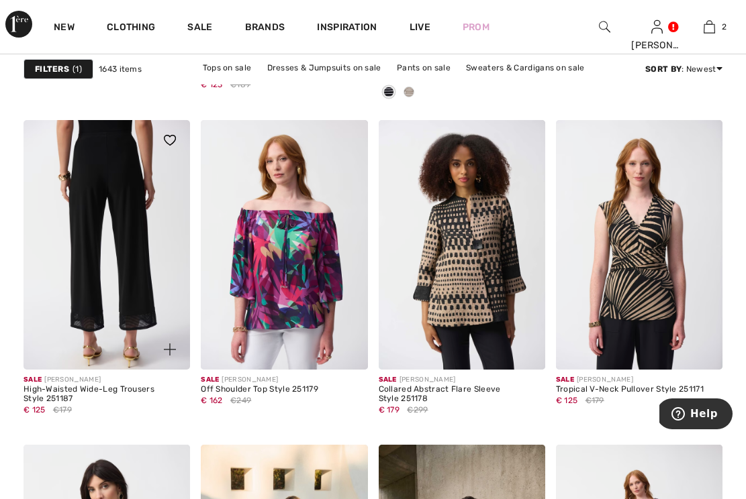
scroll to position [745, 0]
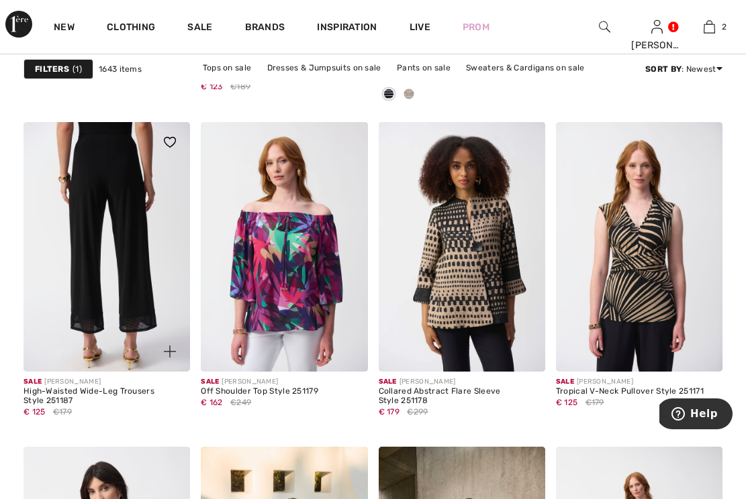
click at [122, 196] on img at bounding box center [106, 247] width 166 height 250
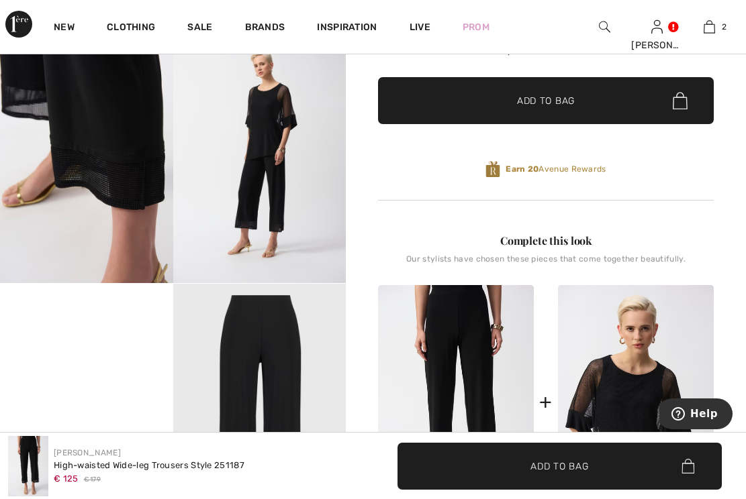
scroll to position [319, 0]
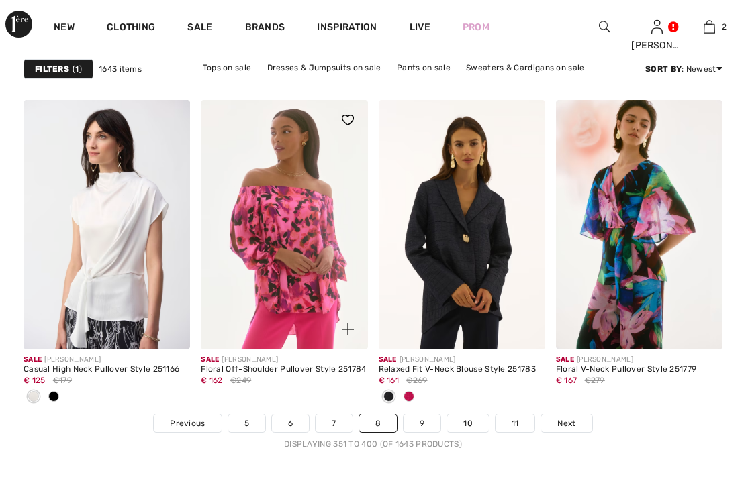
scroll to position [4717, 0]
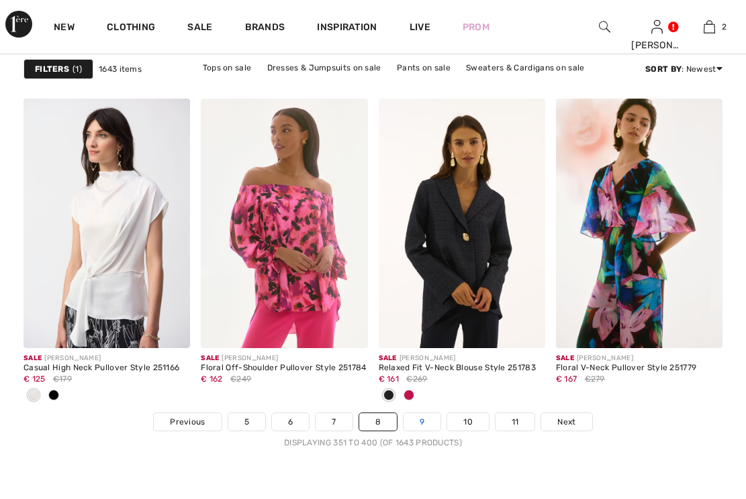
click at [427, 421] on link "9" at bounding box center [421, 421] width 37 height 17
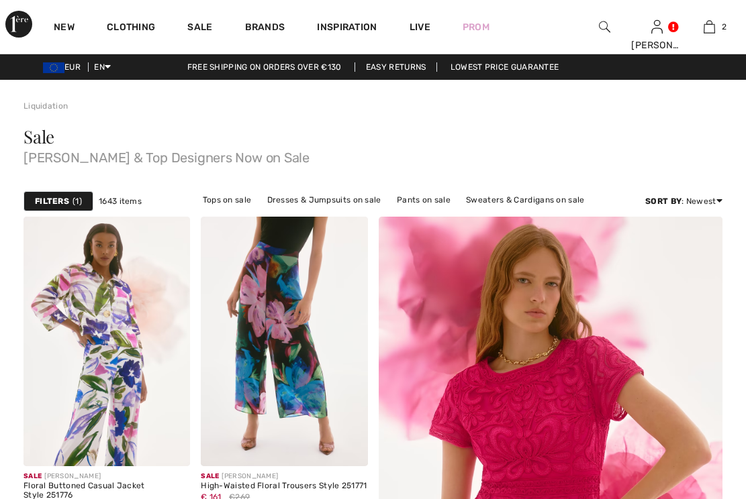
checkbox input "true"
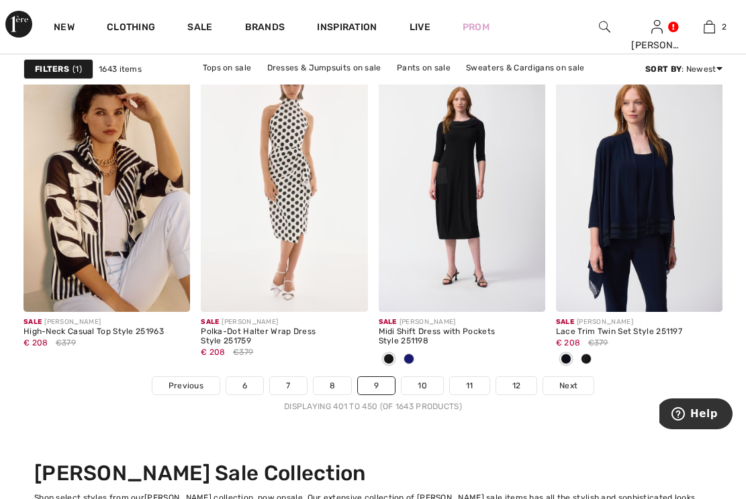
scroll to position [4757, 0]
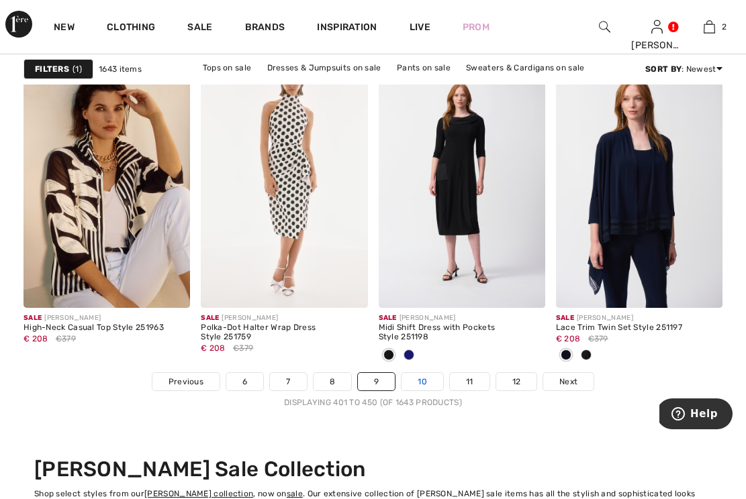
click at [424, 380] on link "10" at bounding box center [422, 381] width 42 height 17
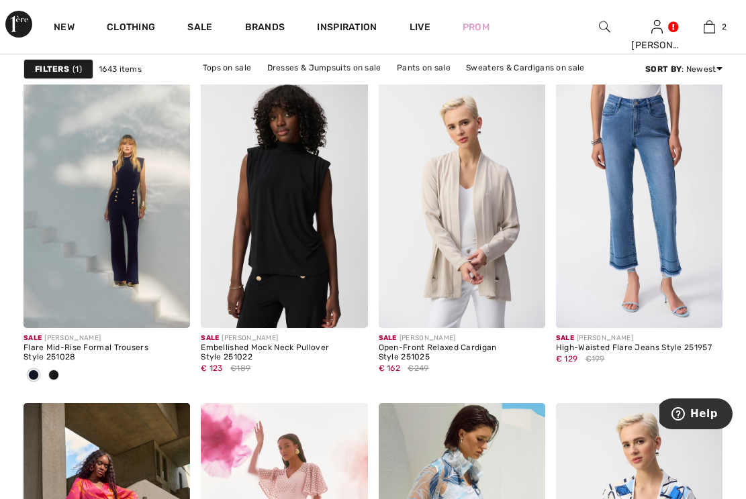
scroll to position [789, 0]
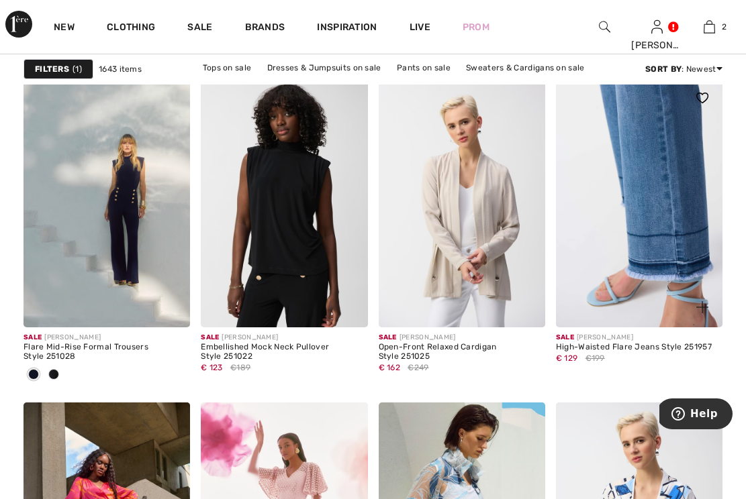
click at [664, 201] on img at bounding box center [639, 203] width 166 height 250
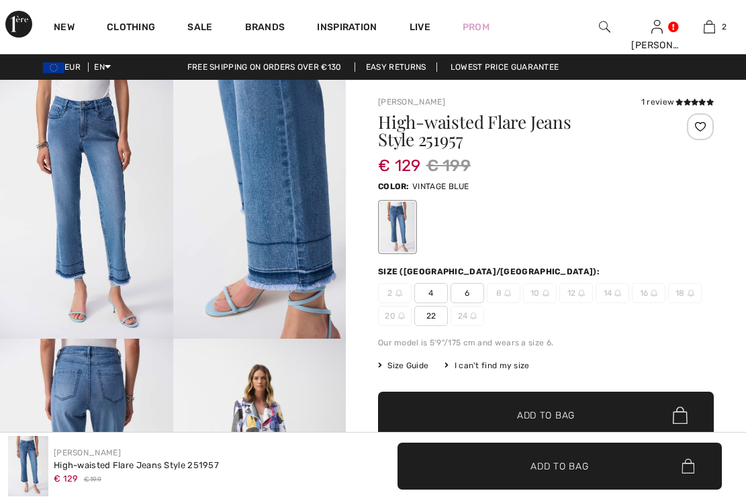
checkbox input "true"
click at [434, 316] on span "22" at bounding box center [431, 316] width 34 height 20
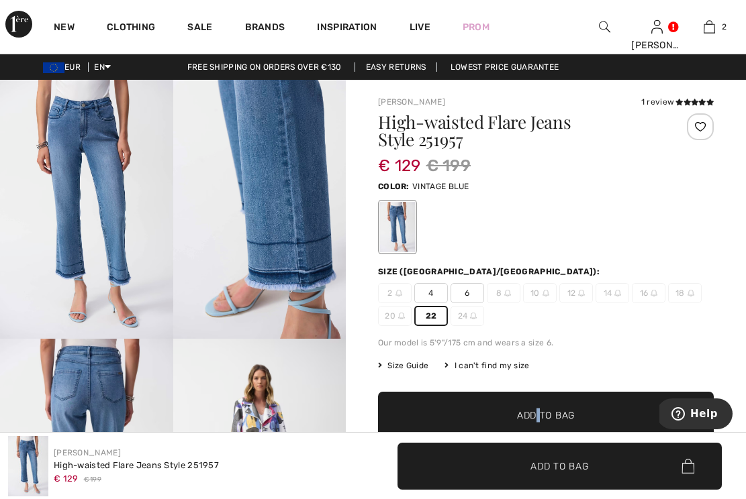
click at [499, 464] on span "✔ Added to Bag" at bounding box center [539, 466] width 82 height 14
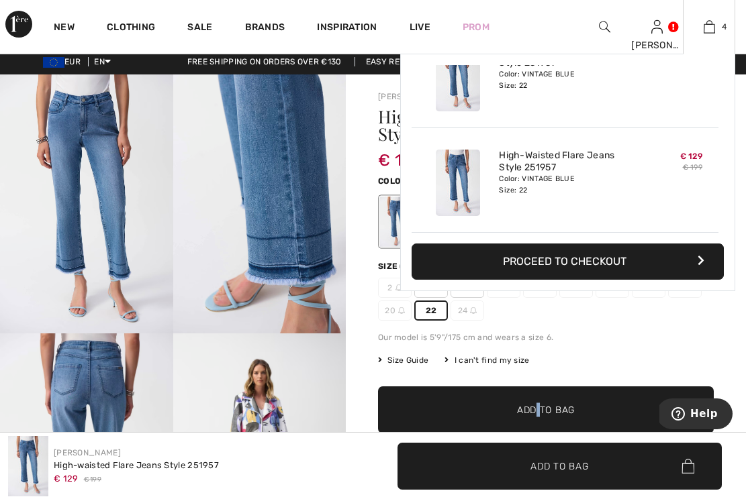
scroll to position [9, 0]
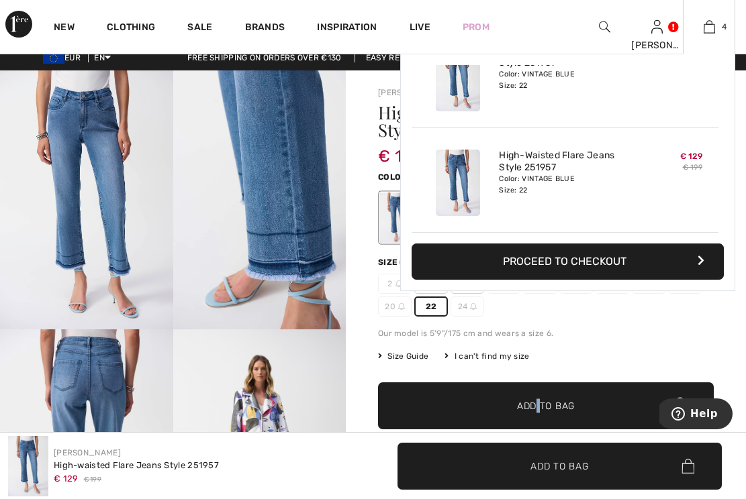
click at [466, 190] on img at bounding box center [458, 183] width 44 height 66
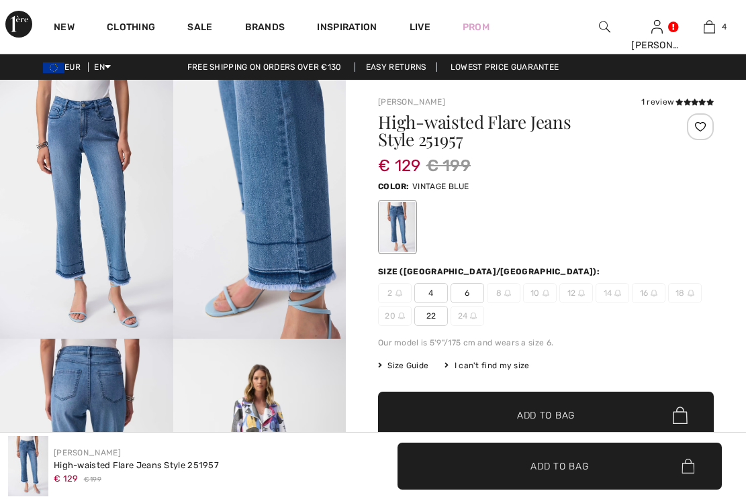
checkbox input "true"
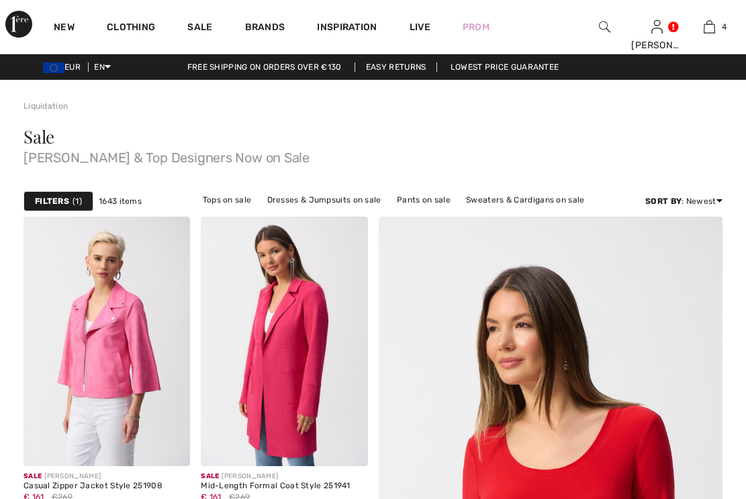
checkbox input "true"
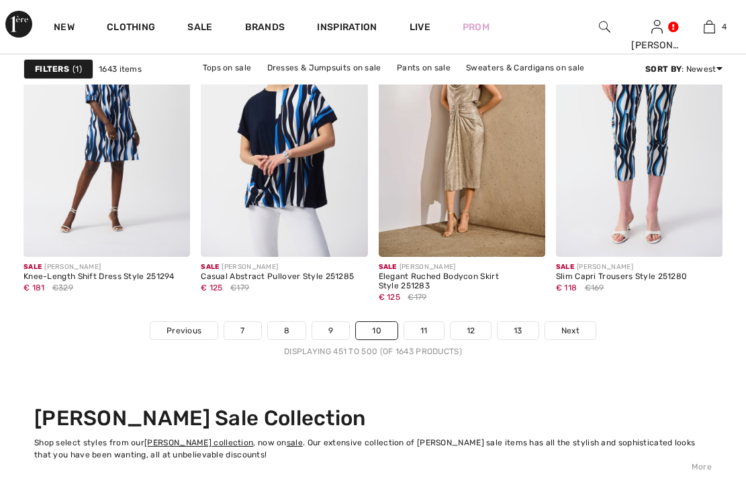
scroll to position [4809, 0]
click at [419, 329] on link "11" at bounding box center [424, 329] width 40 height 17
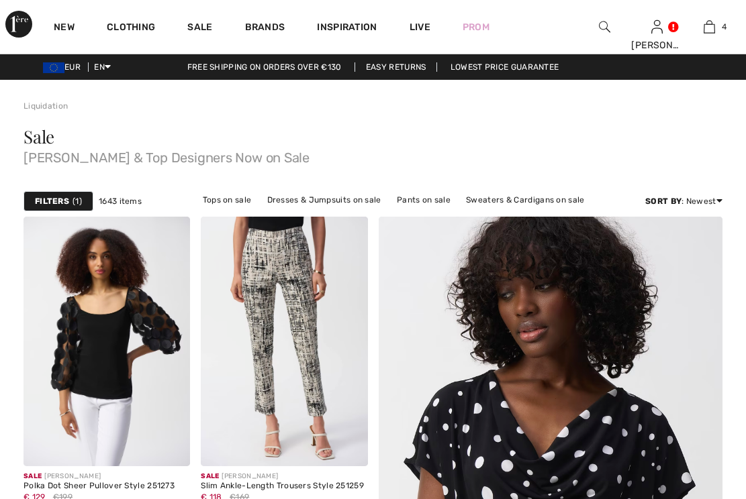
checkbox input "true"
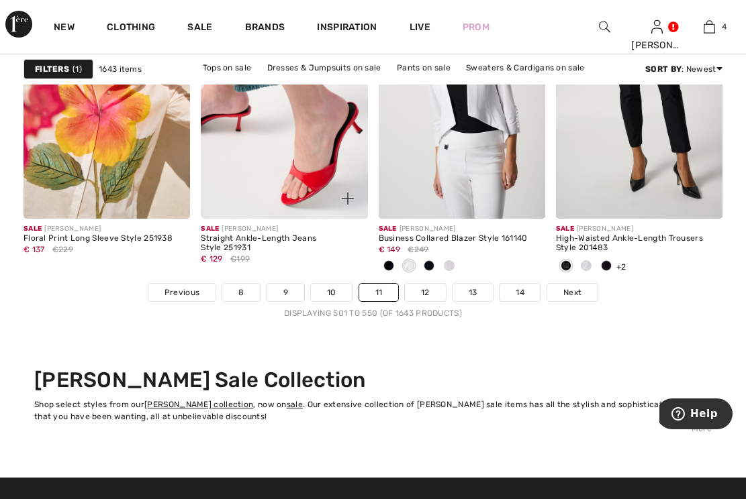
scroll to position [4872, 0]
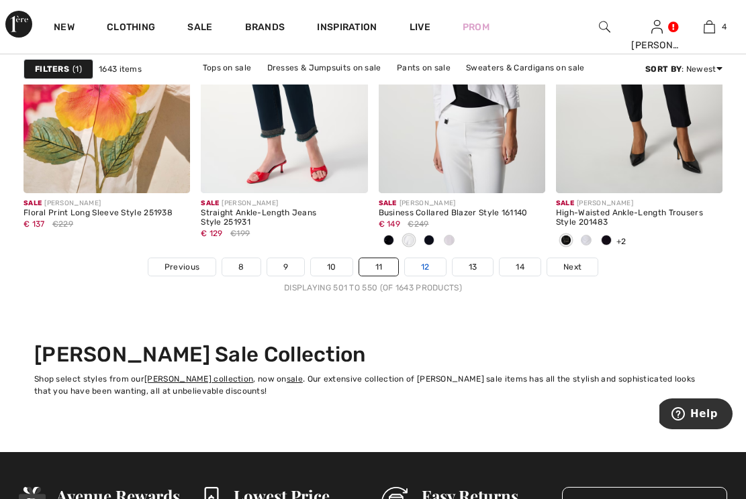
click at [429, 264] on link "12" at bounding box center [425, 266] width 41 height 17
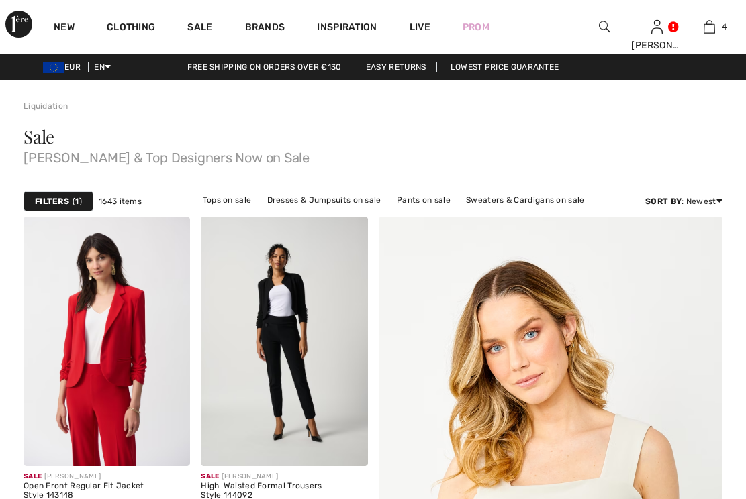
checkbox input "true"
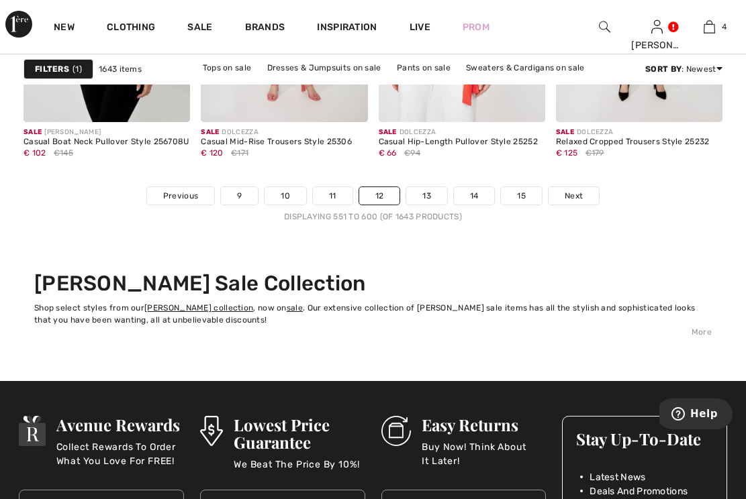
scroll to position [4947, 0]
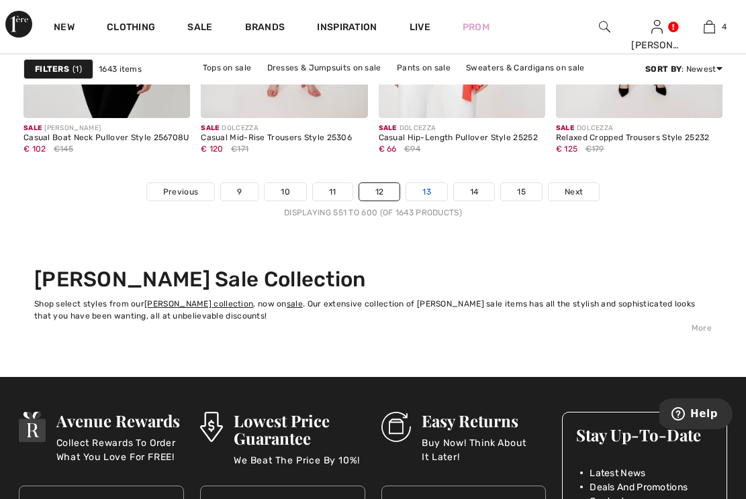
click at [427, 192] on link "13" at bounding box center [426, 191] width 41 height 17
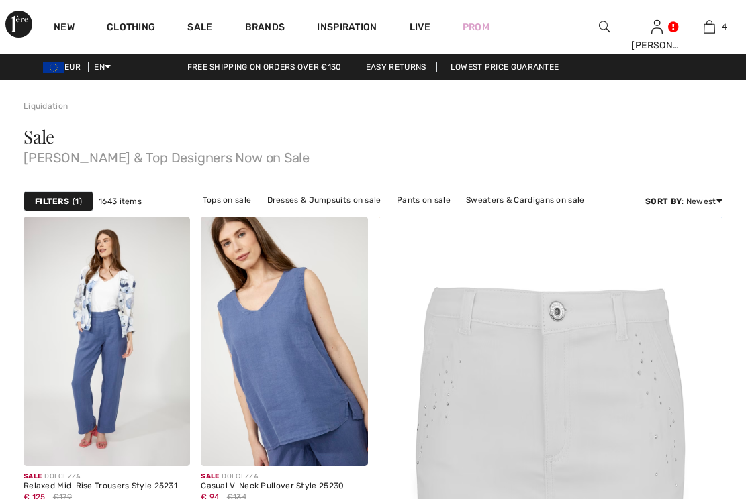
checkbox input "true"
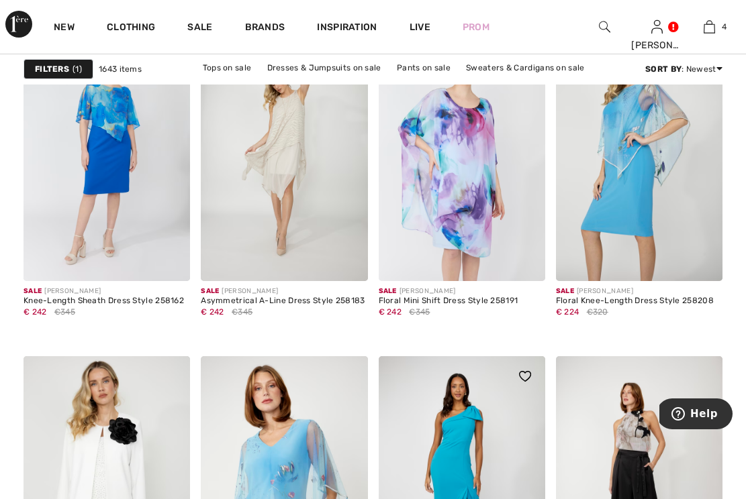
scroll to position [4122, 0]
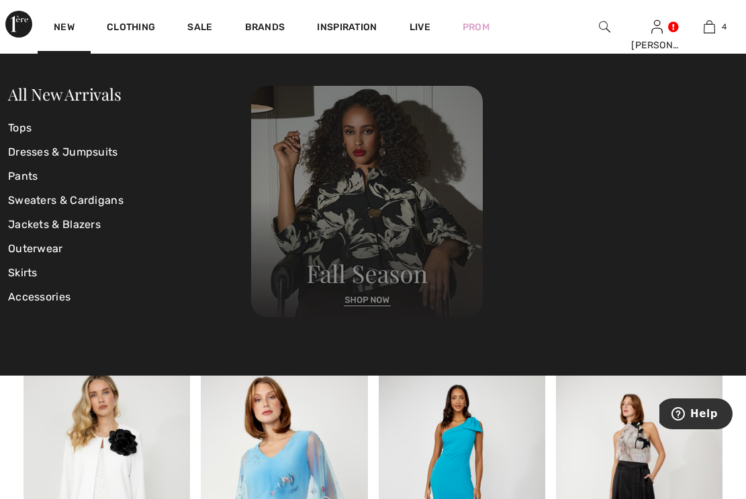
click at [369, 303] on img at bounding box center [367, 202] width 232 height 232
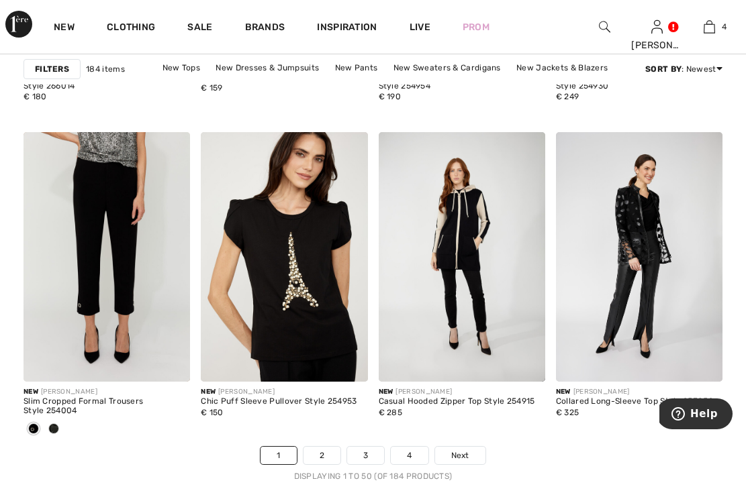
scroll to position [4675, 0]
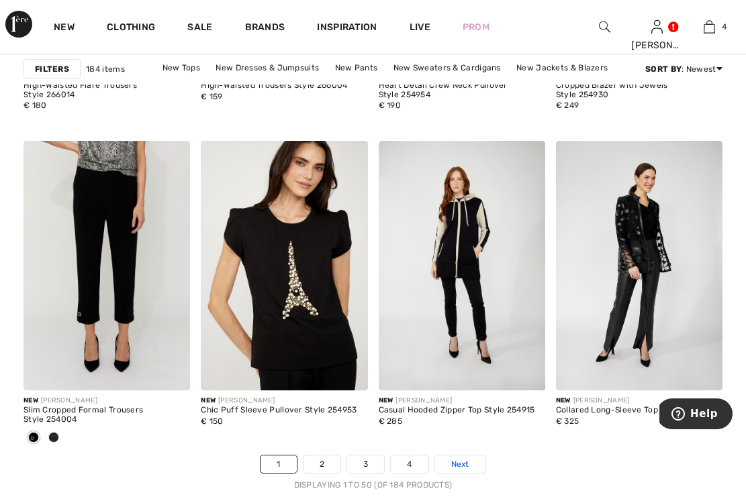
click at [466, 464] on span "Next" at bounding box center [460, 464] width 18 height 12
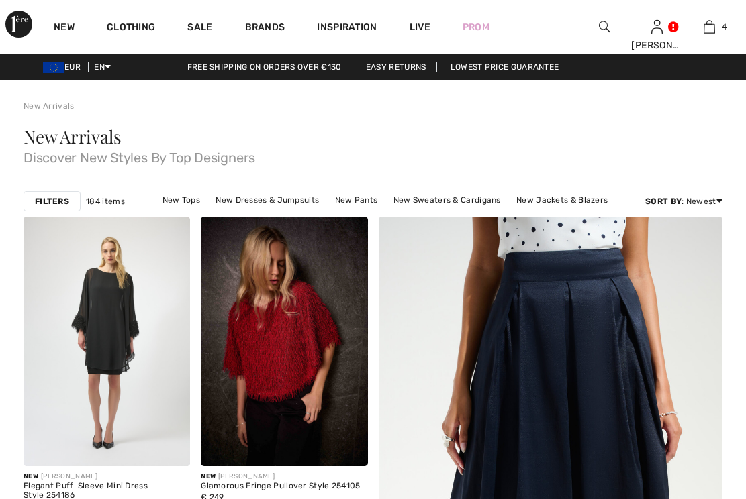
checkbox input "true"
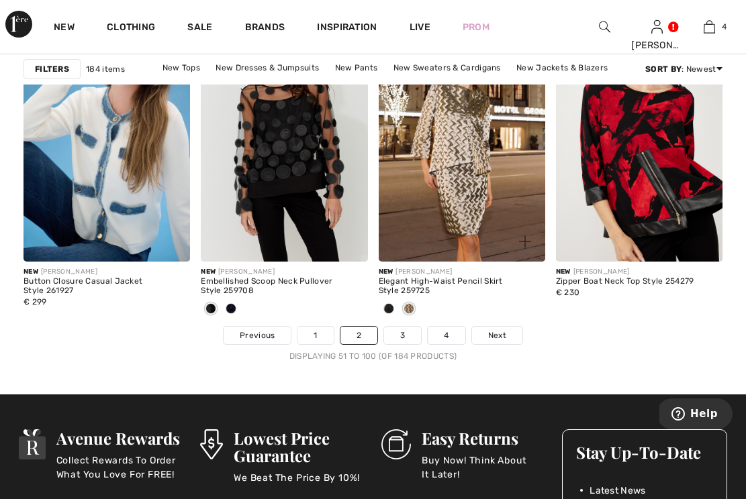
scroll to position [4809, 0]
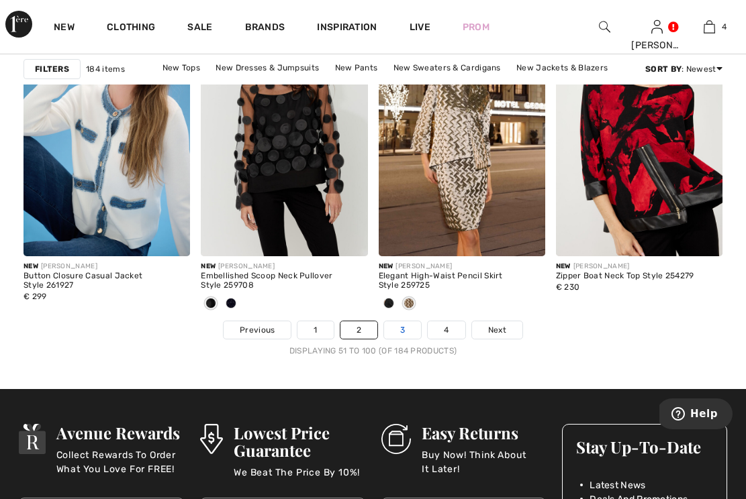
click at [403, 327] on link "3" at bounding box center [402, 329] width 37 height 17
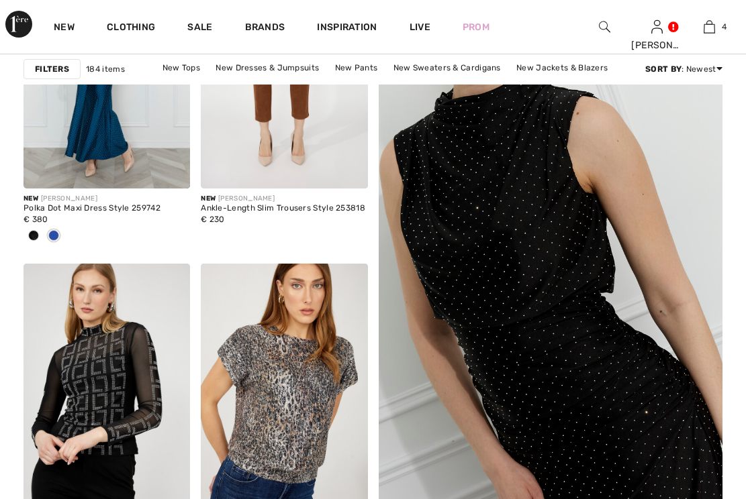
checkbox input "true"
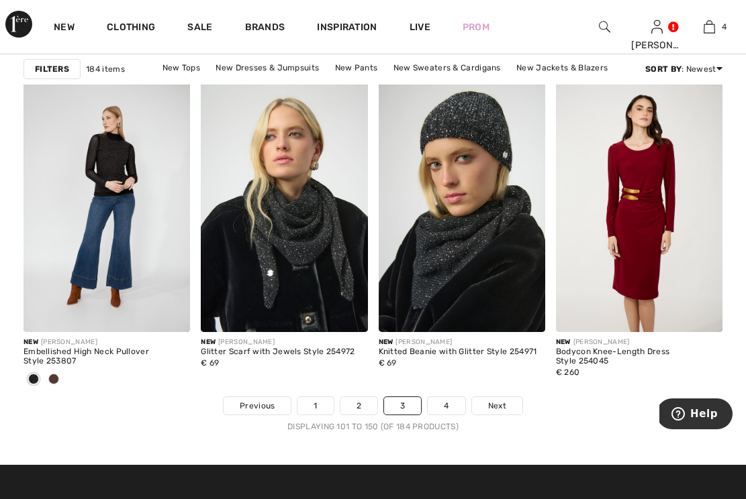
scroll to position [4734, 0]
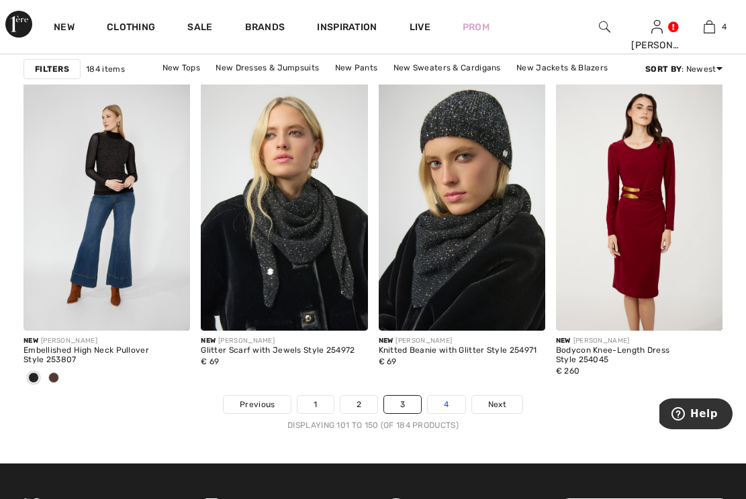
click at [448, 403] on link "4" at bounding box center [445, 404] width 37 height 17
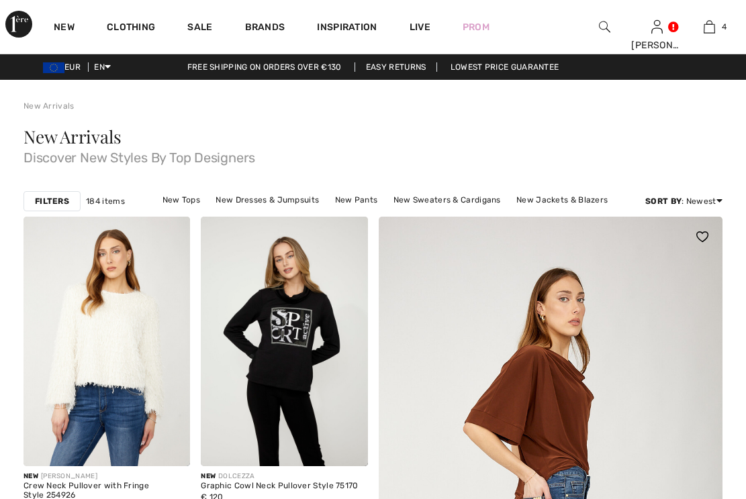
checkbox input "true"
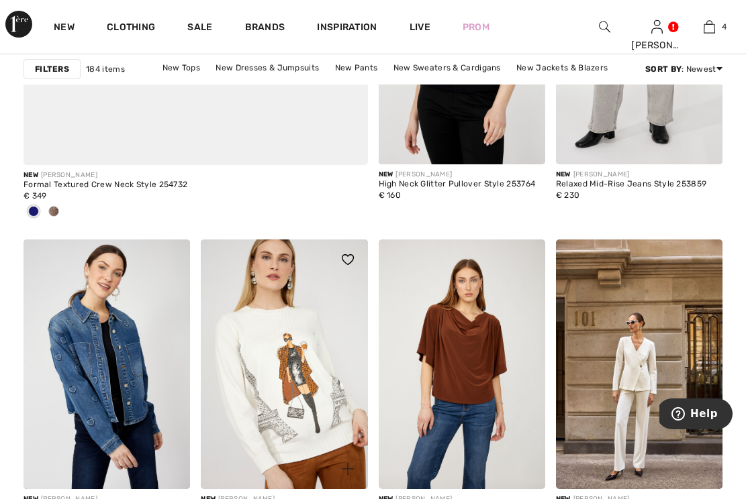
scroll to position [3150, 0]
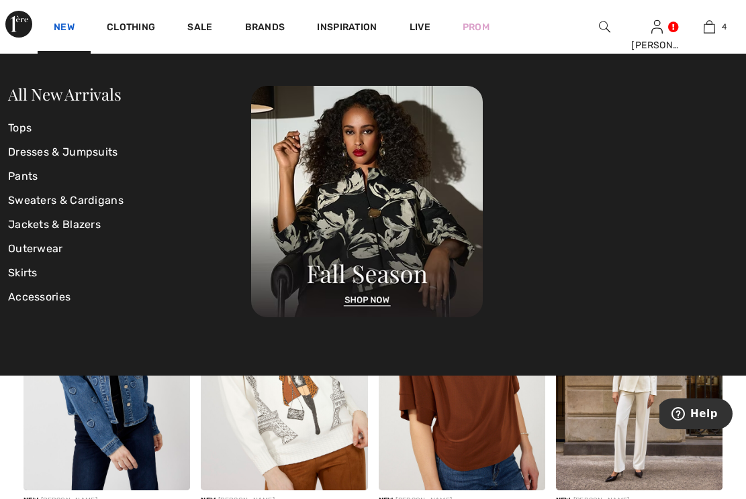
click at [64, 21] on link "New" at bounding box center [64, 28] width 21 height 14
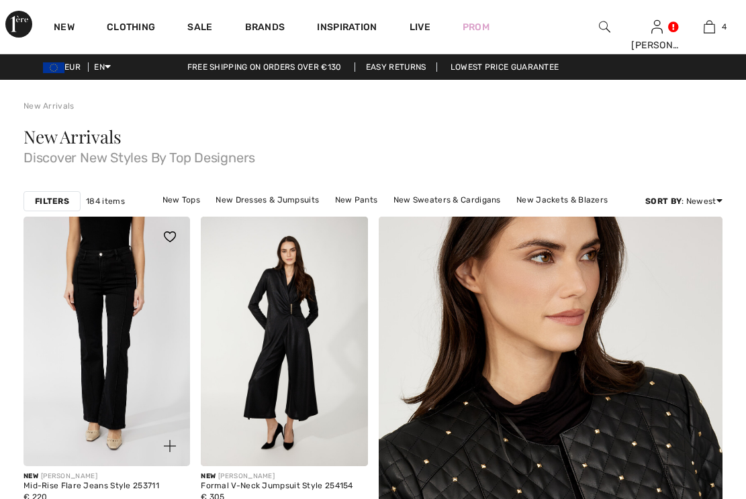
checkbox input "true"
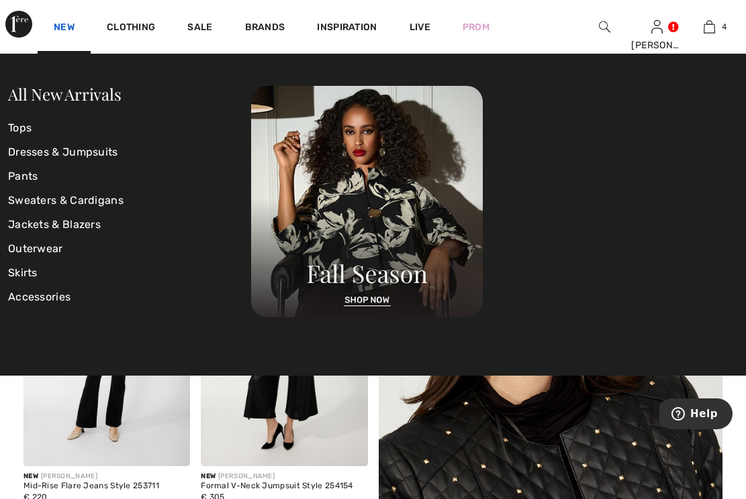
click at [66, 21] on link "New" at bounding box center [64, 28] width 21 height 14
click at [43, 250] on link "Outerwear" at bounding box center [129, 249] width 243 height 24
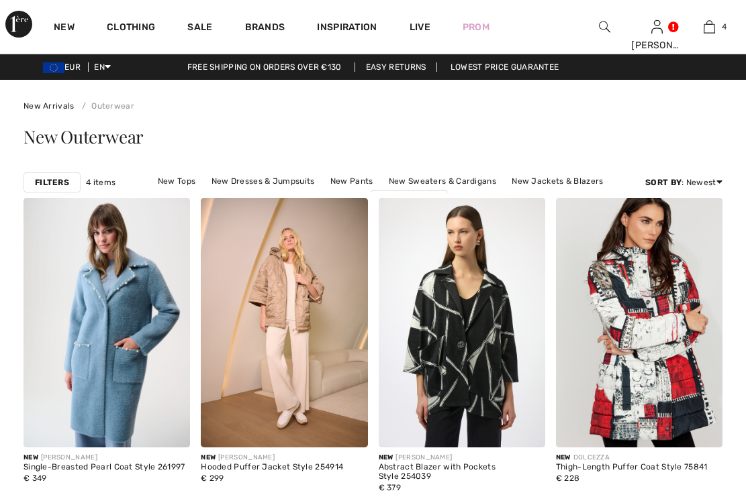
checkbox input "true"
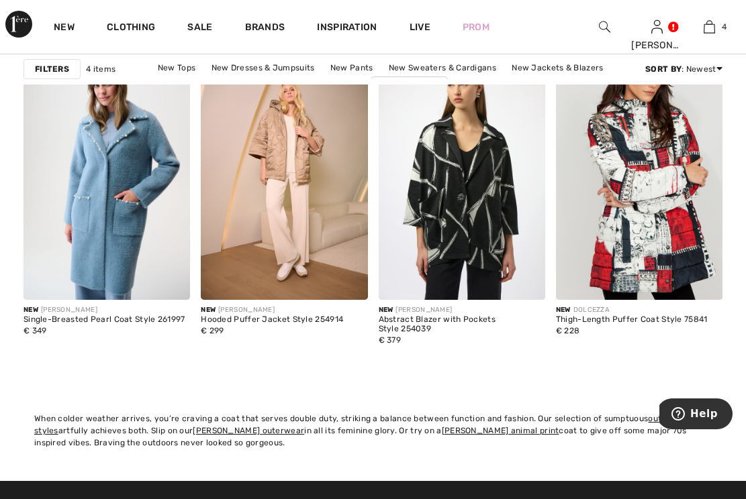
scroll to position [150, 0]
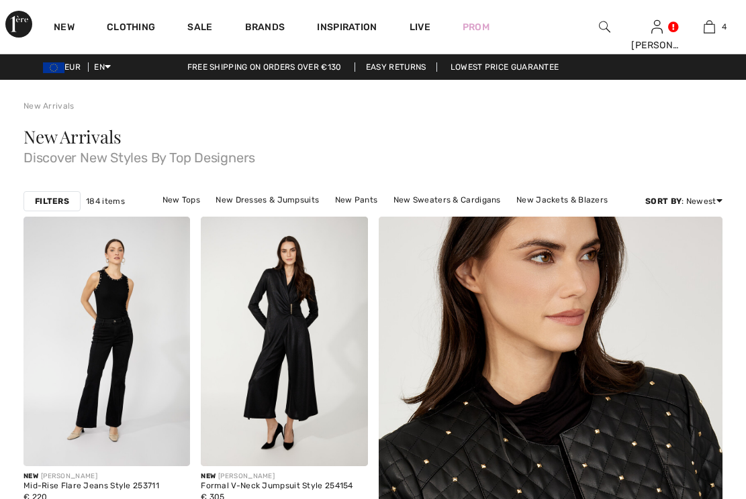
checkbox input "true"
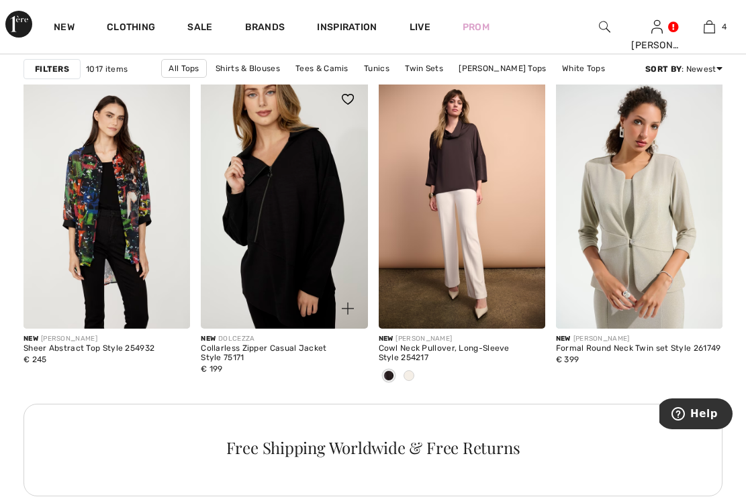
scroll to position [2199, 0]
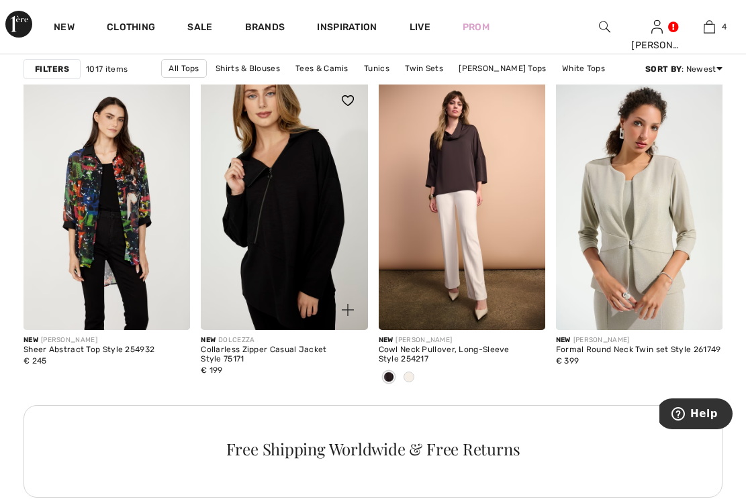
click at [292, 207] on img at bounding box center [284, 206] width 166 height 250
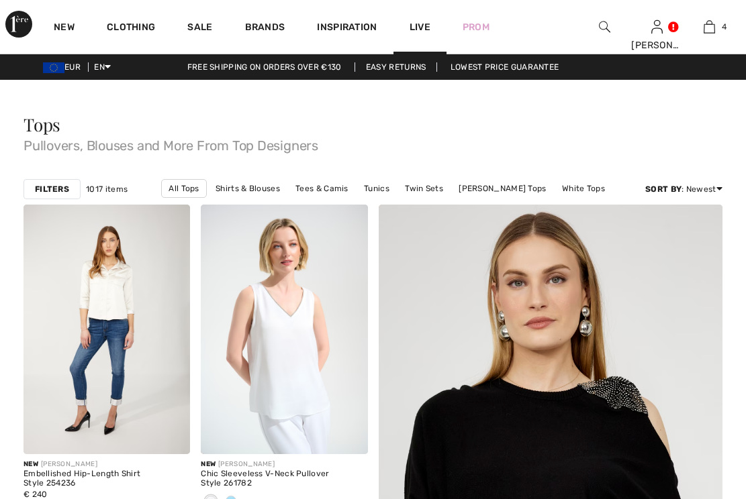
checkbox input "true"
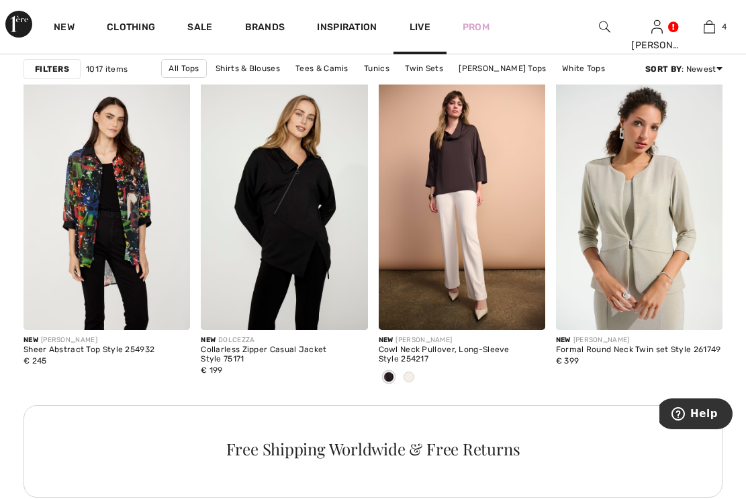
scroll to position [2199, 0]
